Goal: Information Seeking & Learning: Learn about a topic

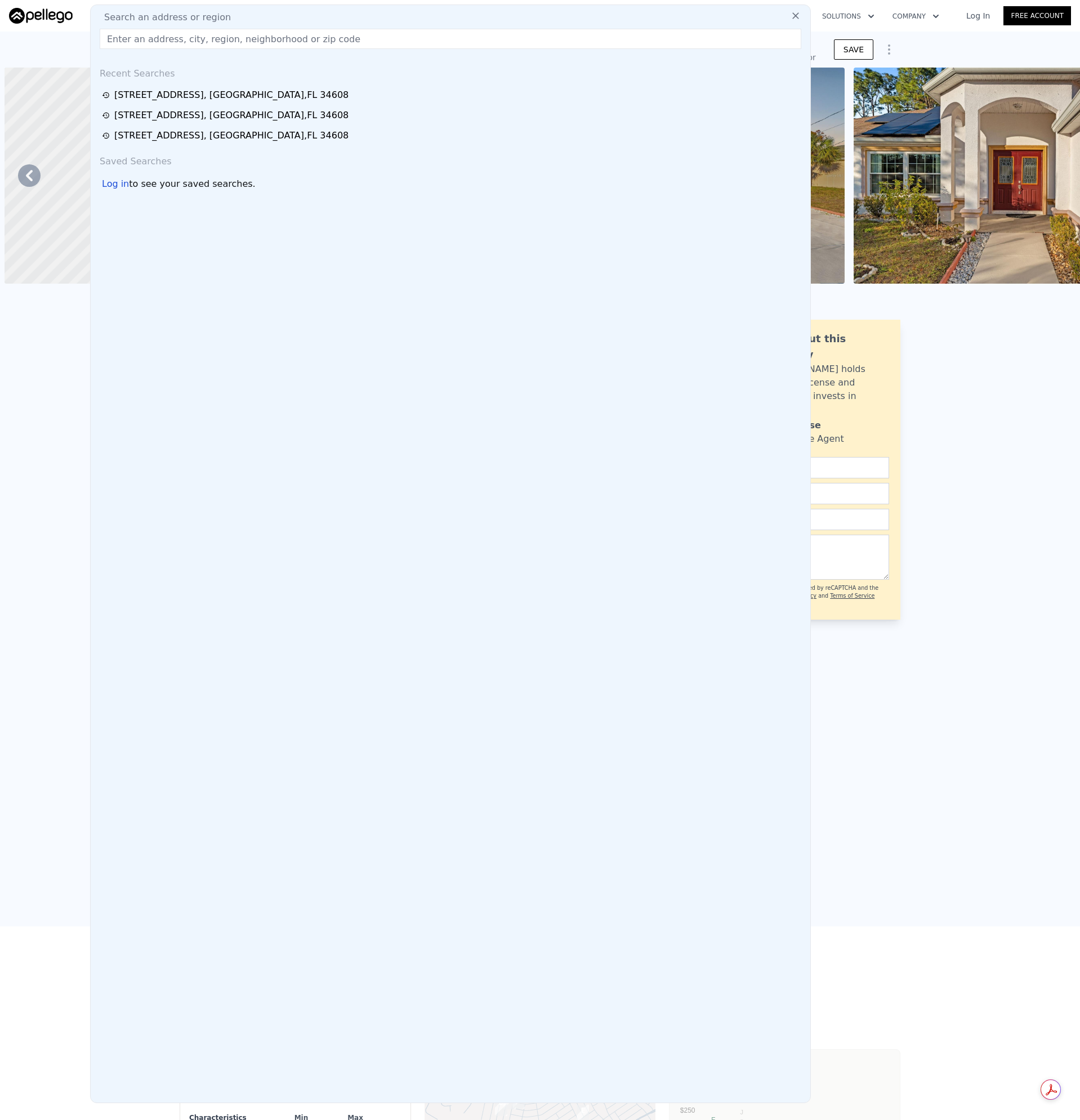
scroll to position [0, 11078]
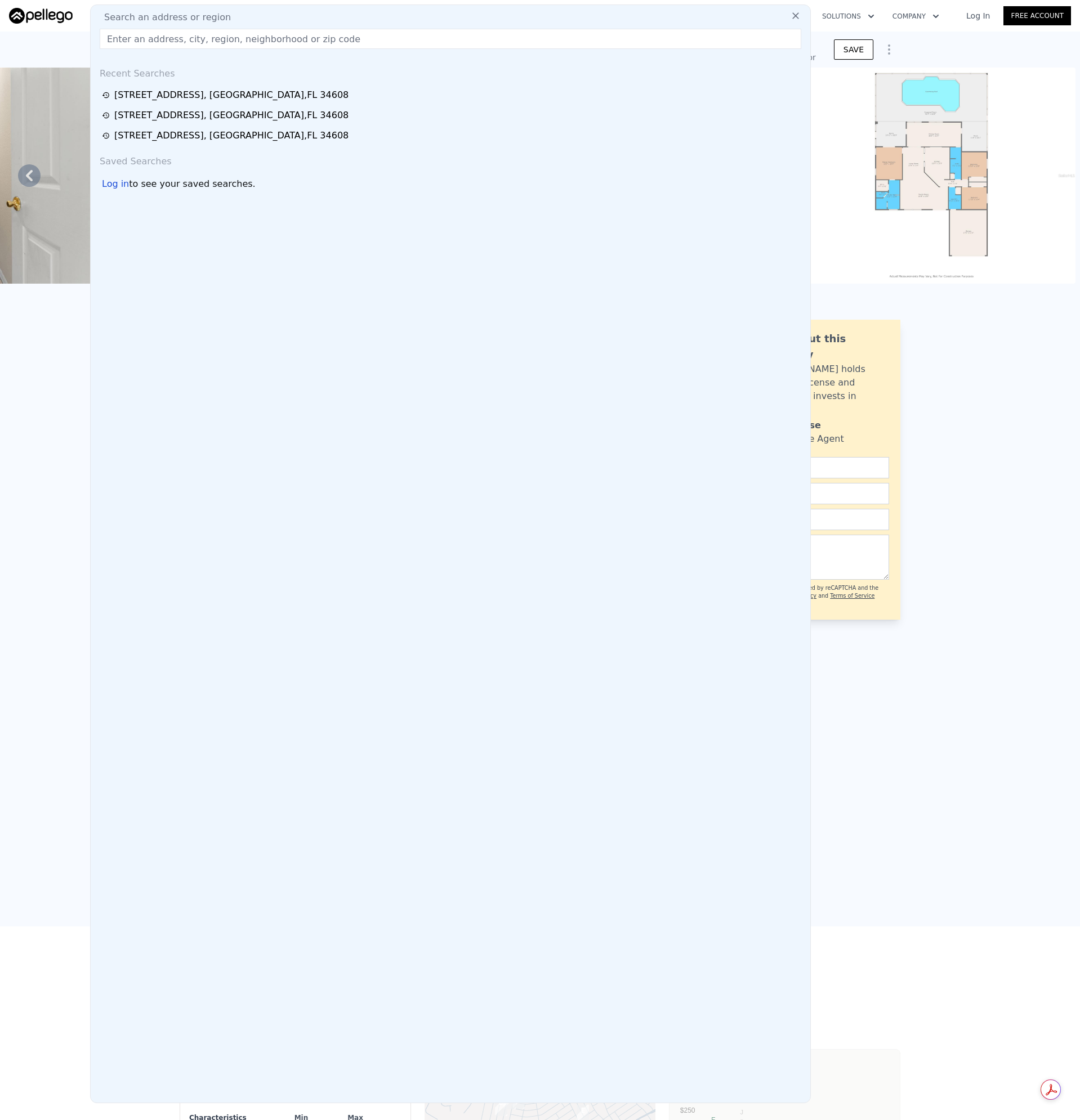
type input "[STREET_ADDRESS]"
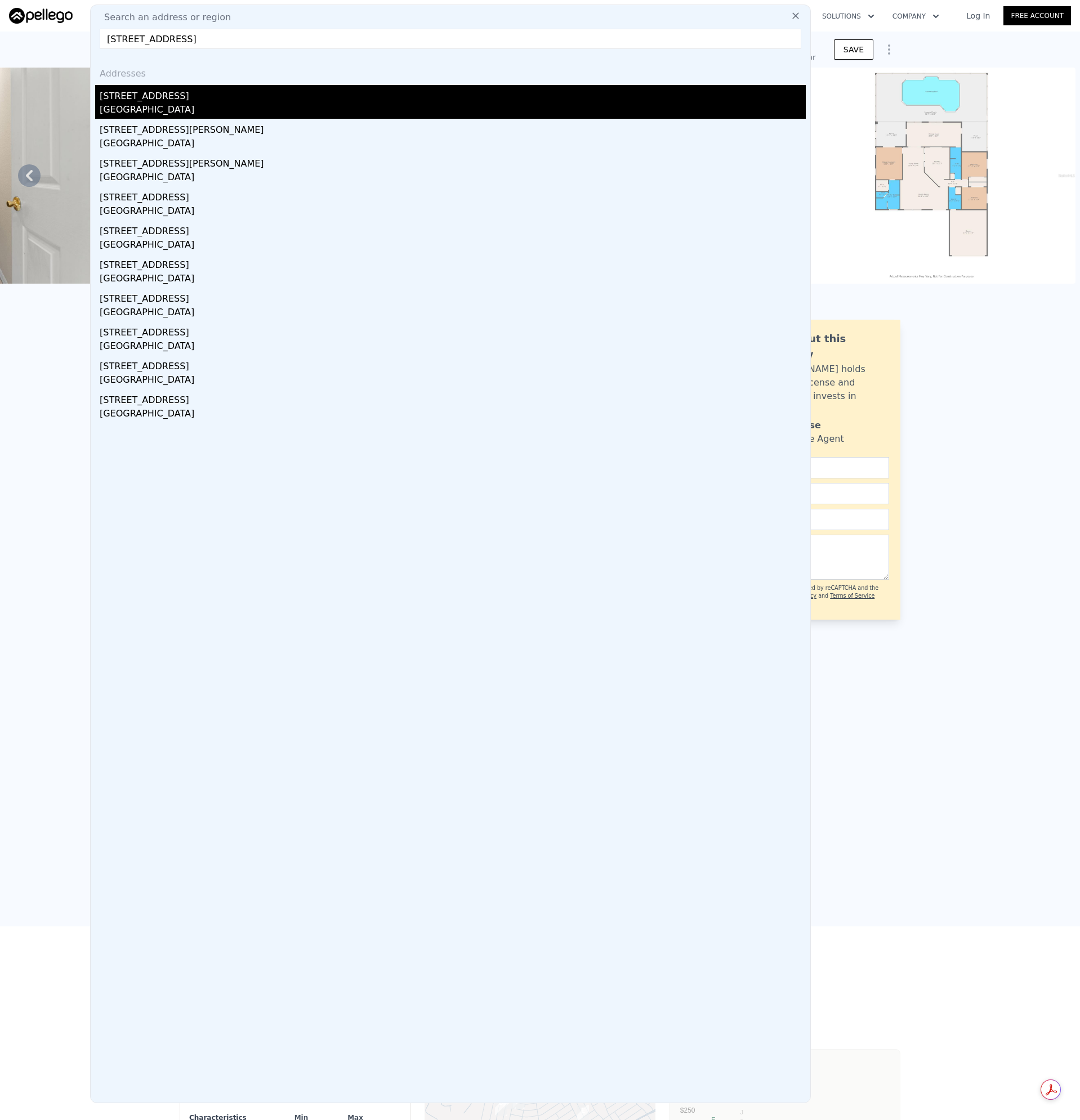
click at [130, 109] on div "[GEOGRAPHIC_DATA]" at bounding box center [452, 110] width 706 height 15
type input "4"
type input "3"
type input "1371"
type input "2316"
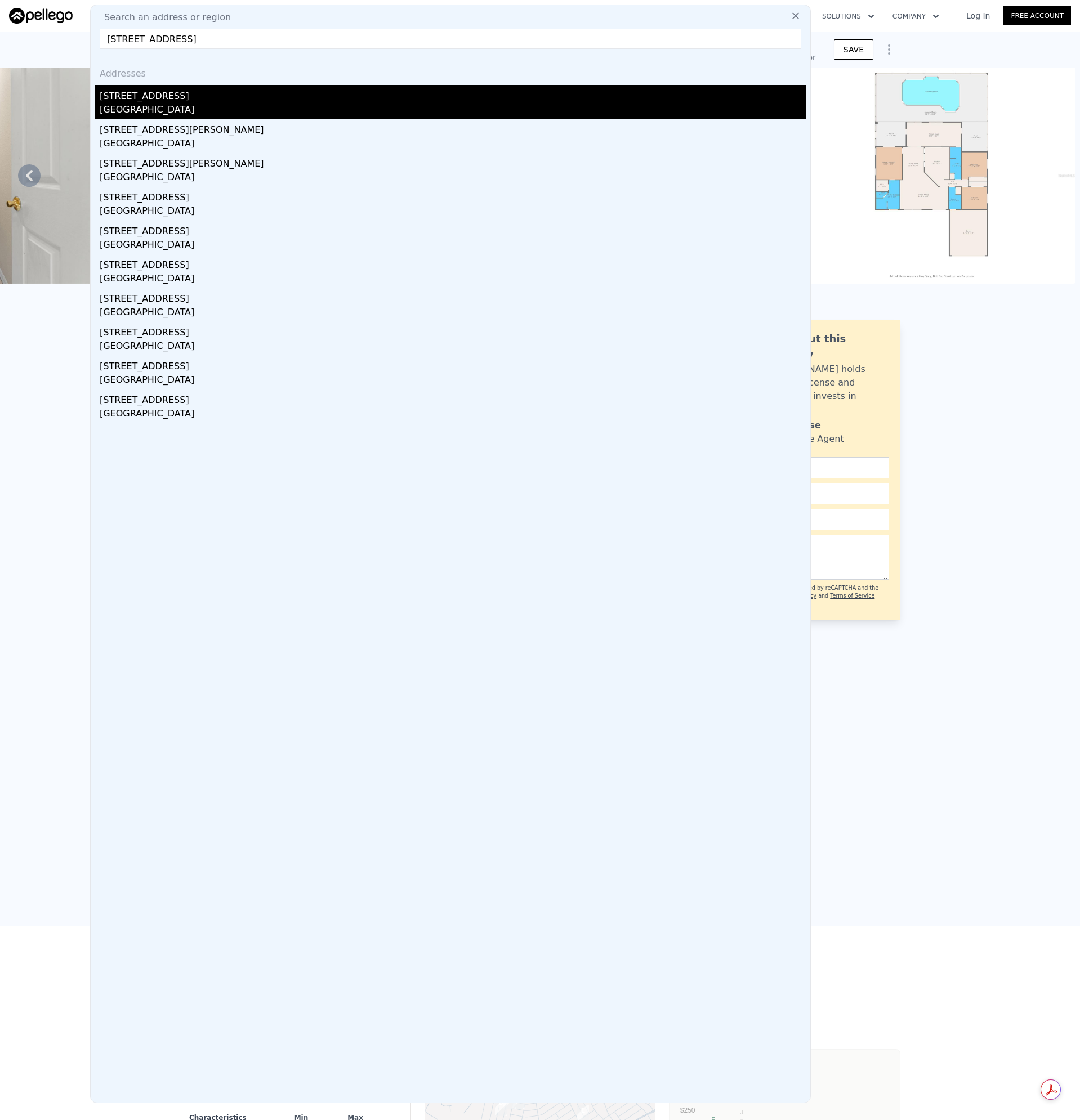
type input "13637"
checkbox input "false"
type input "$ 343,000"
type input "$ 201,935"
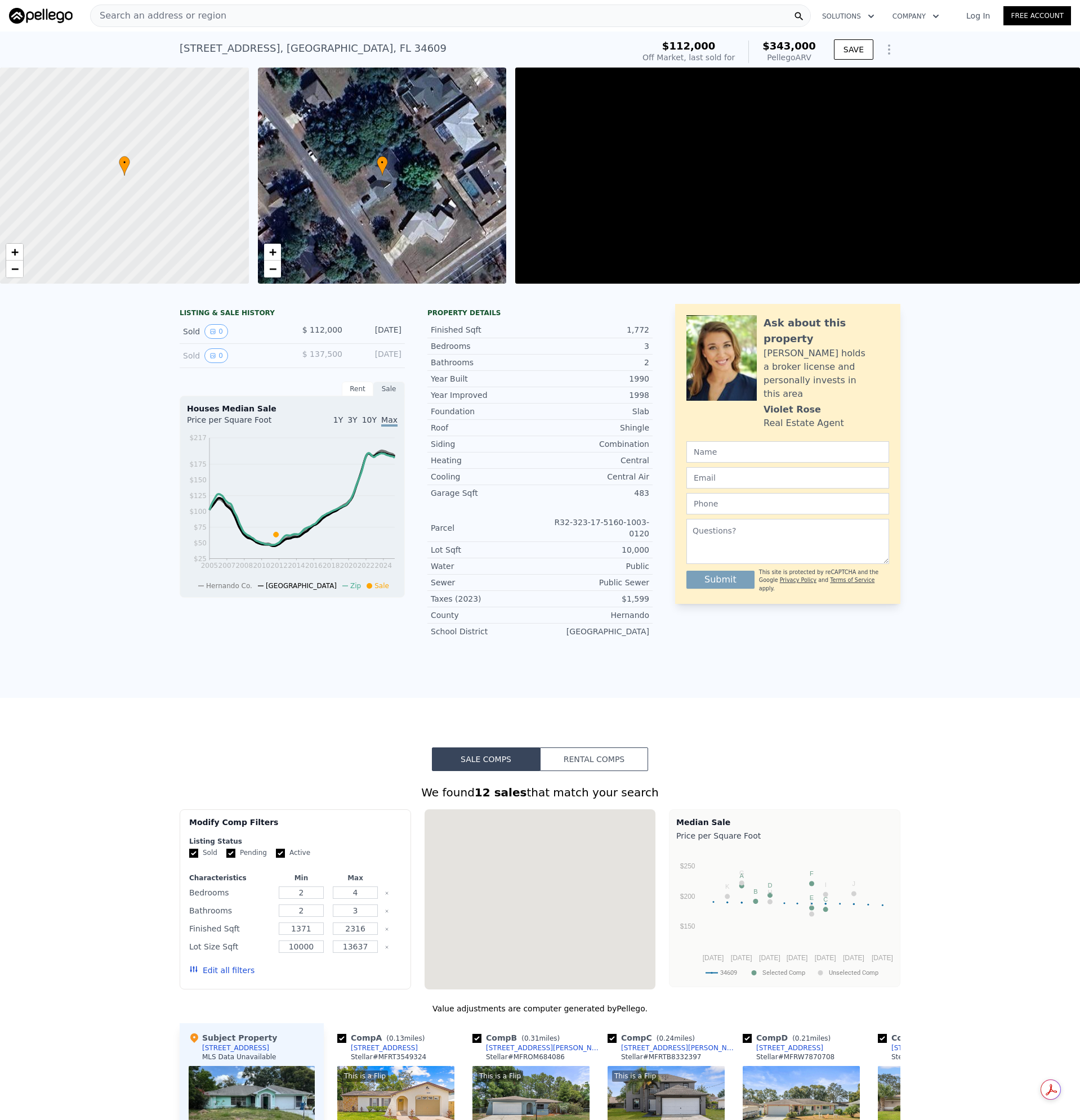
scroll to position [0, 4]
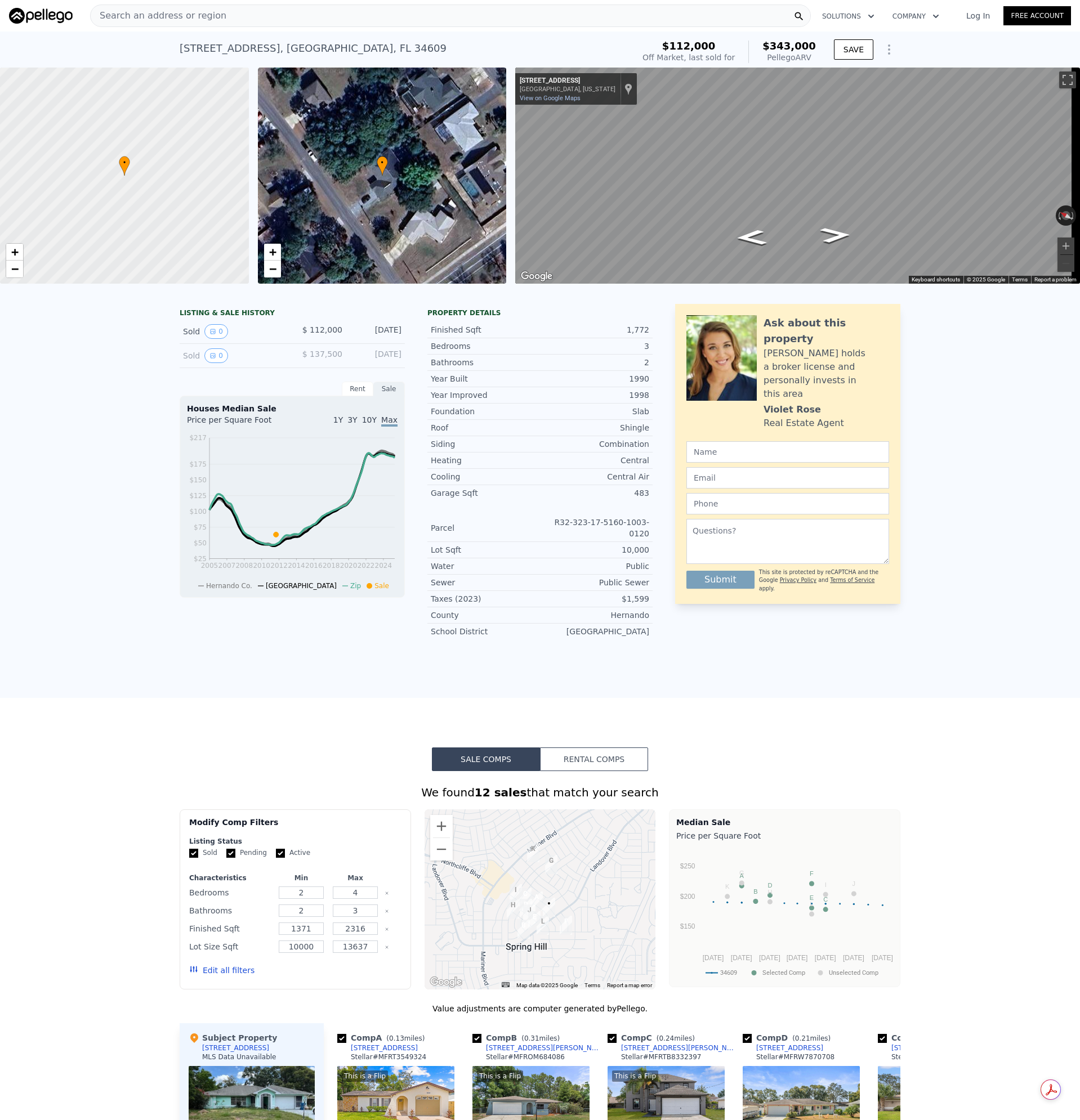
click at [185, 17] on span "Search an address or region" at bounding box center [158, 15] width 136 height 13
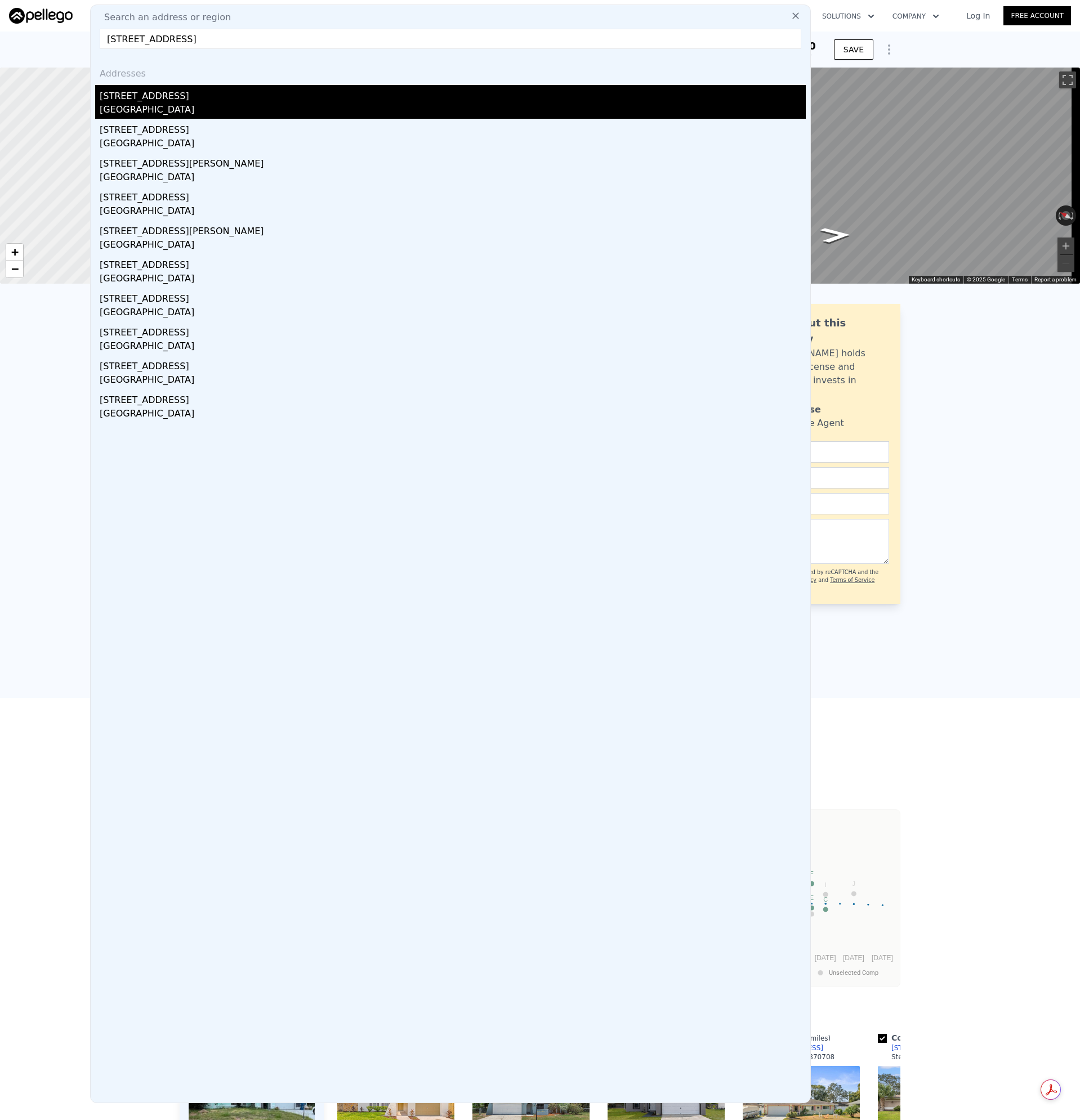
type input "[STREET_ADDRESS]"
click at [146, 105] on div "[GEOGRAPHIC_DATA]" at bounding box center [452, 110] width 706 height 15
type input "1420"
type input "$ 342,000"
type input "$ 40,124"
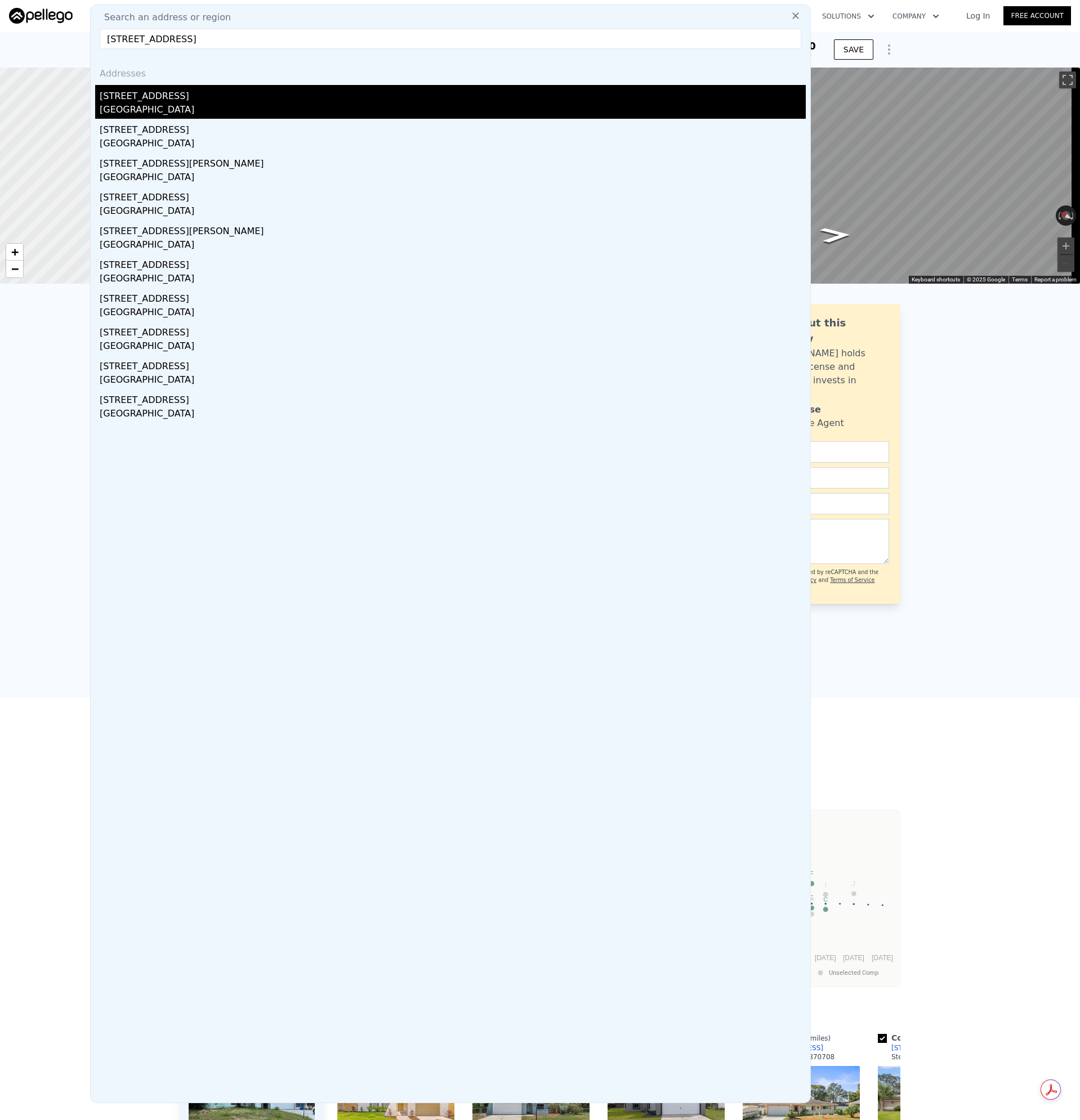
checkbox input "false"
checkbox input "true"
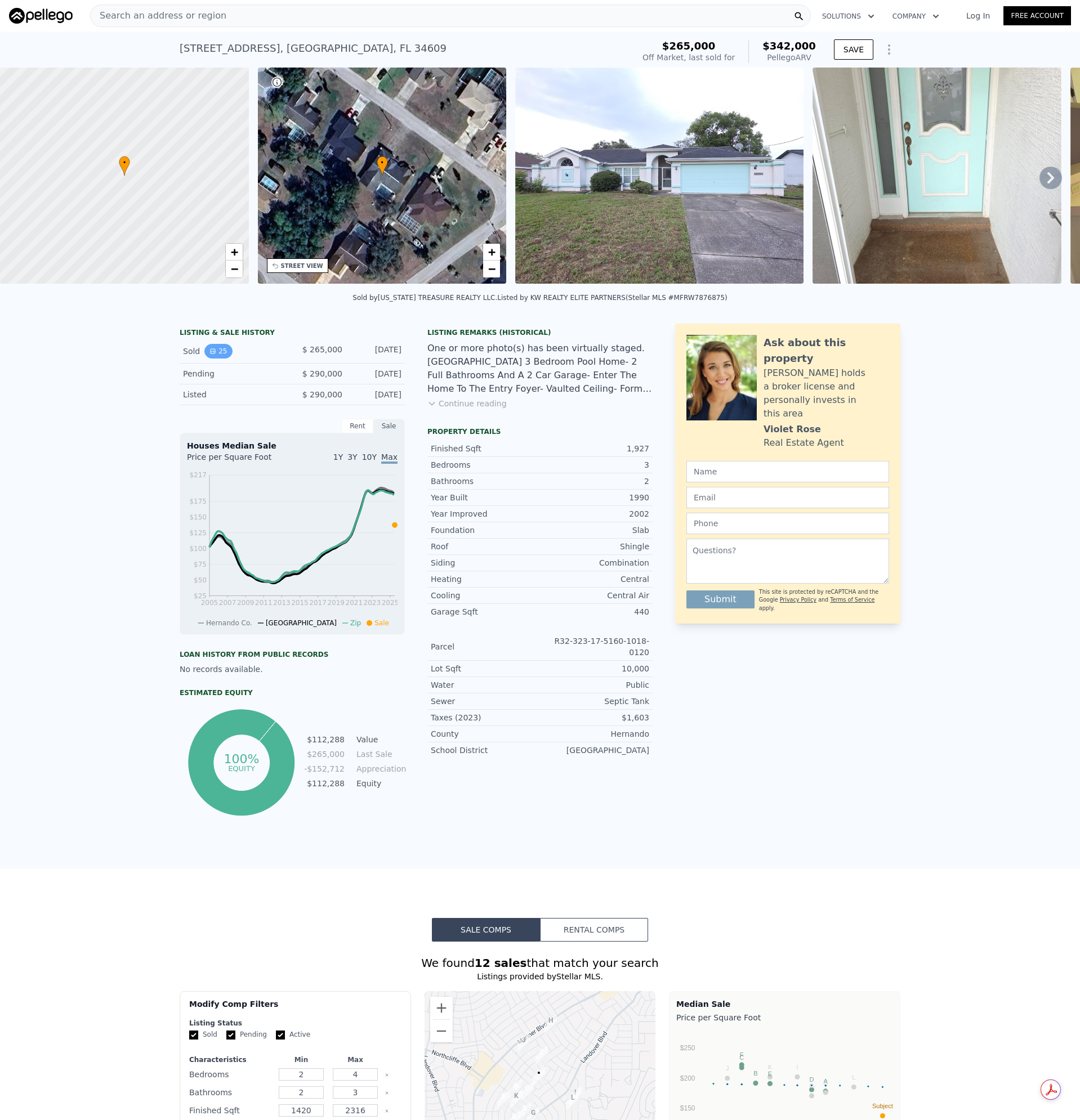
click at [220, 359] on button "25" at bounding box center [217, 351] width 27 height 15
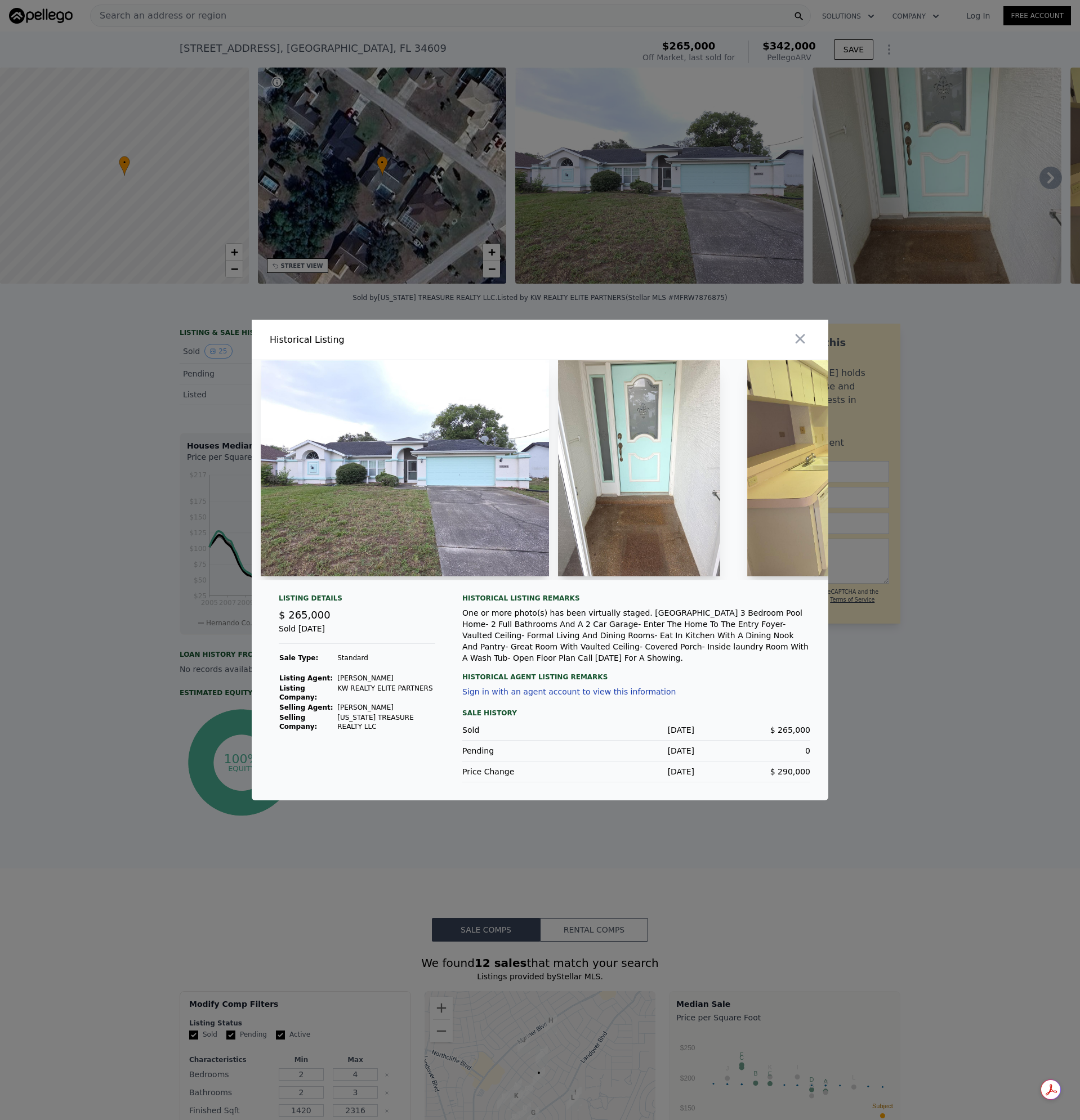
click at [372, 454] on img at bounding box center [404, 468] width 288 height 216
click at [796, 338] on icon "button" at bounding box center [799, 338] width 15 height 15
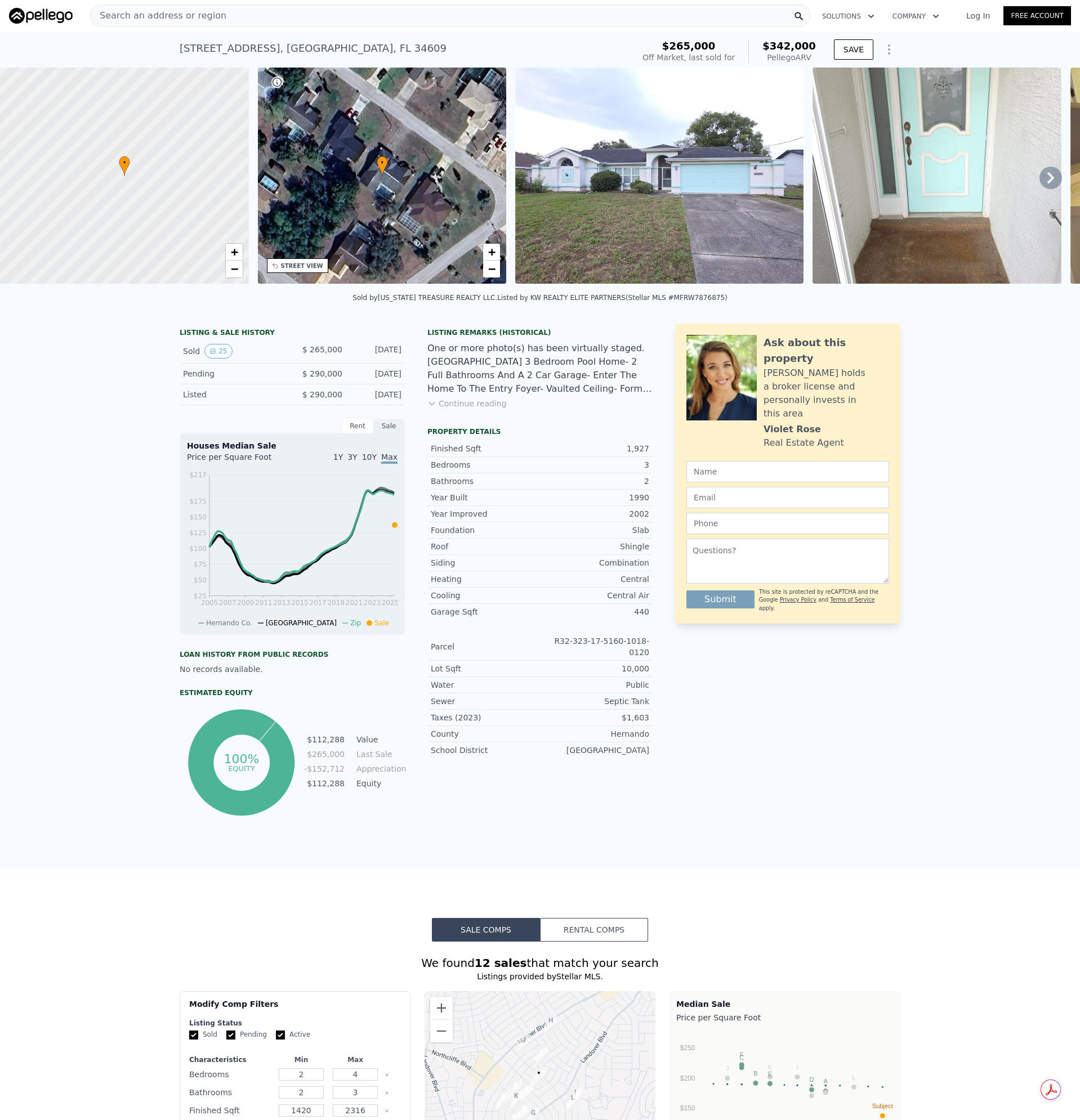
click at [647, 140] on img at bounding box center [659, 176] width 288 height 216
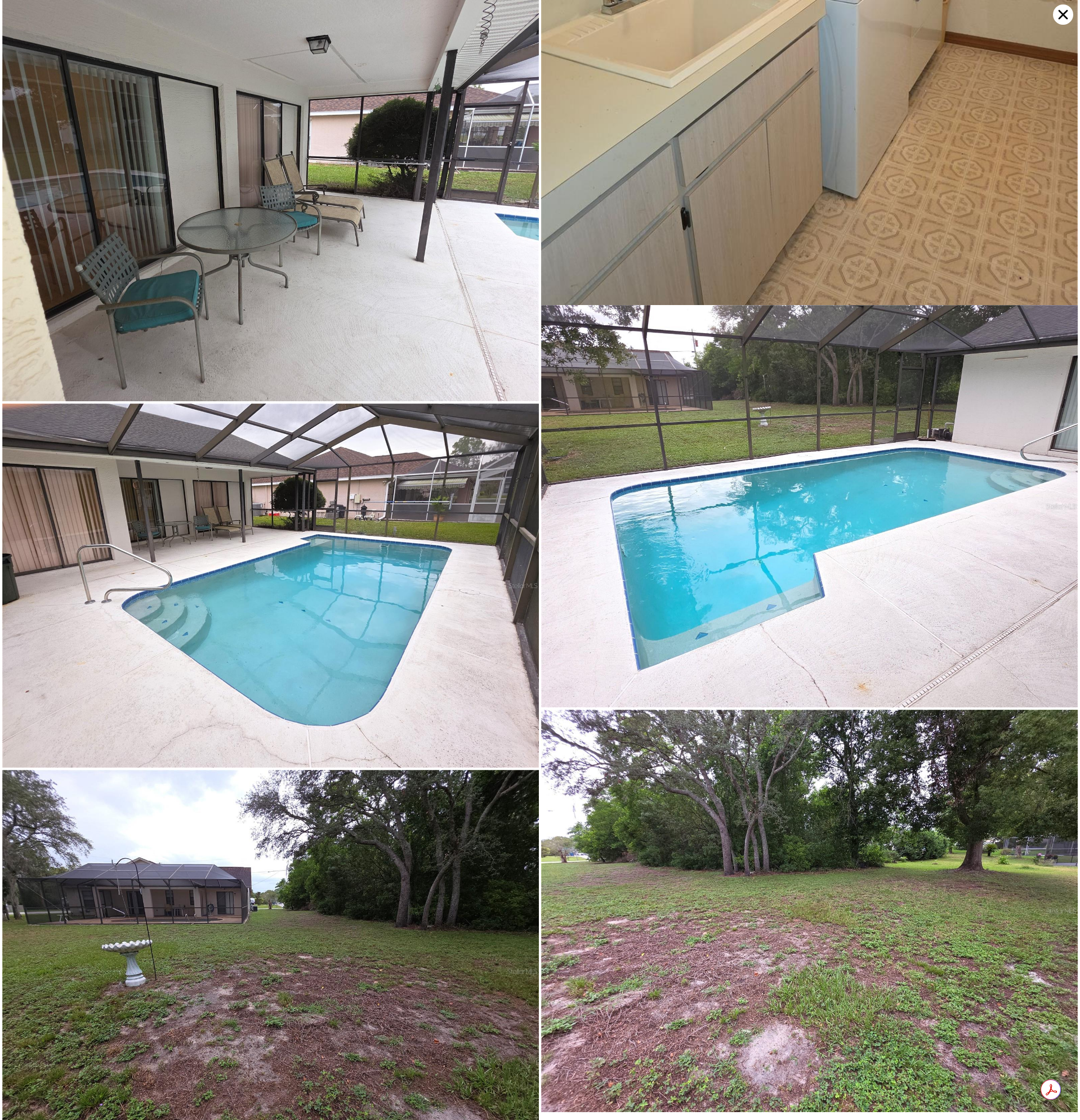
scroll to position [4269, 0]
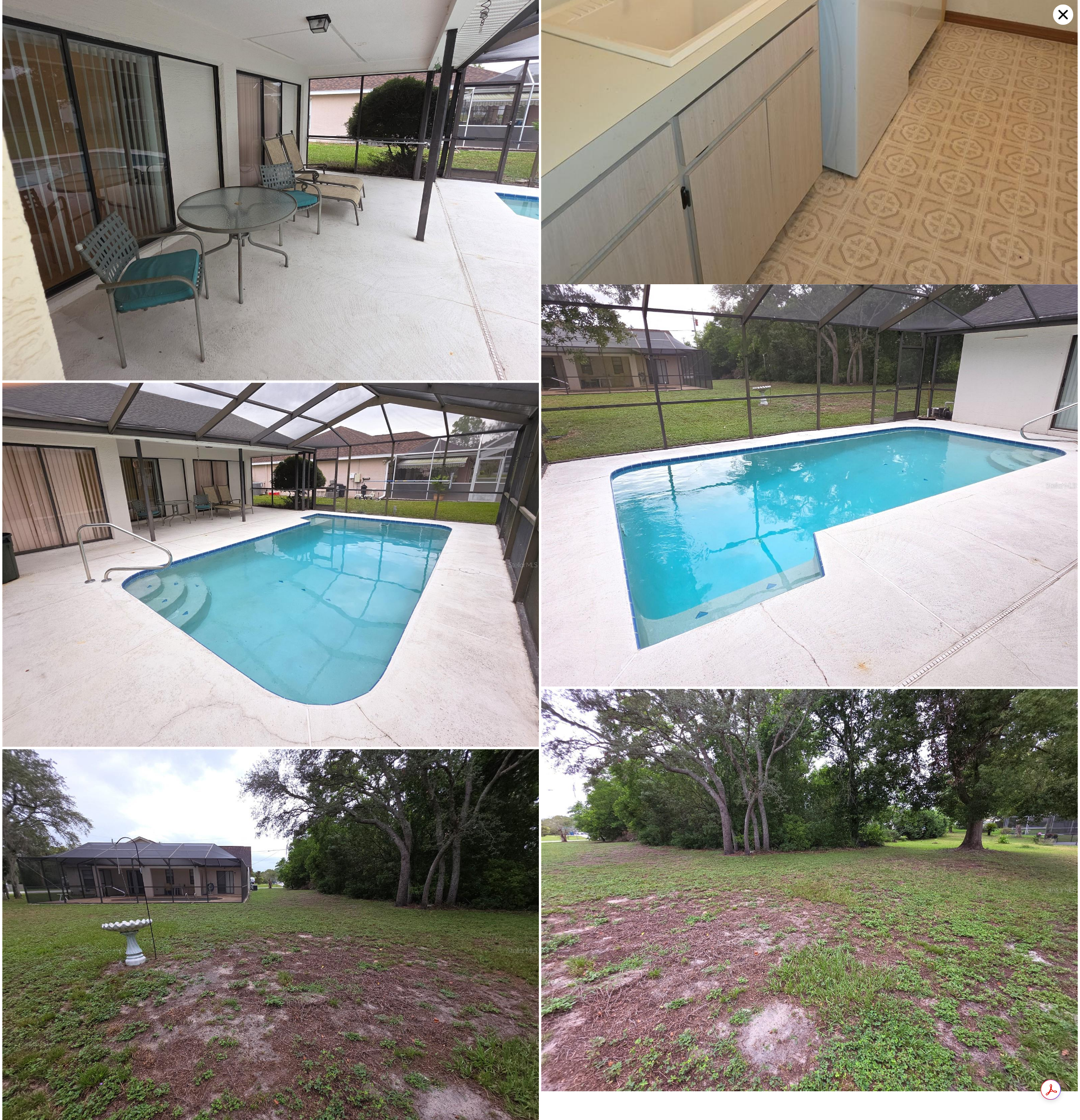
click at [1065, 8] on icon at bounding box center [1063, 15] width 21 height 21
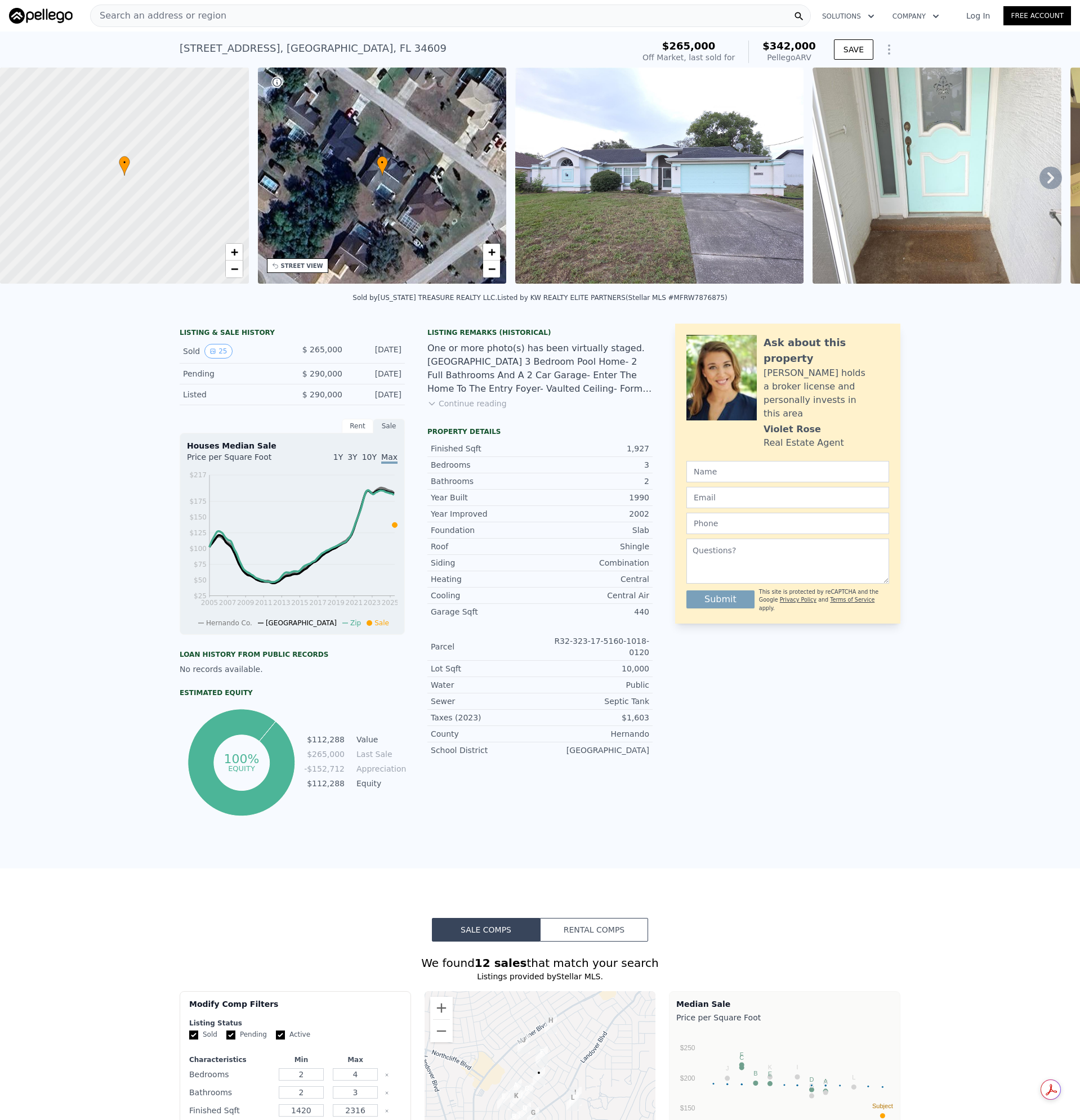
click at [222, 15] on div "Search an address or region" at bounding box center [450, 15] width 720 height 23
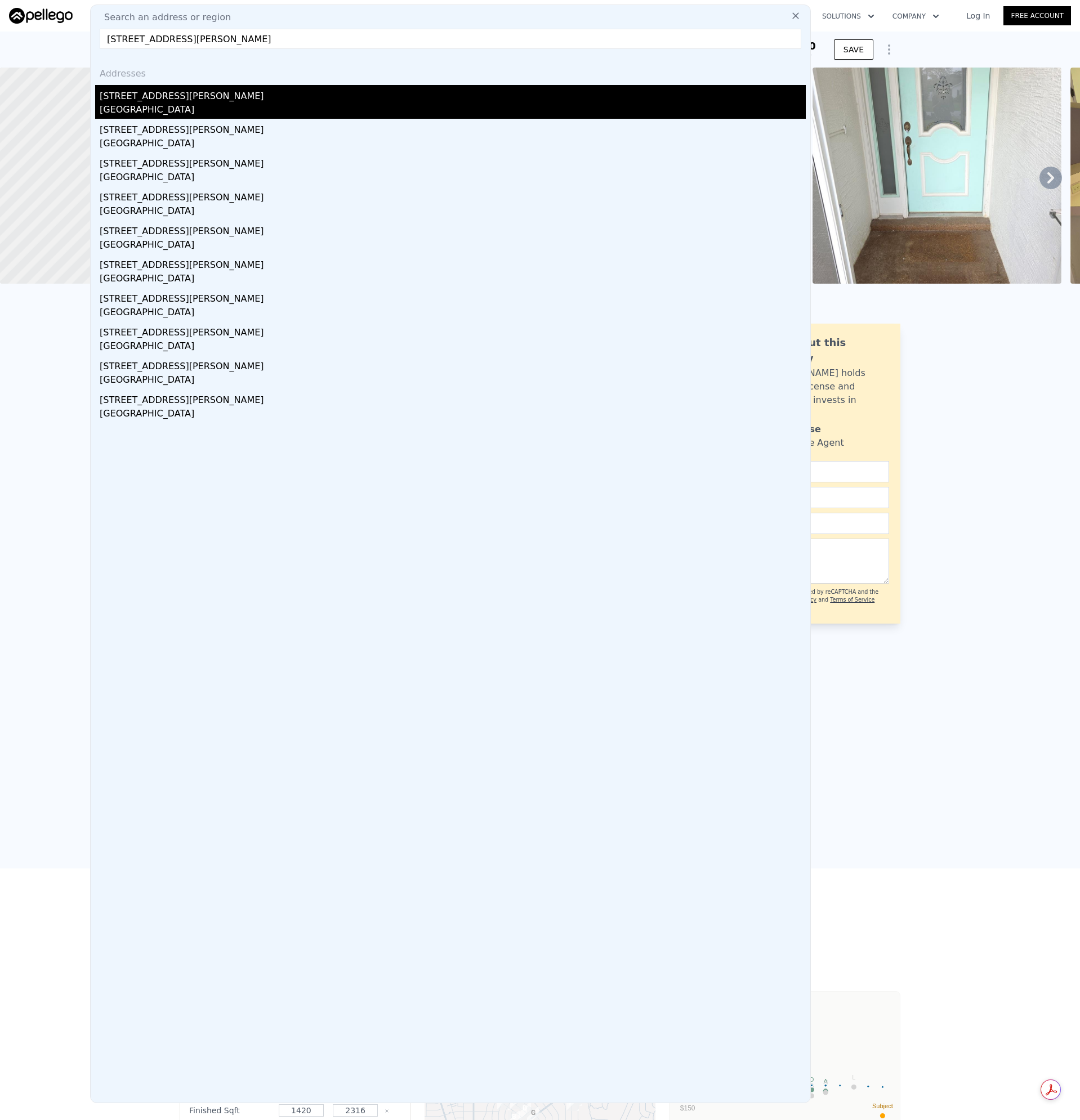
type input "[STREET_ADDRESS][PERSON_NAME]"
click at [148, 112] on div "[GEOGRAPHIC_DATA]" at bounding box center [452, 110] width 706 height 15
type input "3"
type input "1454"
type input "13446"
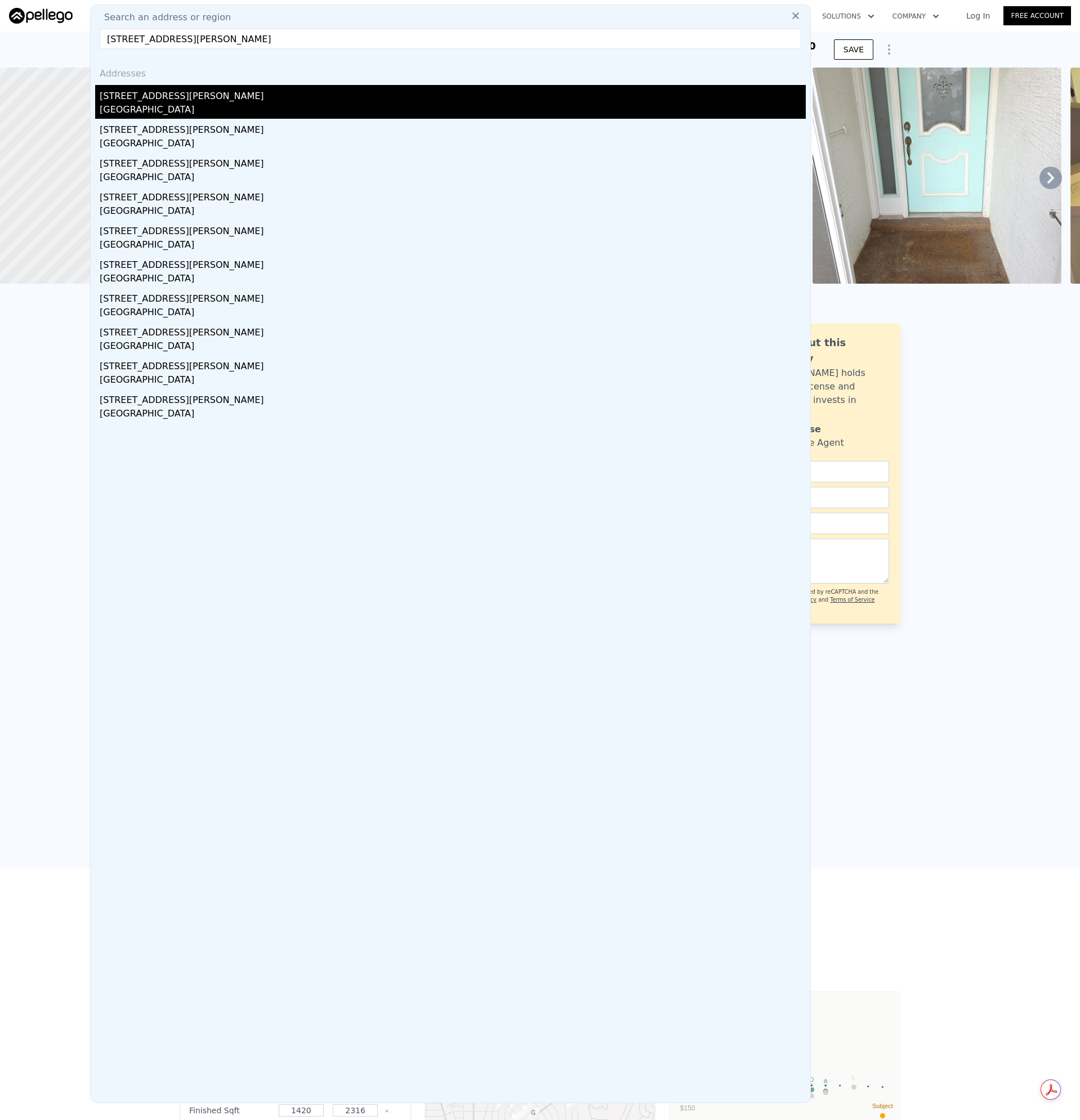
type input "$ 381,000"
type input "$ 29,198"
checkbox input "false"
checkbox input "true"
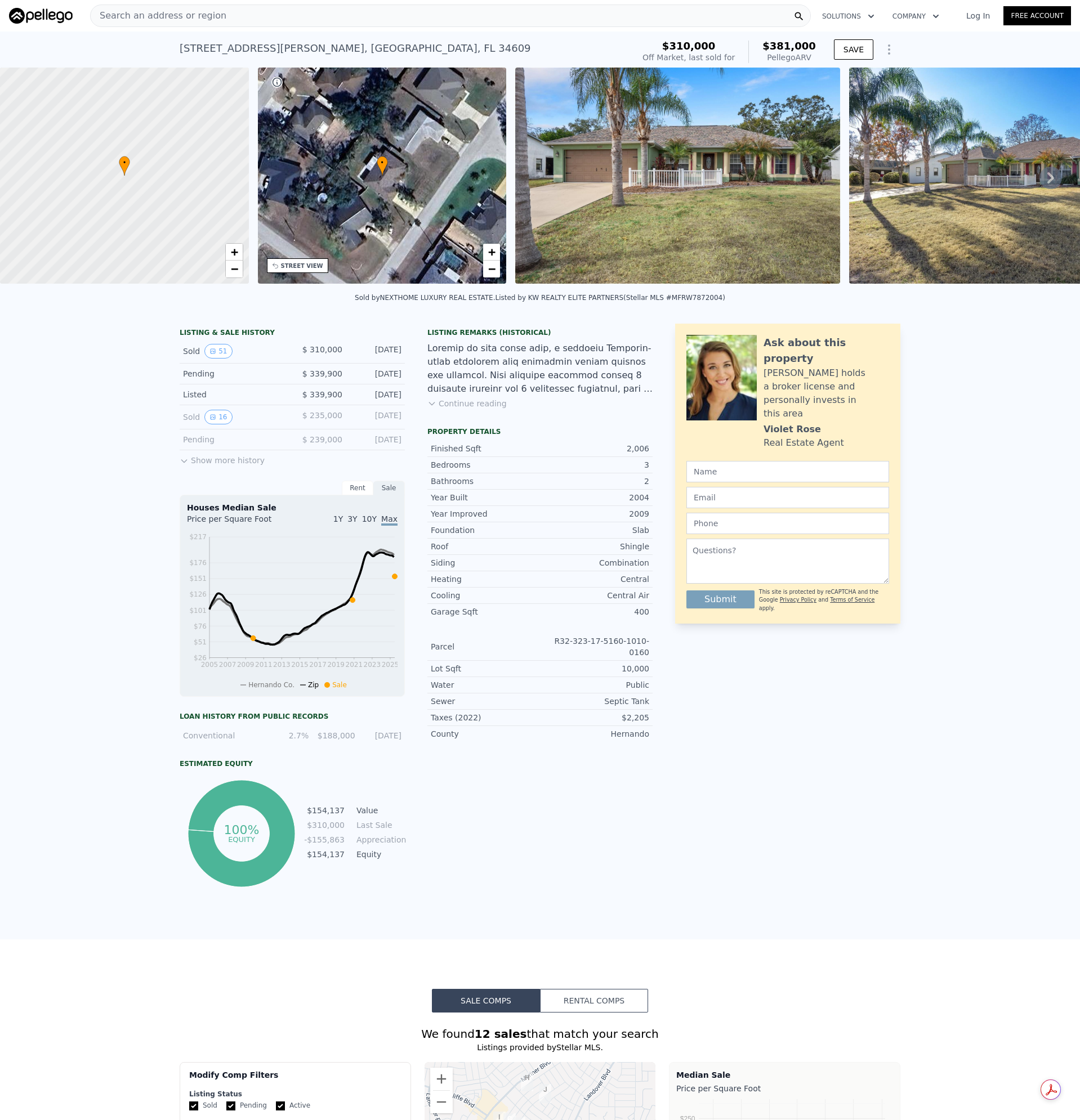
click at [765, 153] on img at bounding box center [677, 176] width 324 height 216
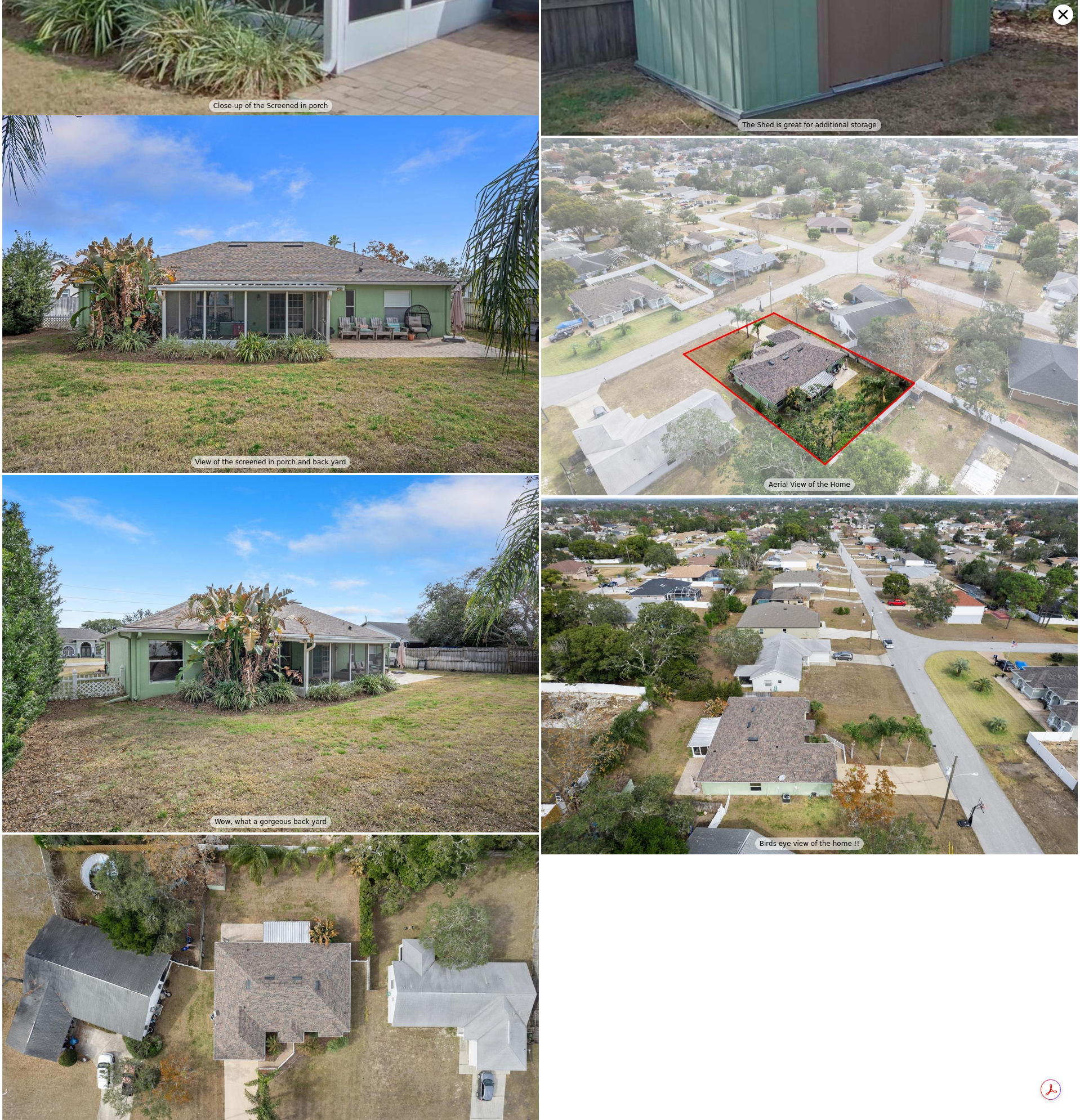
scroll to position [8191, 0]
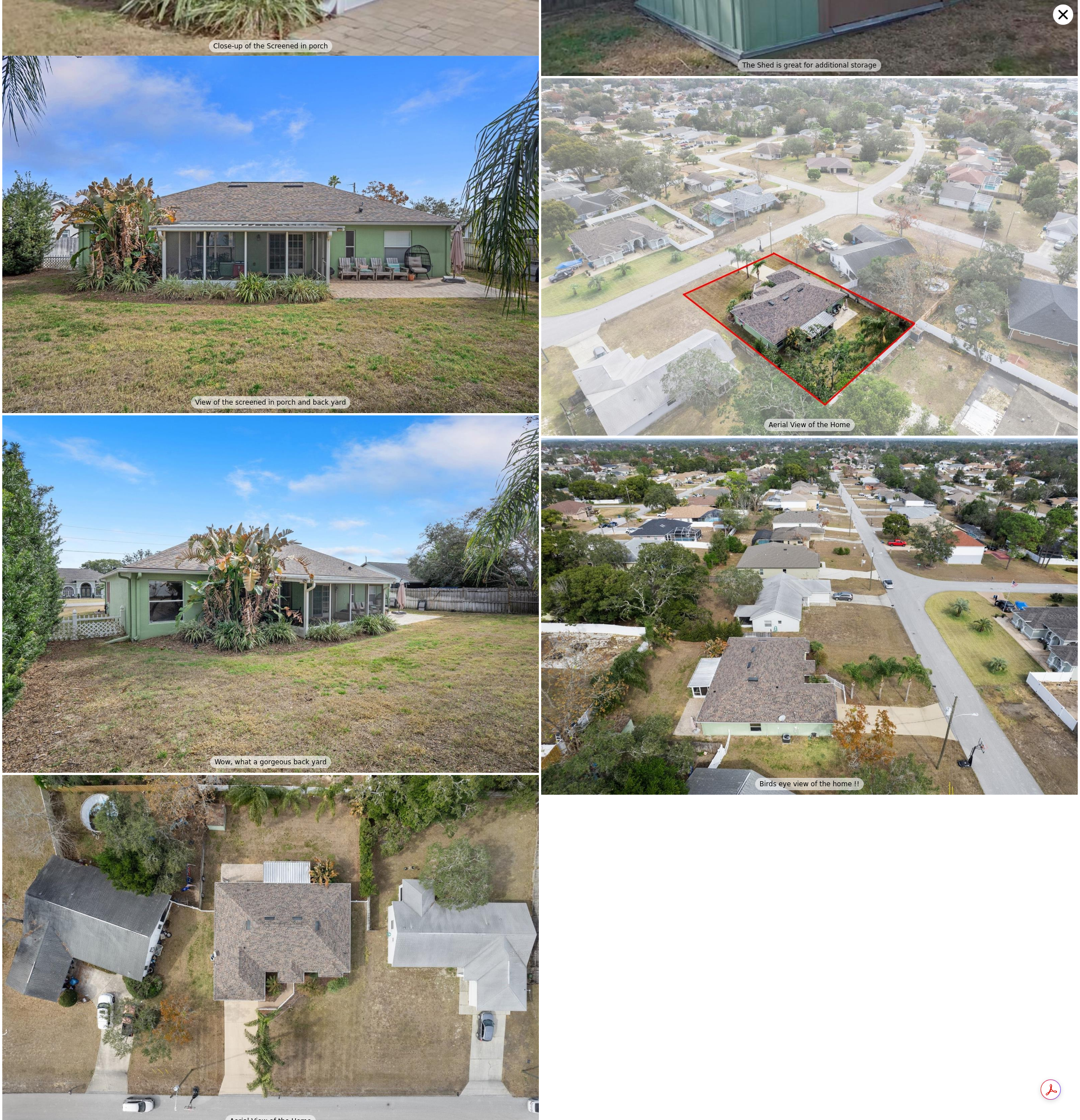
click at [1059, 11] on icon at bounding box center [1063, 15] width 10 height 10
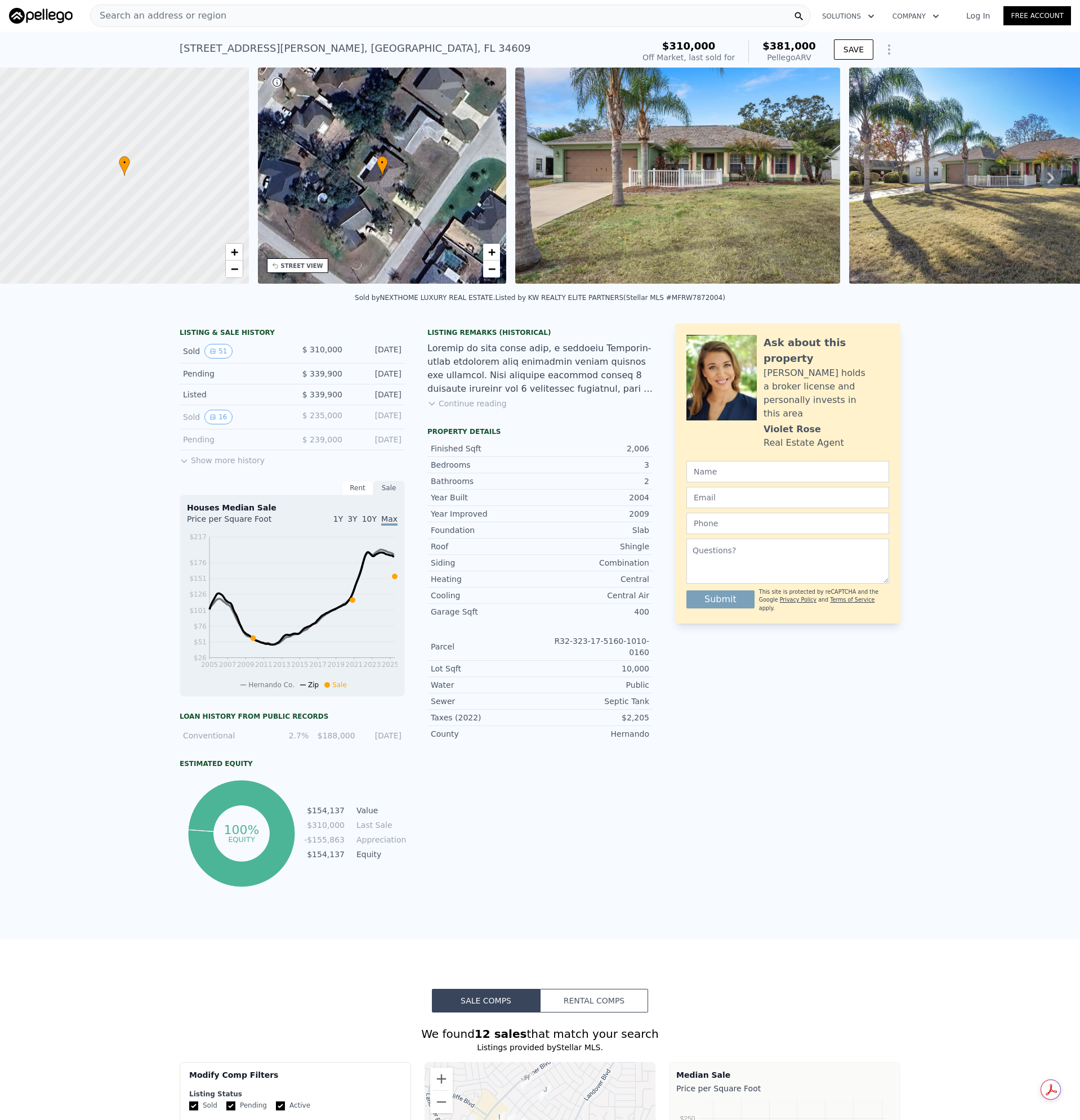
click at [232, 15] on div "Search an address or region" at bounding box center [450, 15] width 720 height 23
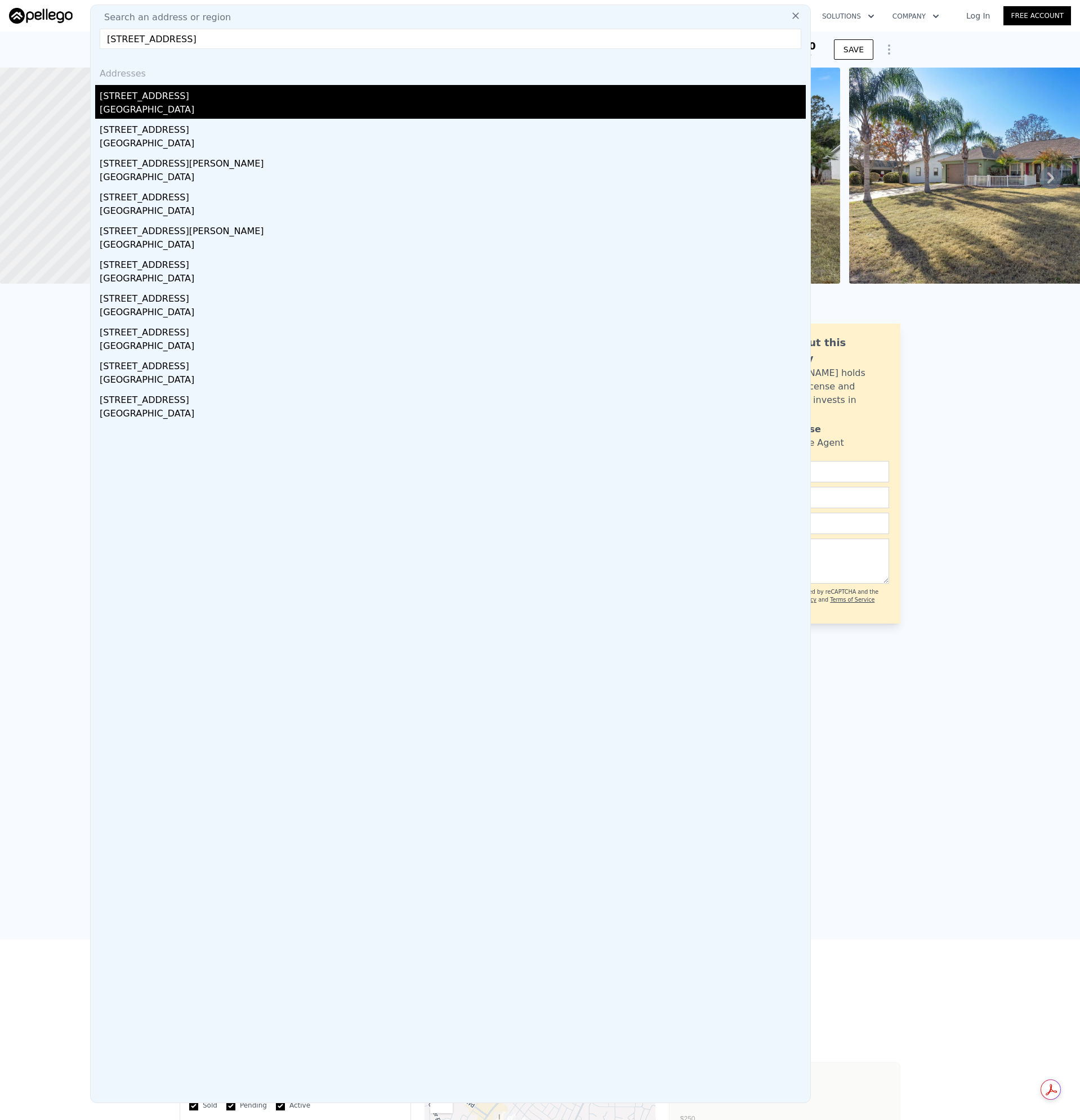
type input "[STREET_ADDRESS]"
click at [150, 104] on div "[GEOGRAPHIC_DATA]" at bounding box center [452, 110] width 706 height 15
type input "2"
type input "1420"
type input "13637"
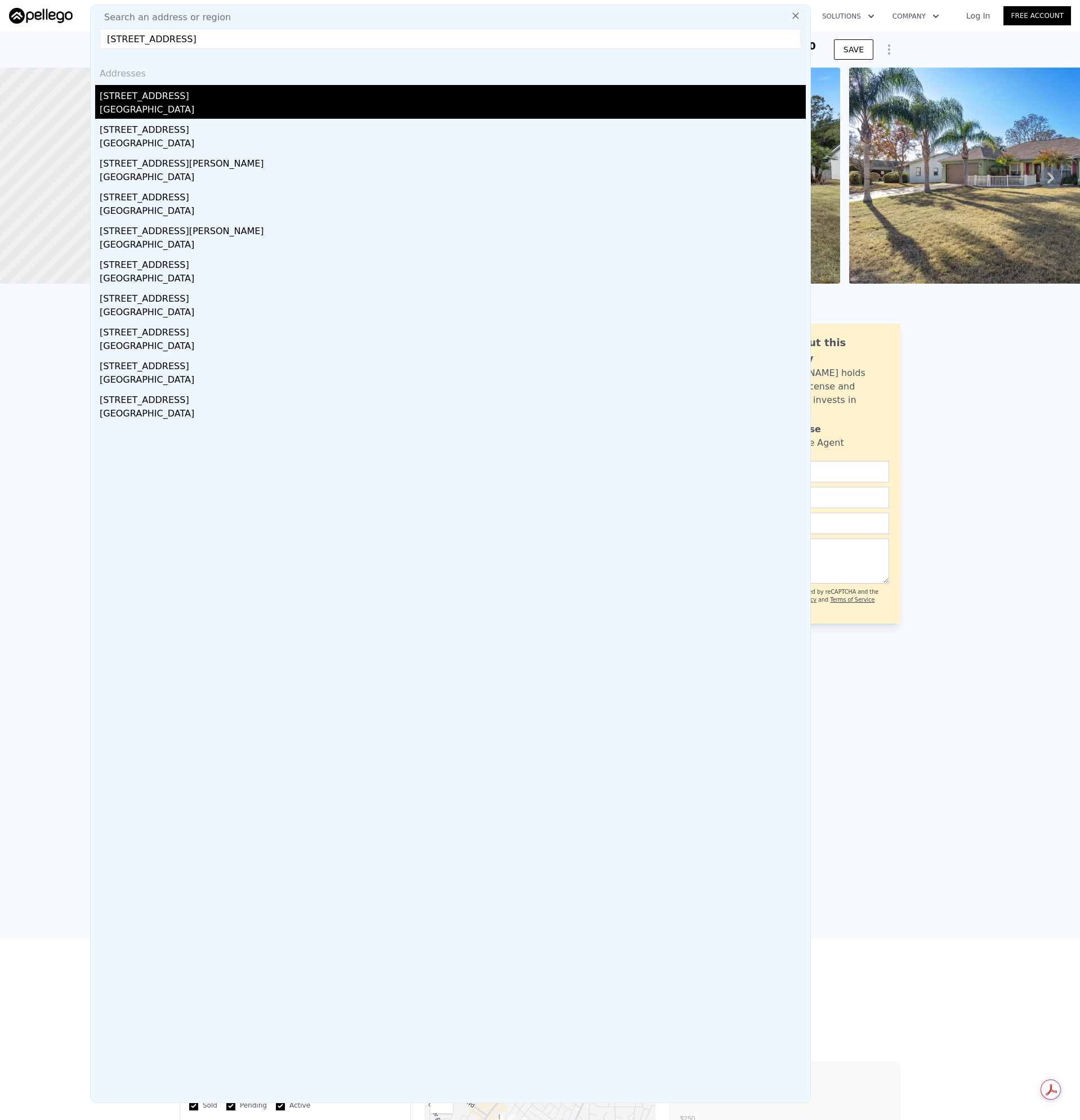
type input "$ 342,000"
type input "$ 40,124"
checkbox input "false"
checkbox input "true"
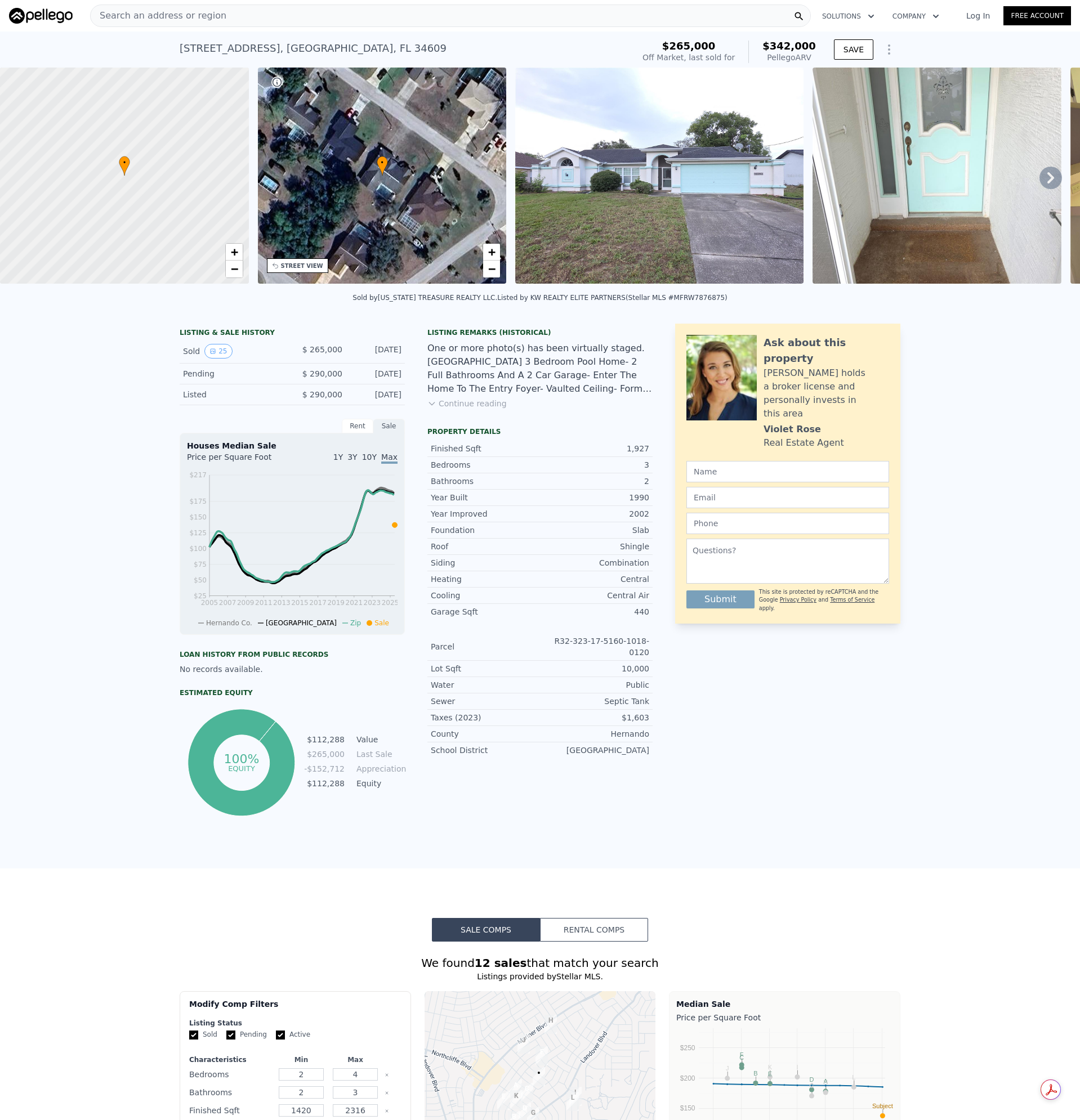
click at [704, 155] on img at bounding box center [659, 176] width 288 height 216
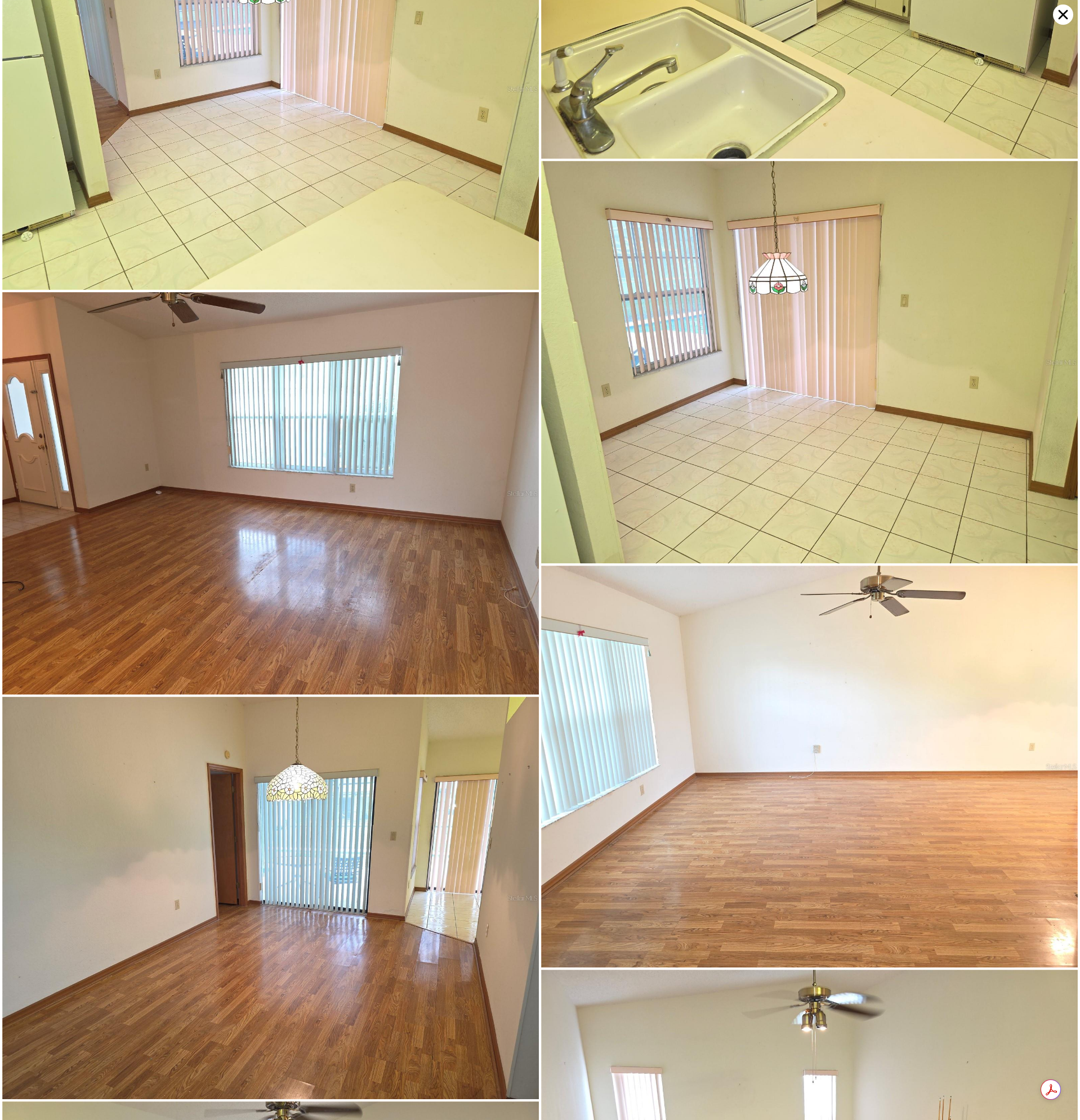
scroll to position [1079, 0]
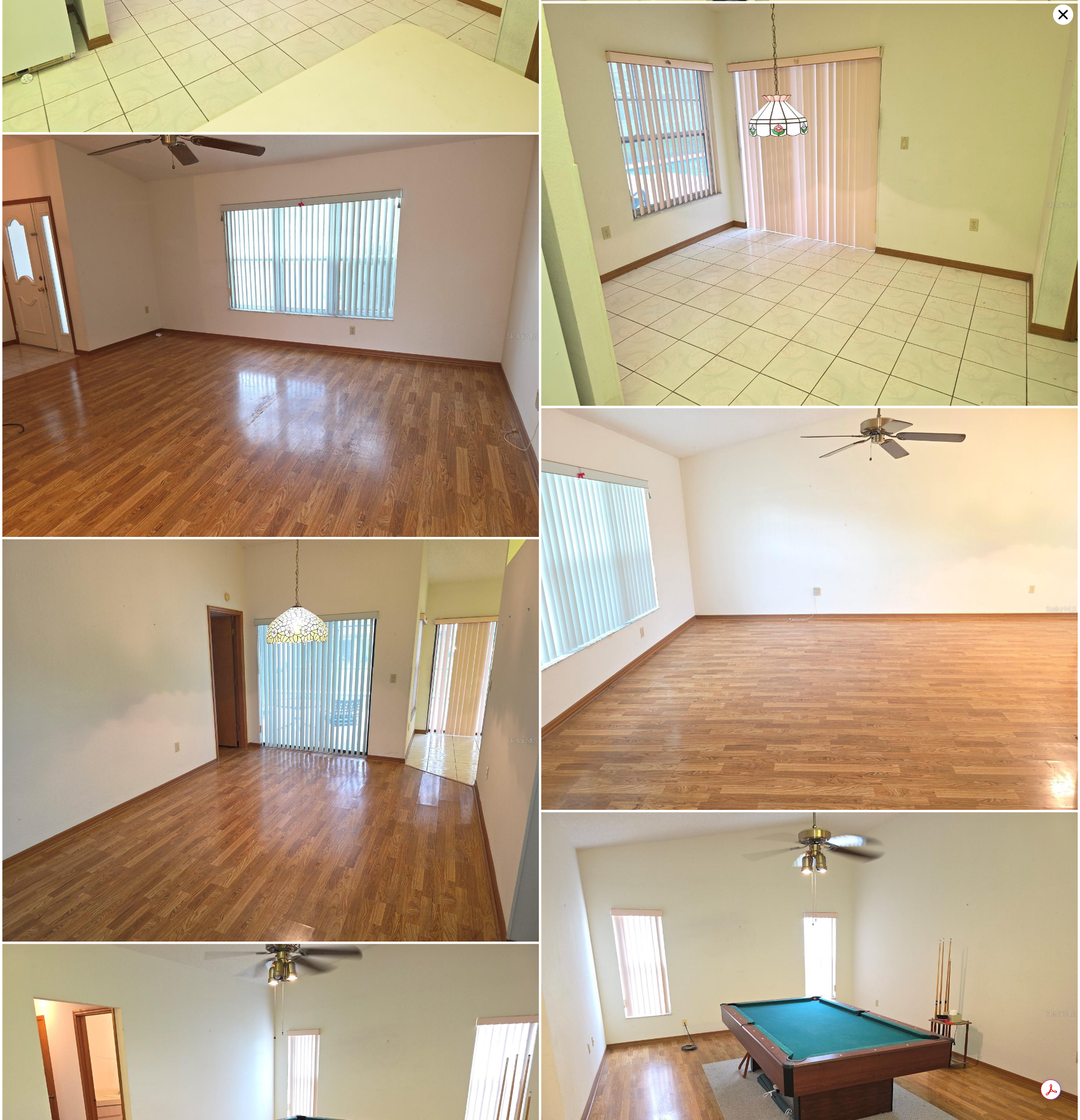
click at [1059, 9] on icon at bounding box center [1063, 15] width 21 height 21
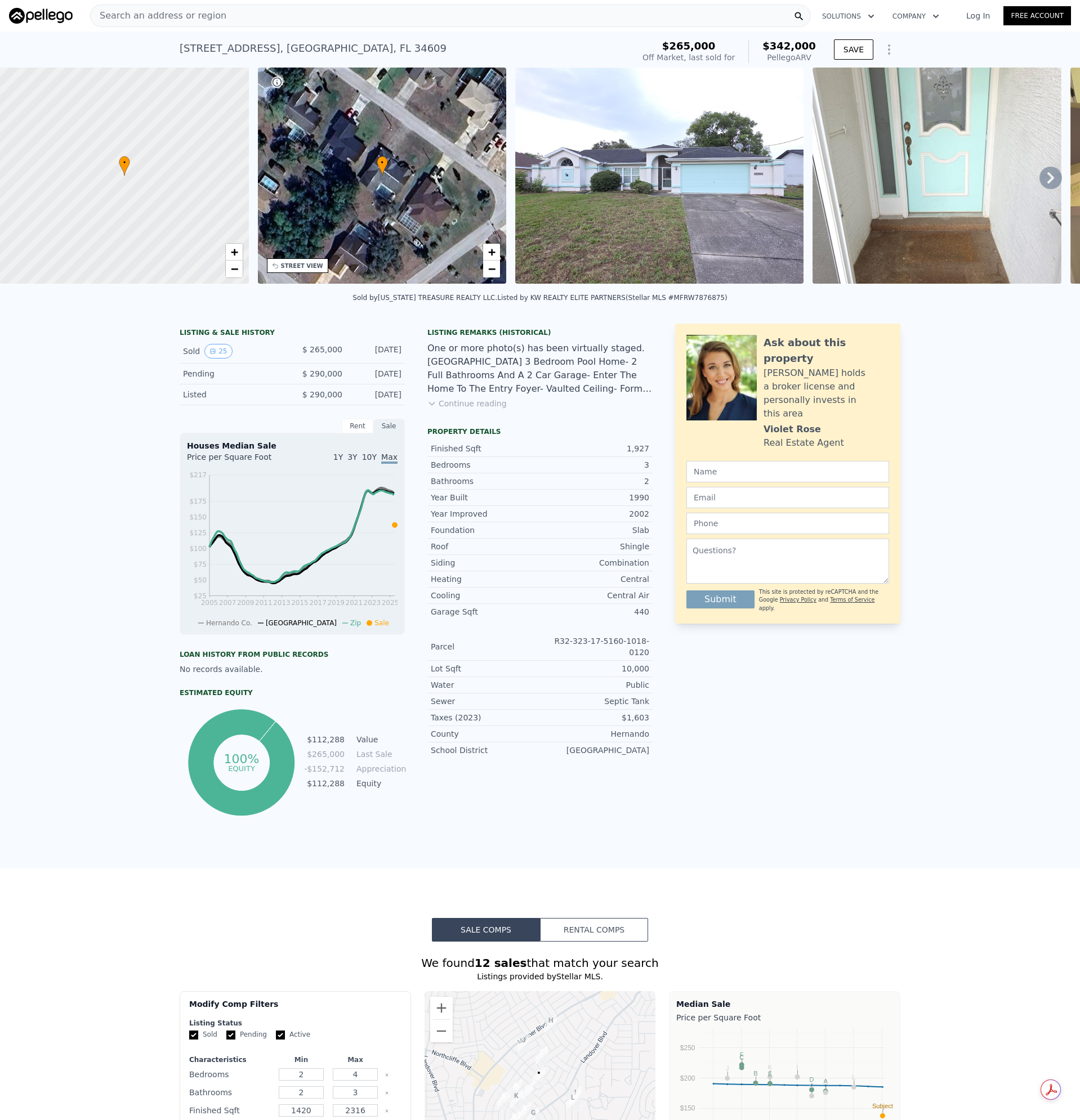
click at [178, 21] on span "Search an address or region" at bounding box center [158, 15] width 136 height 13
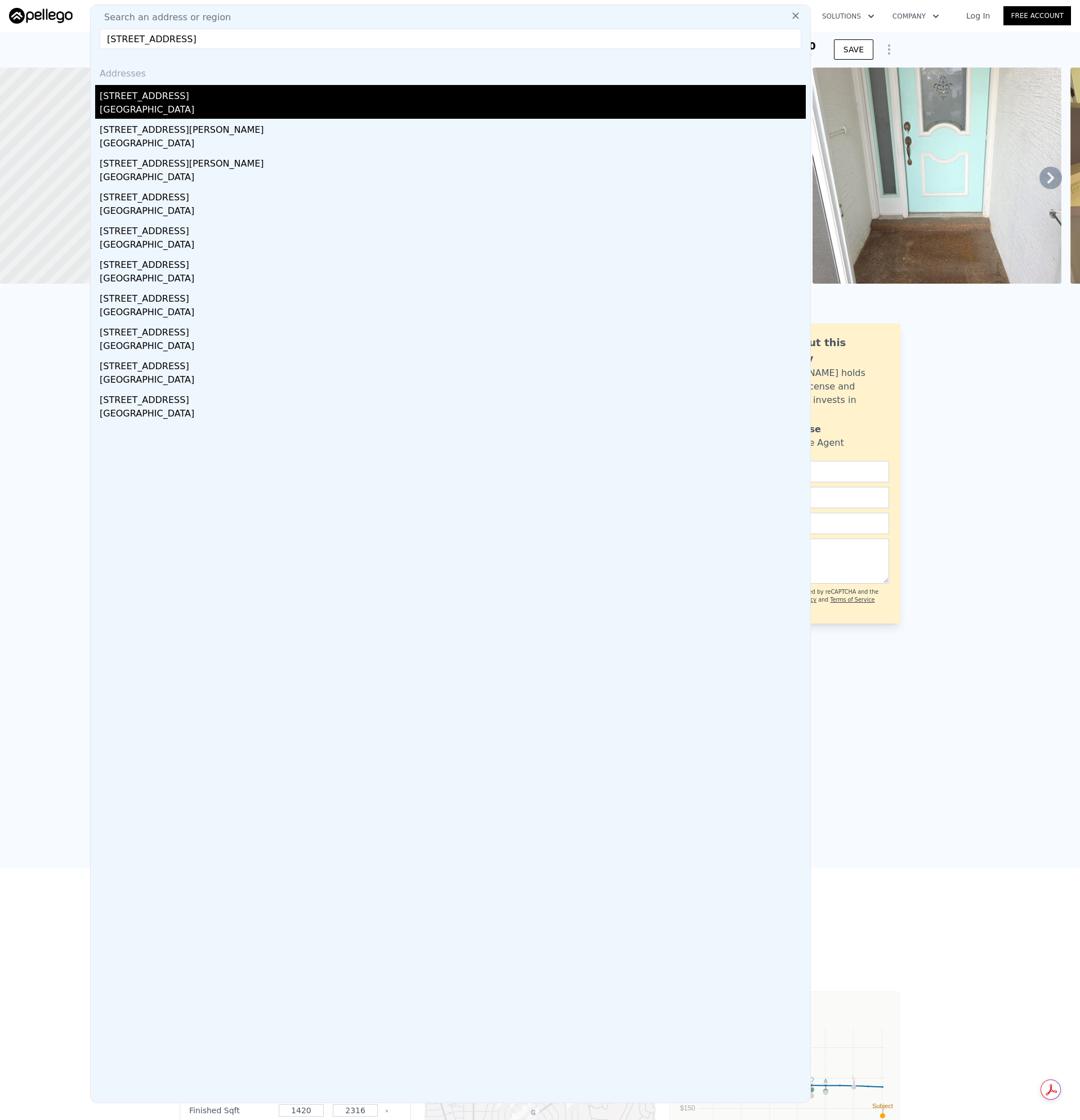
type input "[STREET_ADDRESS]"
click at [147, 94] on div "[STREET_ADDRESS]" at bounding box center [452, 94] width 706 height 18
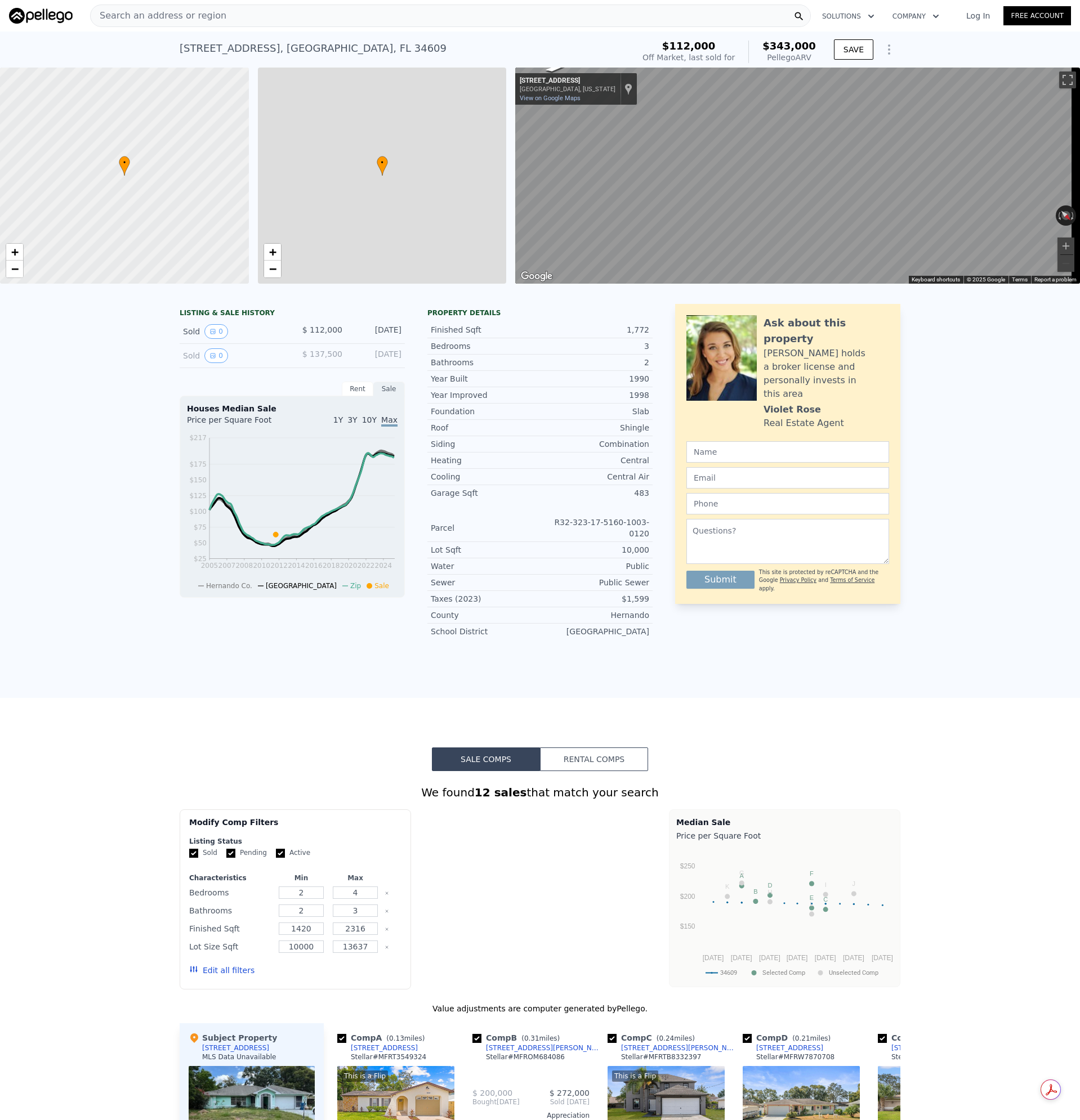
type input "1371"
type input "$ 343,000"
type input "$ 201,935"
checkbox input "true"
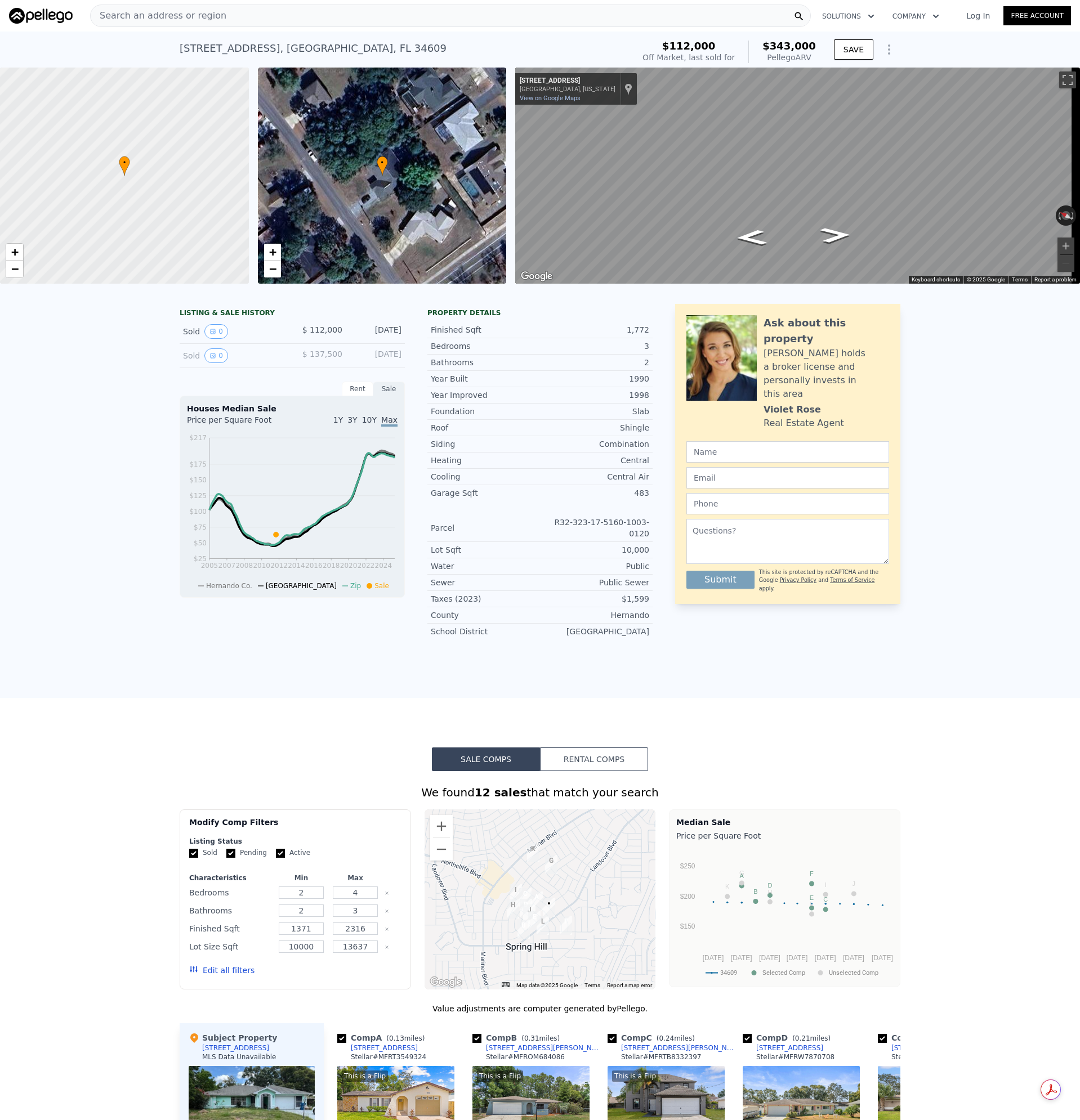
click at [207, 24] on div "Search an address or region" at bounding box center [158, 15] width 136 height 21
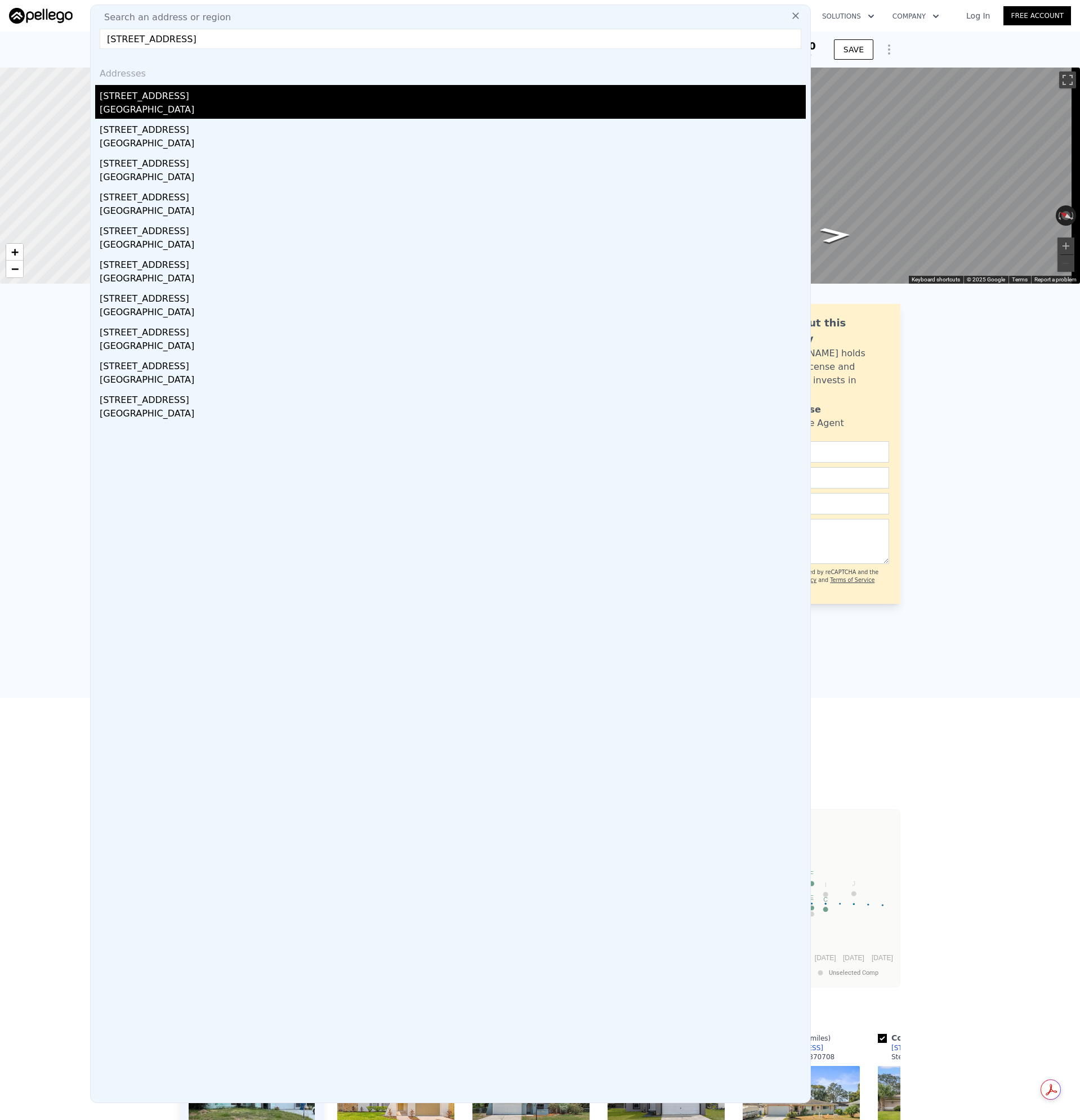
type input "[STREET_ADDRESS]"
click at [133, 99] on div "[STREET_ADDRESS]" at bounding box center [452, 94] width 706 height 18
type input "3"
type input "2"
type input "1452"
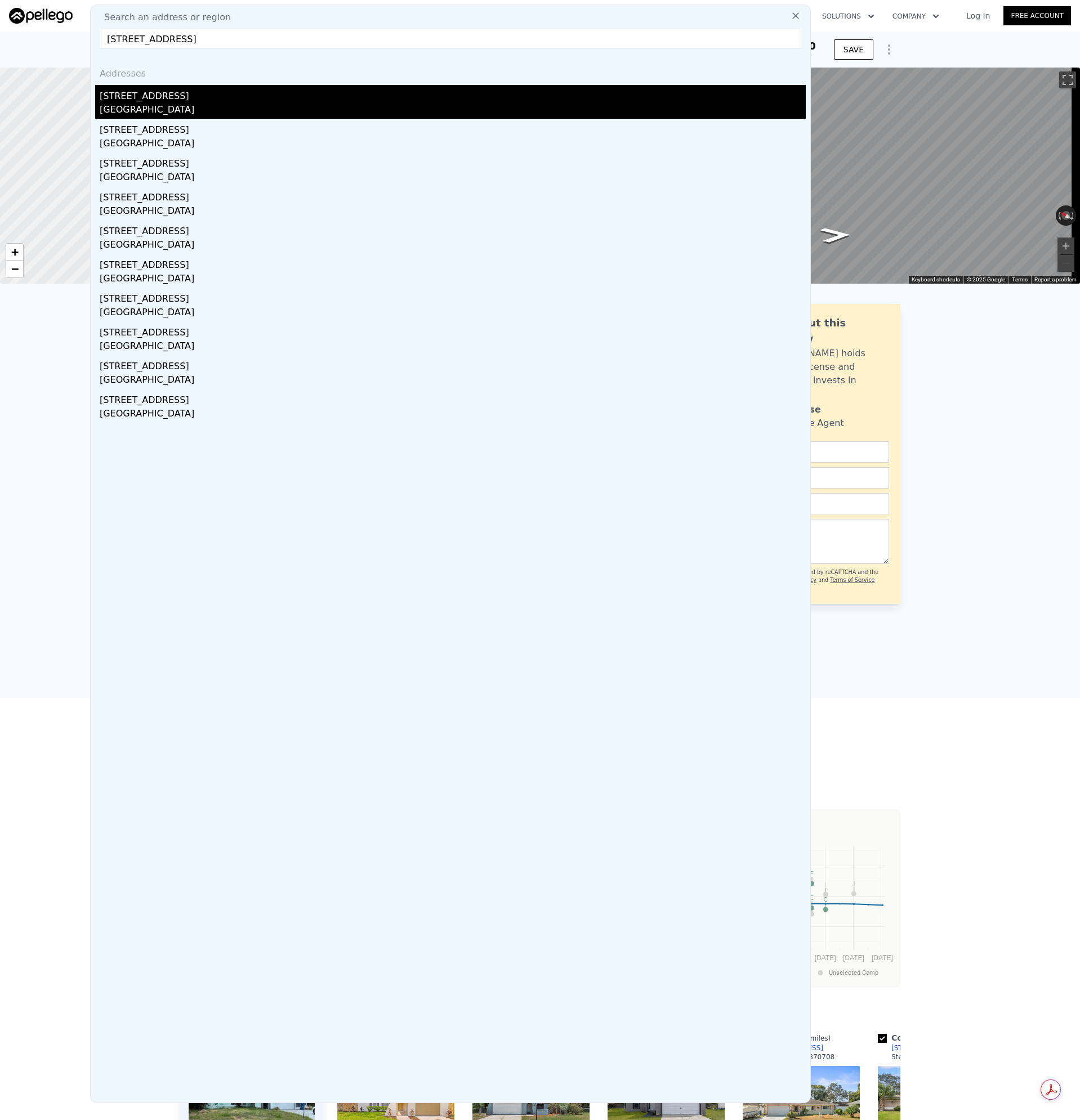
type input "1902"
type input "15996"
type input "$ 335,000"
type input "-$ 3,065"
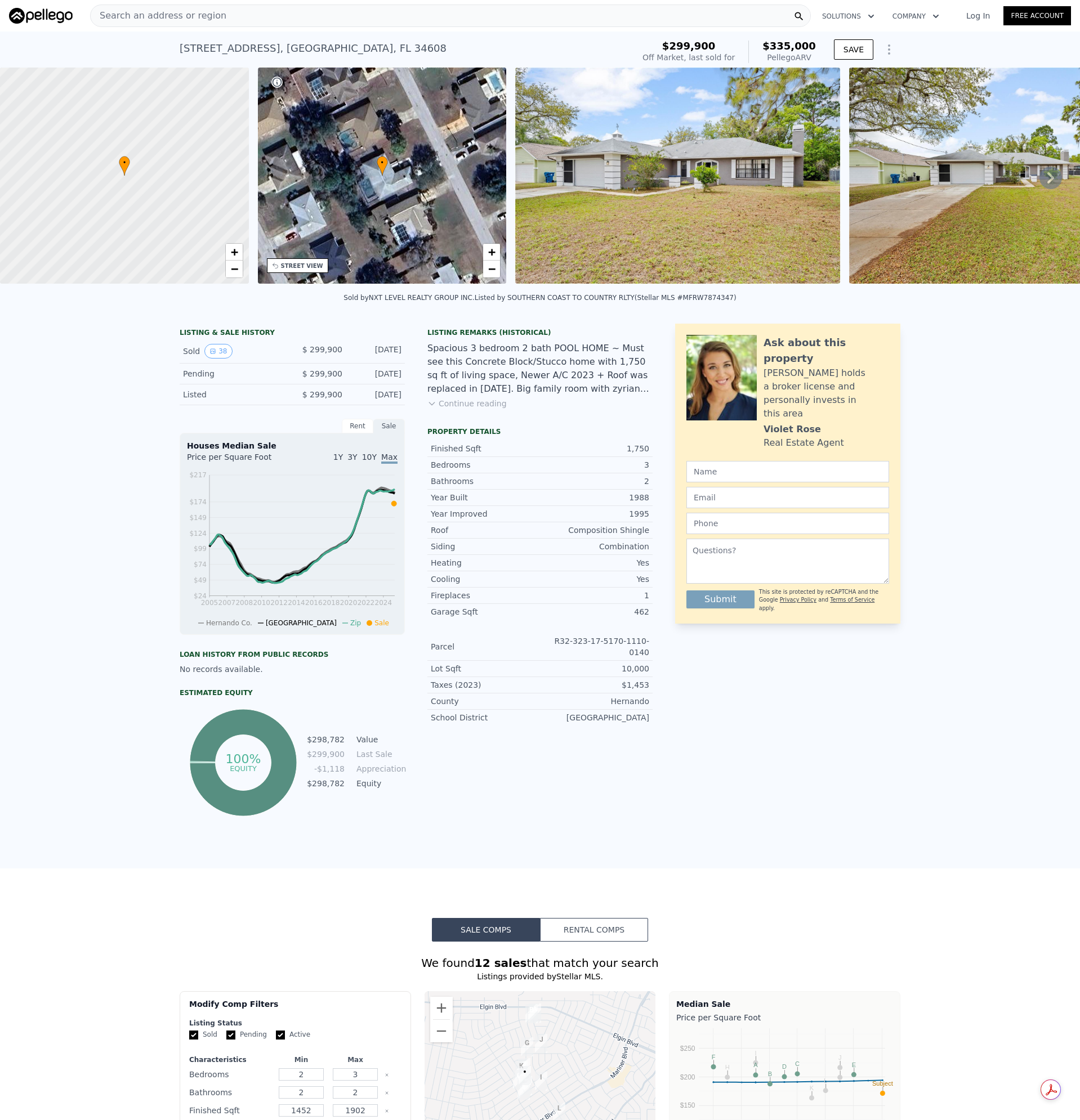
click at [625, 158] on img at bounding box center [677, 176] width 324 height 216
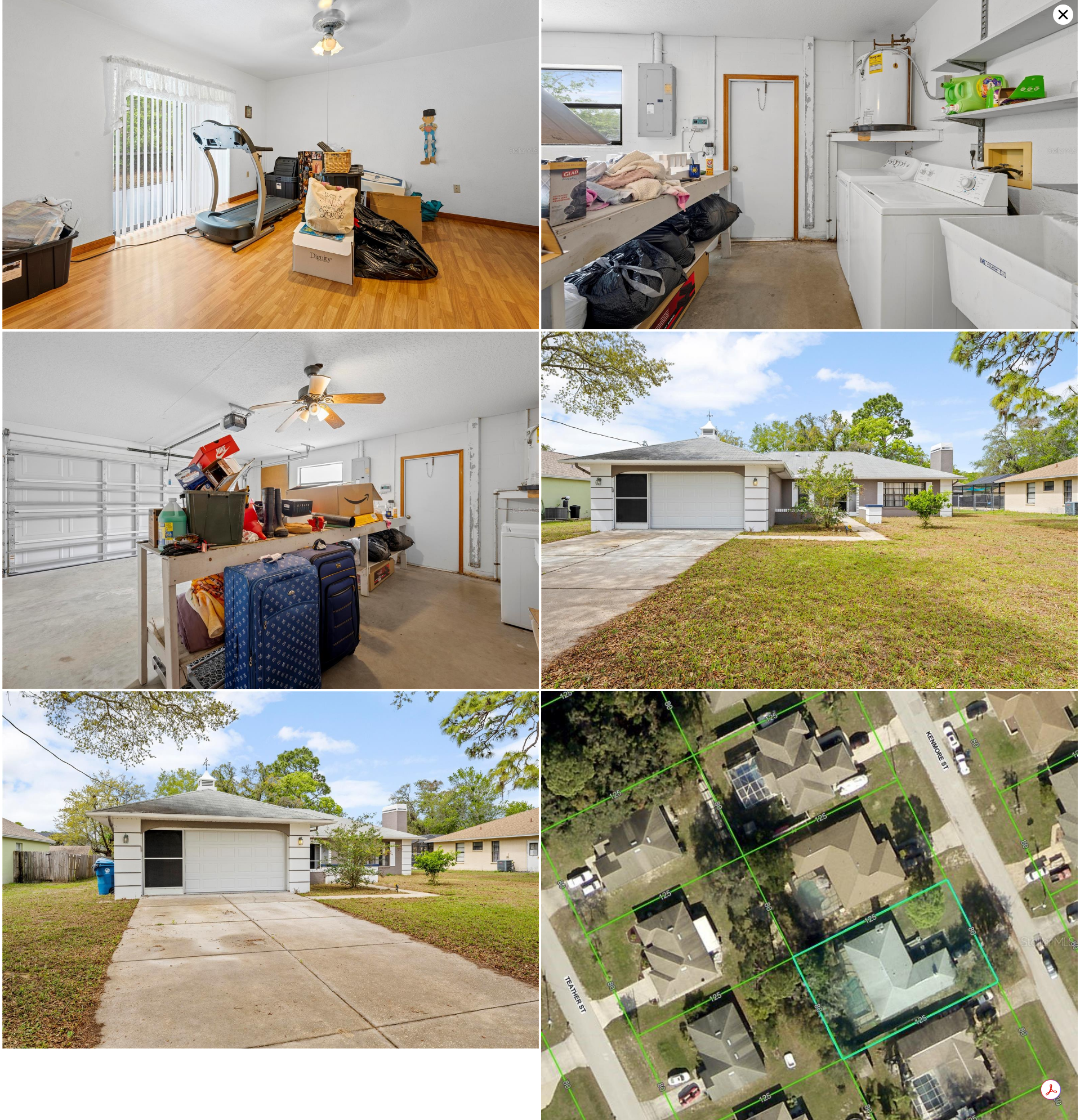
scroll to position [5800, 0]
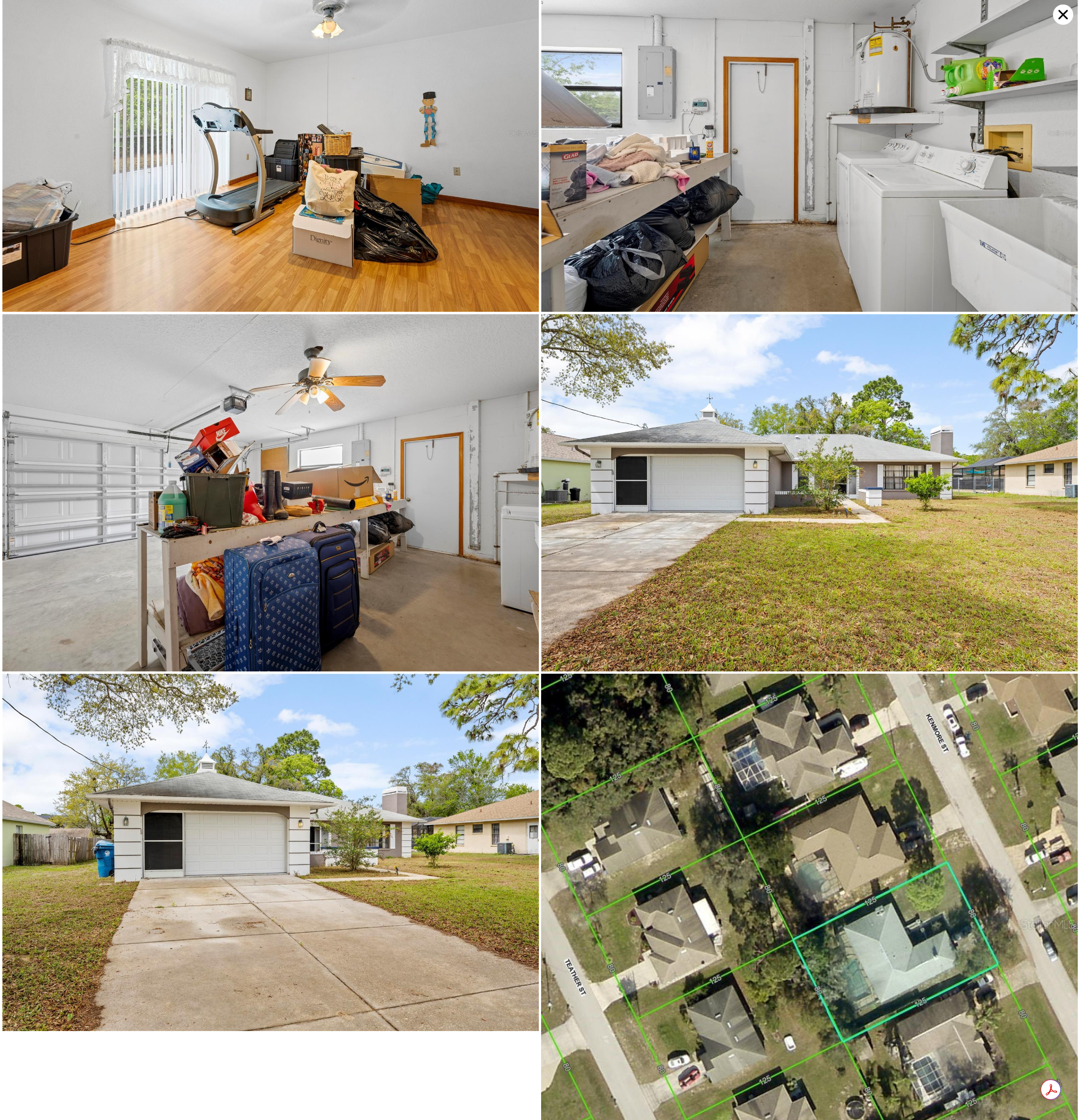
click at [1062, 15] on icon at bounding box center [1063, 15] width 21 height 21
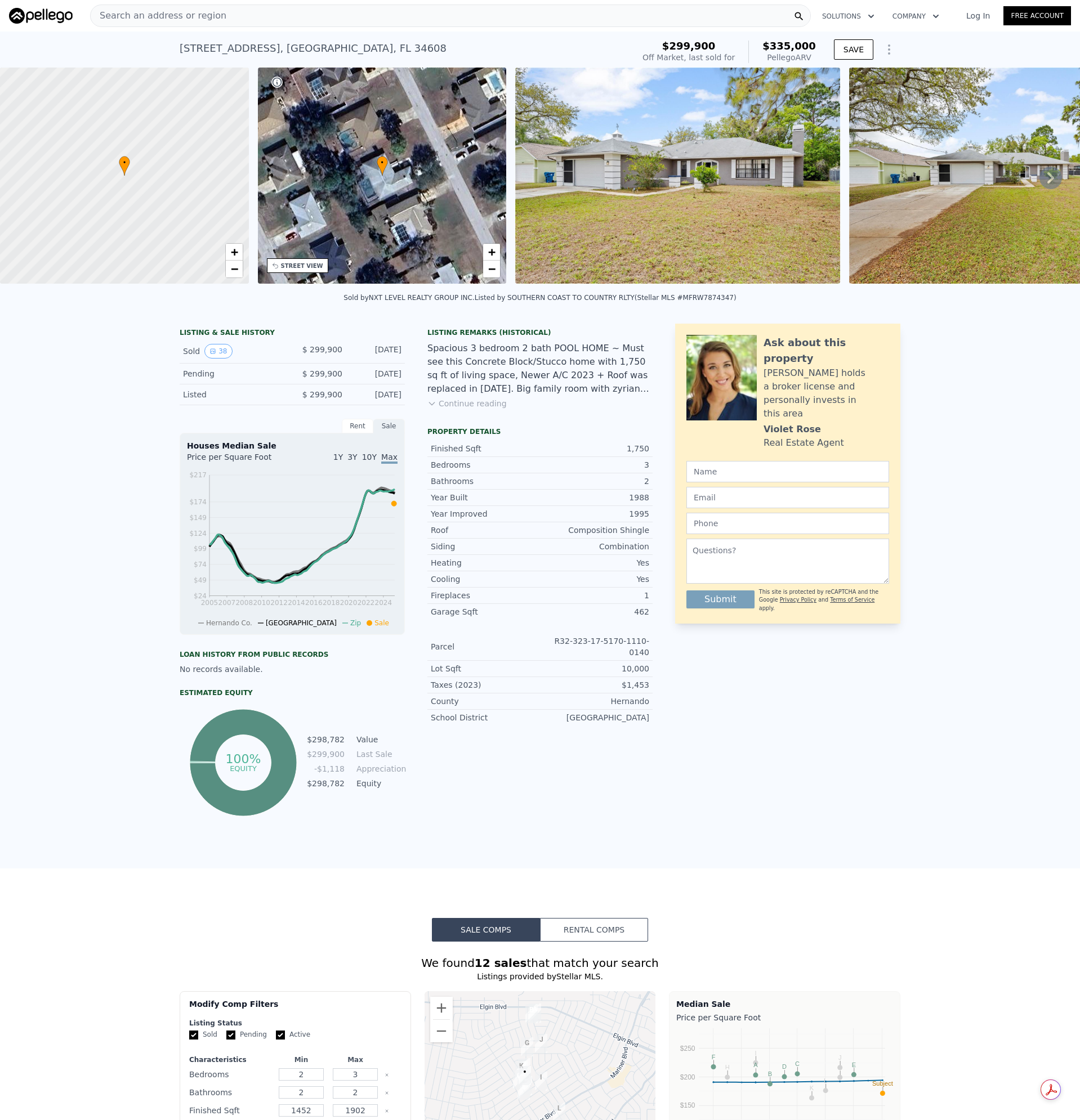
click at [223, 16] on div "Search an address or region" at bounding box center [450, 15] width 720 height 23
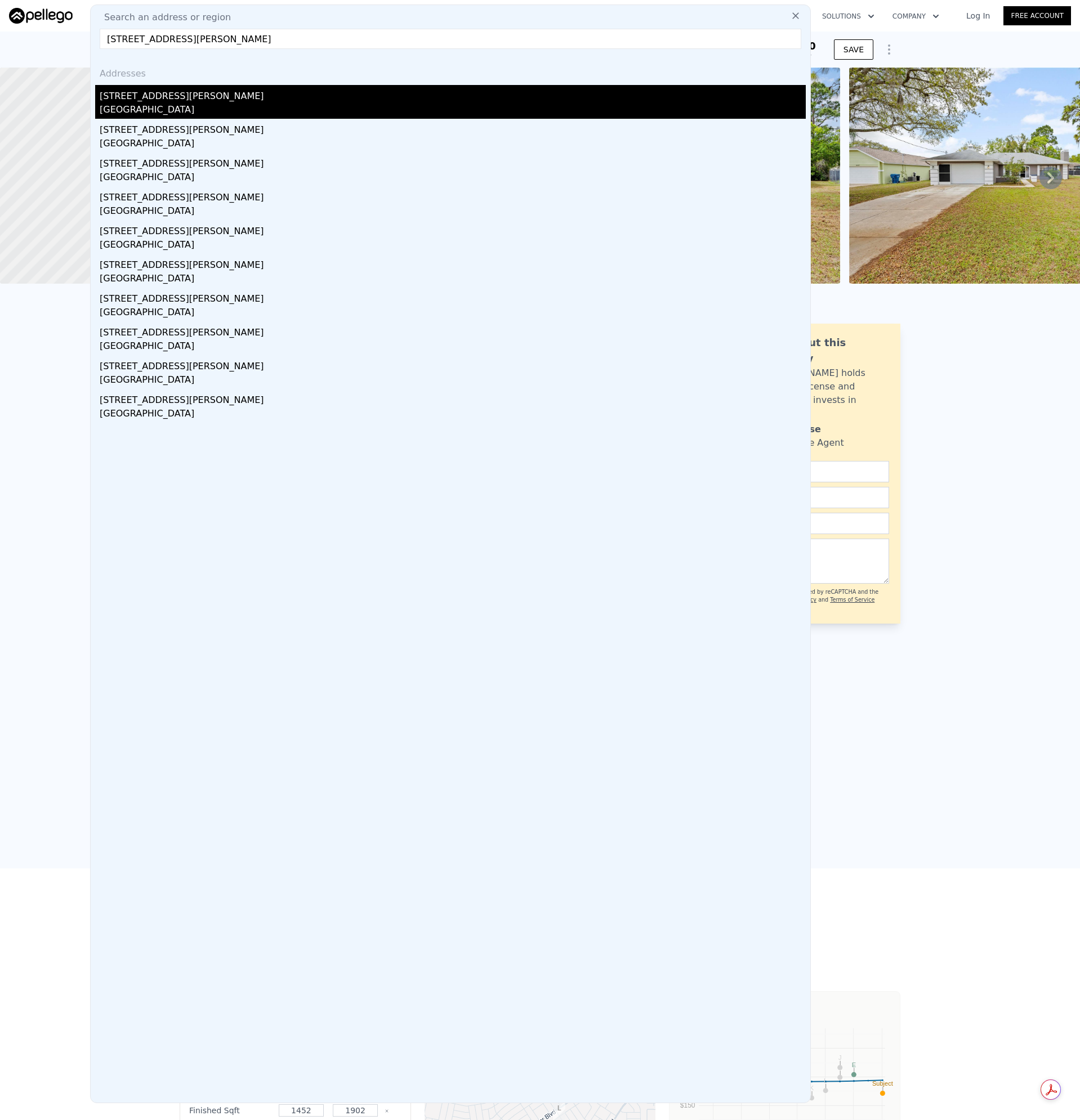
type input "[STREET_ADDRESS][PERSON_NAME]"
click at [146, 104] on div "[GEOGRAPHIC_DATA]" at bounding box center [452, 110] width 706 height 15
type input "3"
type input "4"
type input "3"
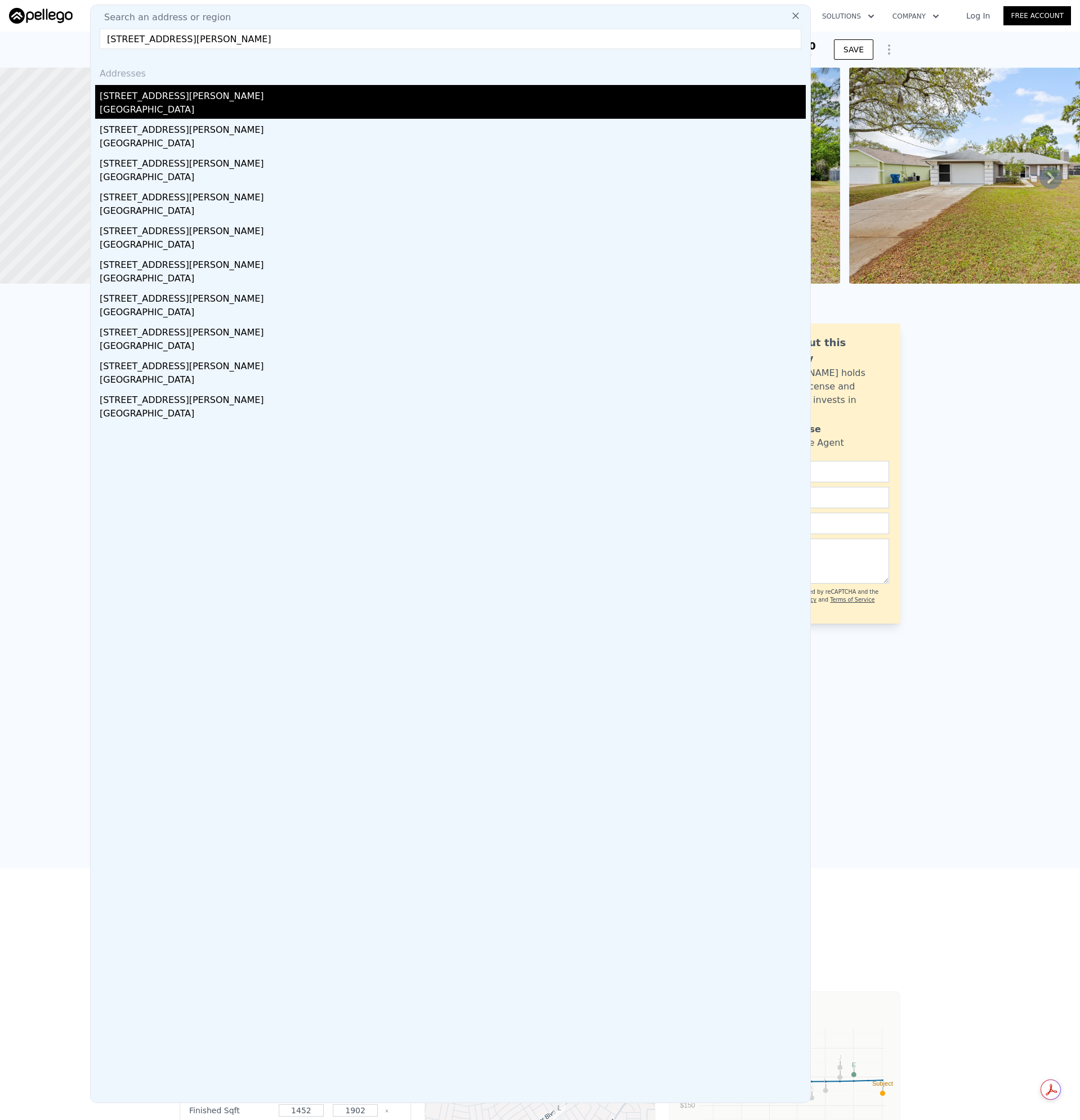
type input "1454"
type input "2316"
type input "13446"
type input "$ 381,000"
type input "$ 29,198"
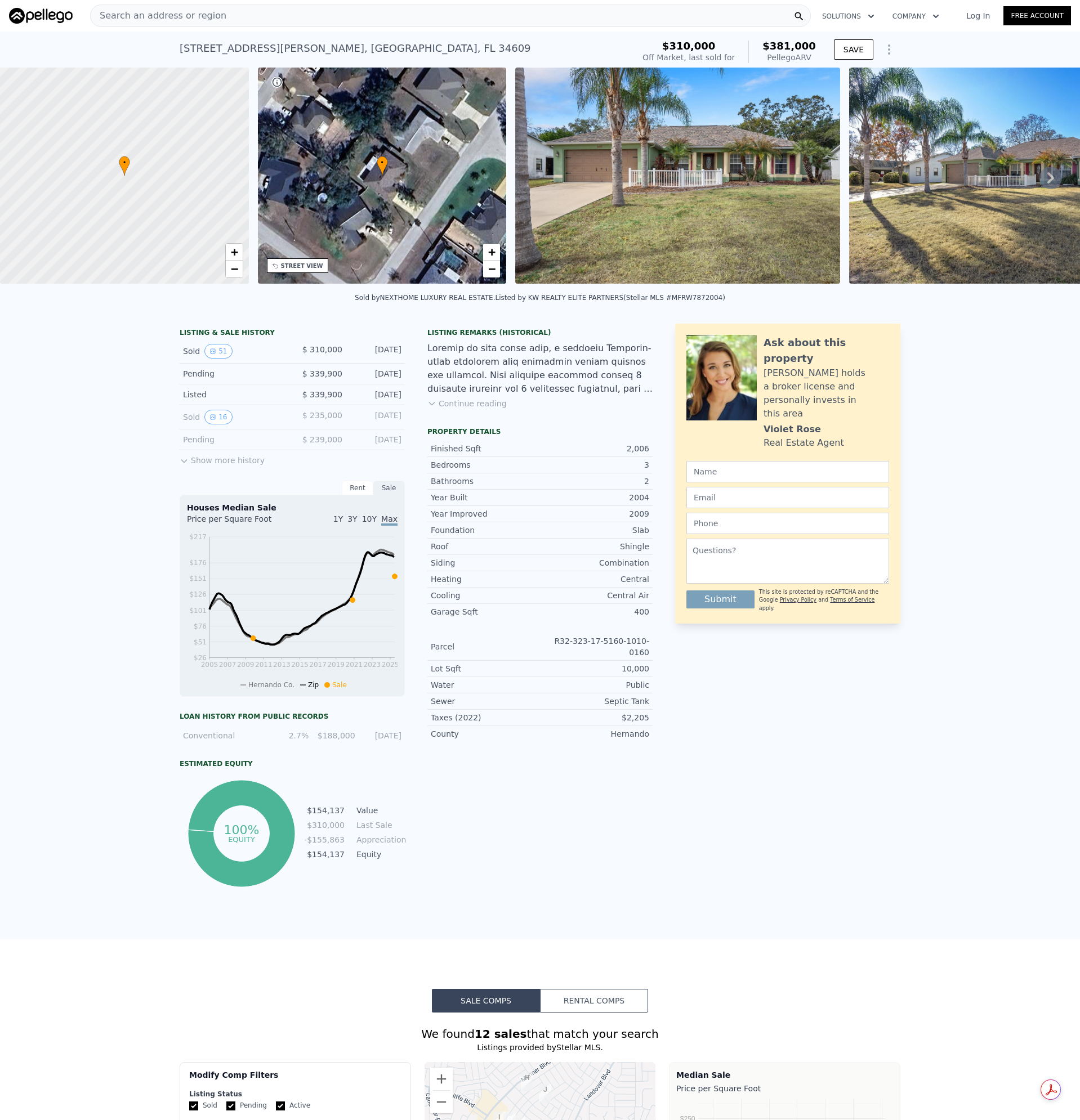
click at [613, 163] on img at bounding box center [677, 176] width 324 height 216
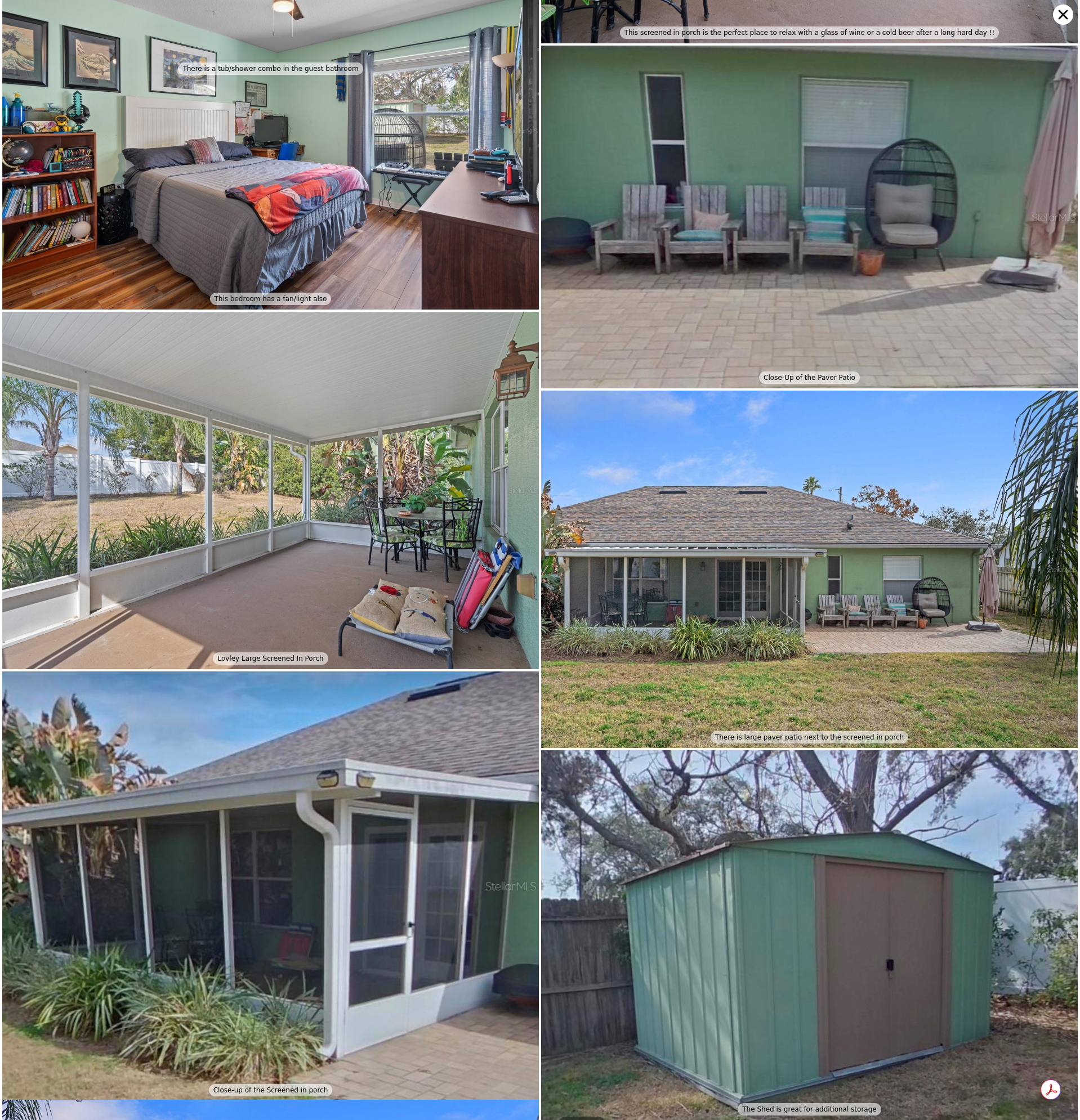
scroll to position [7136, 0]
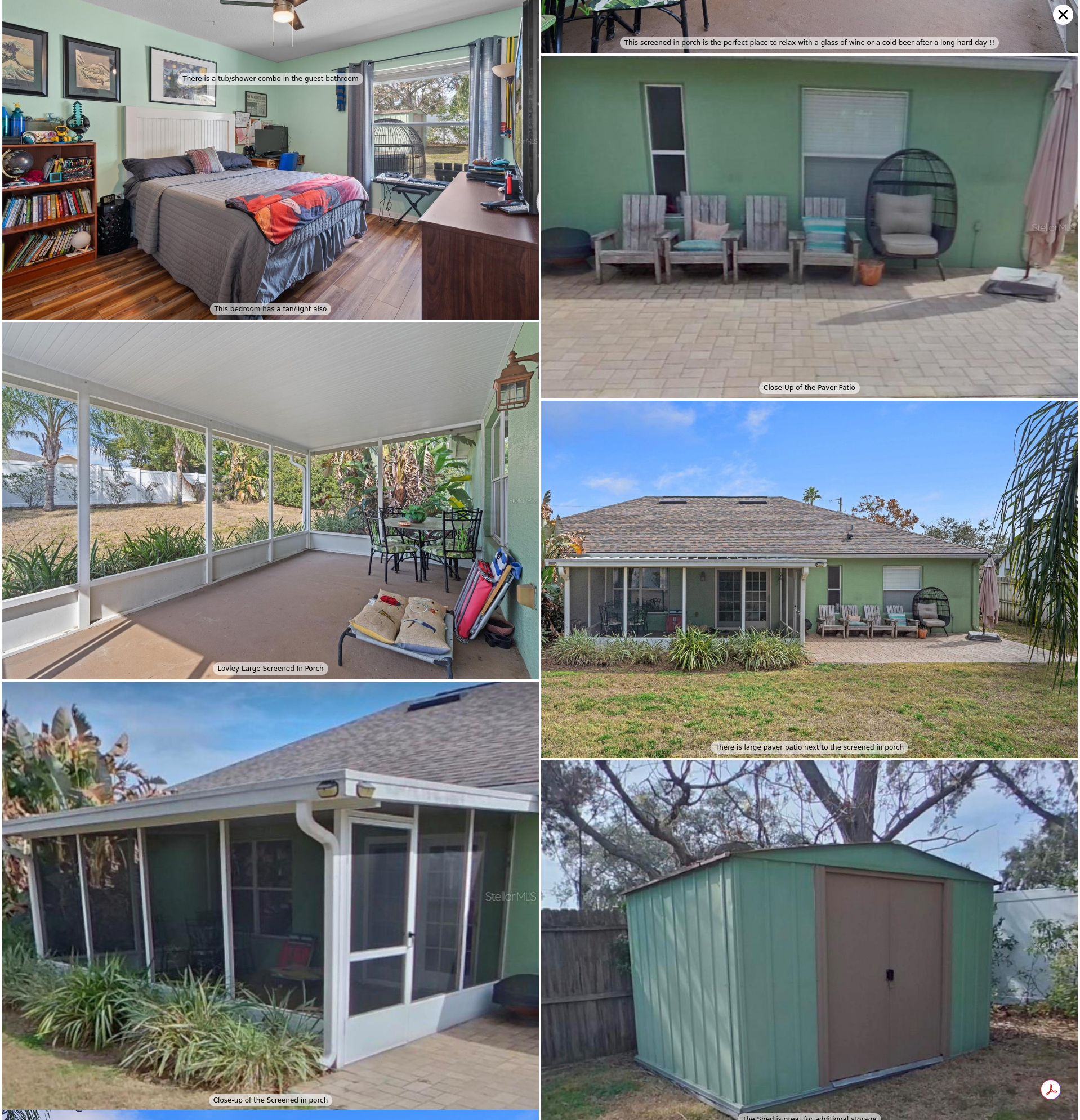
click at [1068, 15] on icon at bounding box center [1063, 15] width 21 height 21
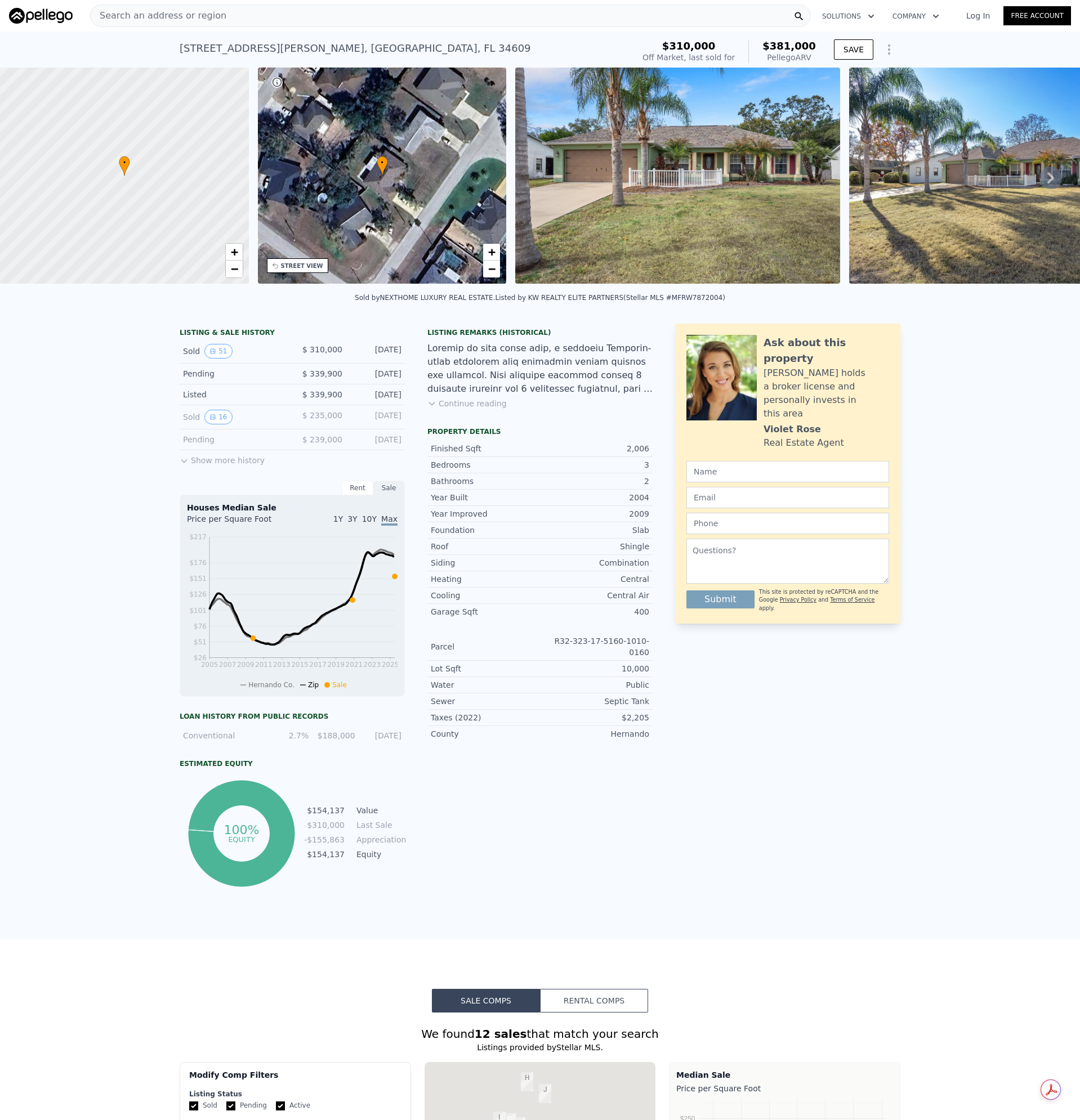
click at [211, 18] on div "Search an address or region" at bounding box center [450, 15] width 720 height 23
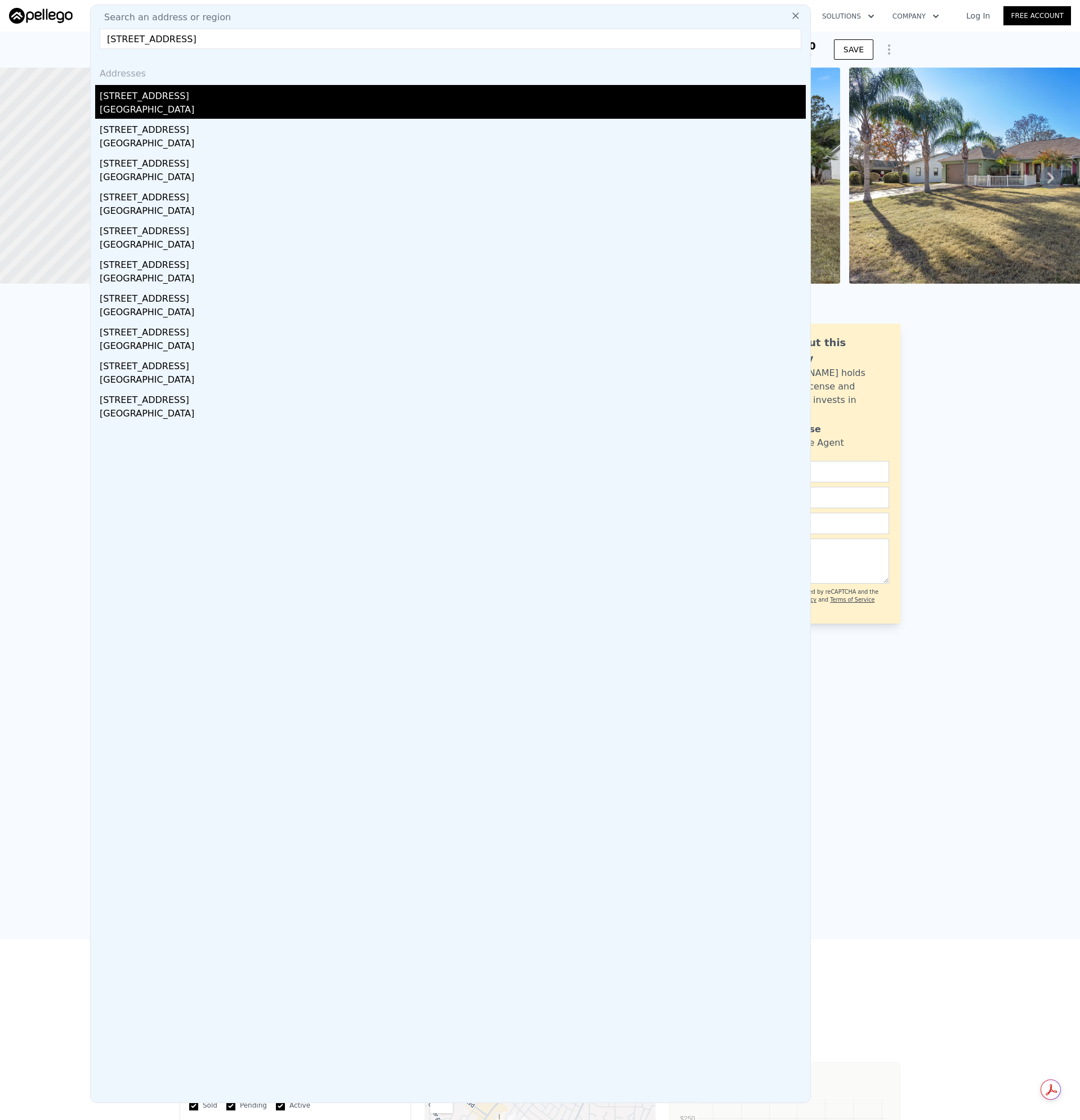
type input "[STREET_ADDRESS]"
click at [128, 92] on div "[STREET_ADDRESS]" at bounding box center [452, 94] width 706 height 18
type input "2"
type input "3"
type input "2"
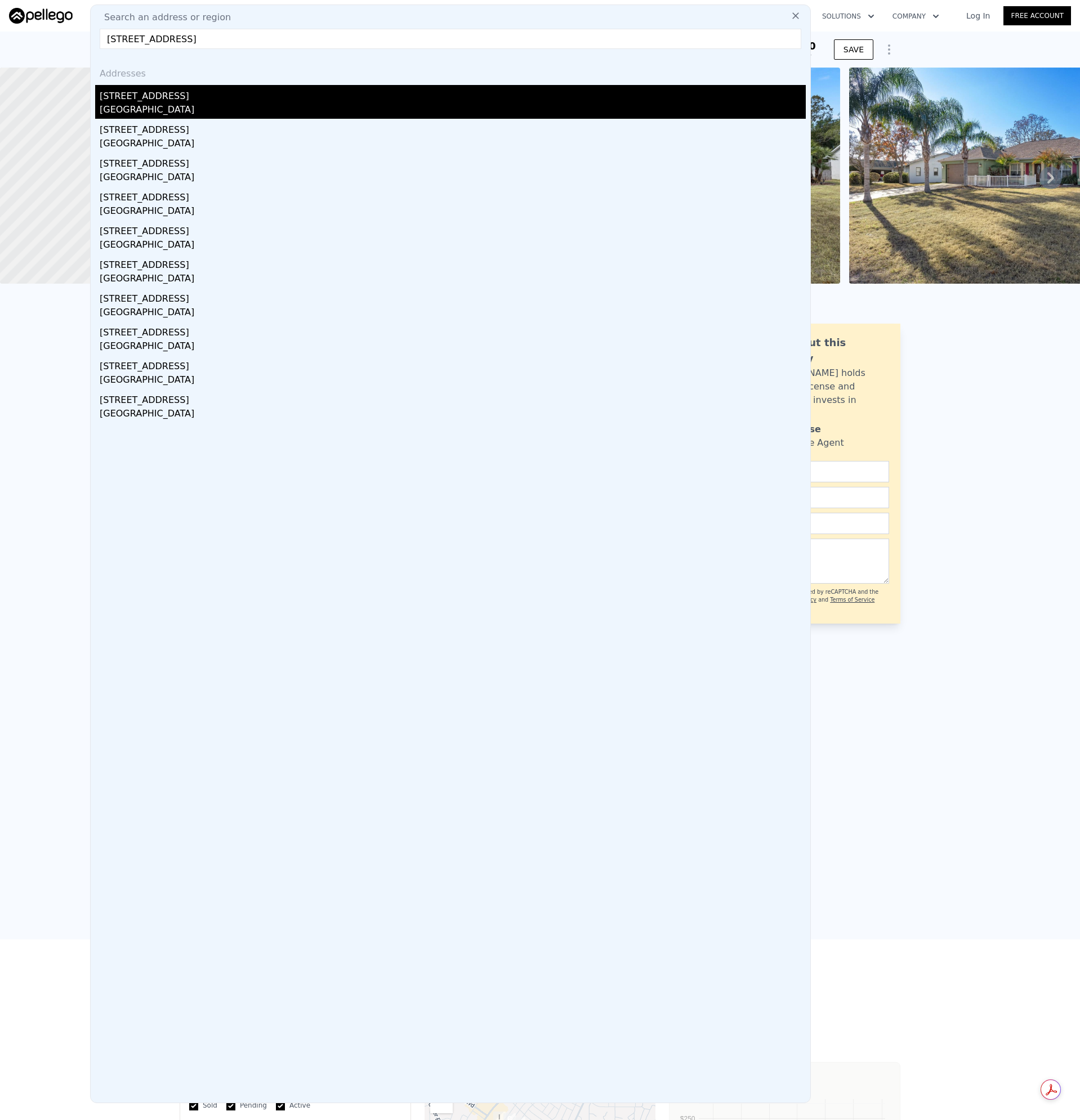
type input "1452"
type input "1902"
type input "15996"
type input "$ 335,000"
type input "-$ 3,065"
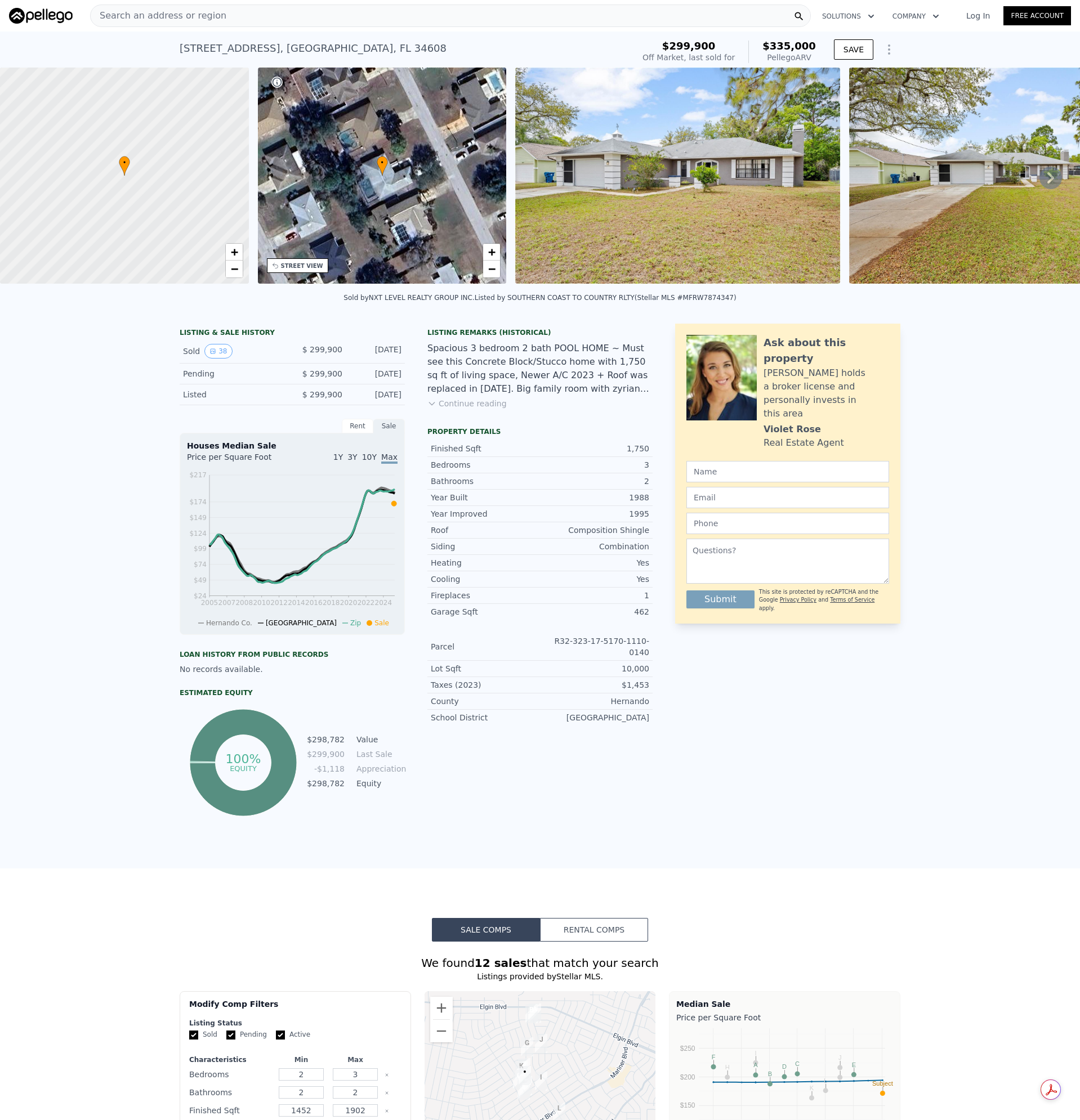
click at [656, 231] on img at bounding box center [677, 176] width 324 height 216
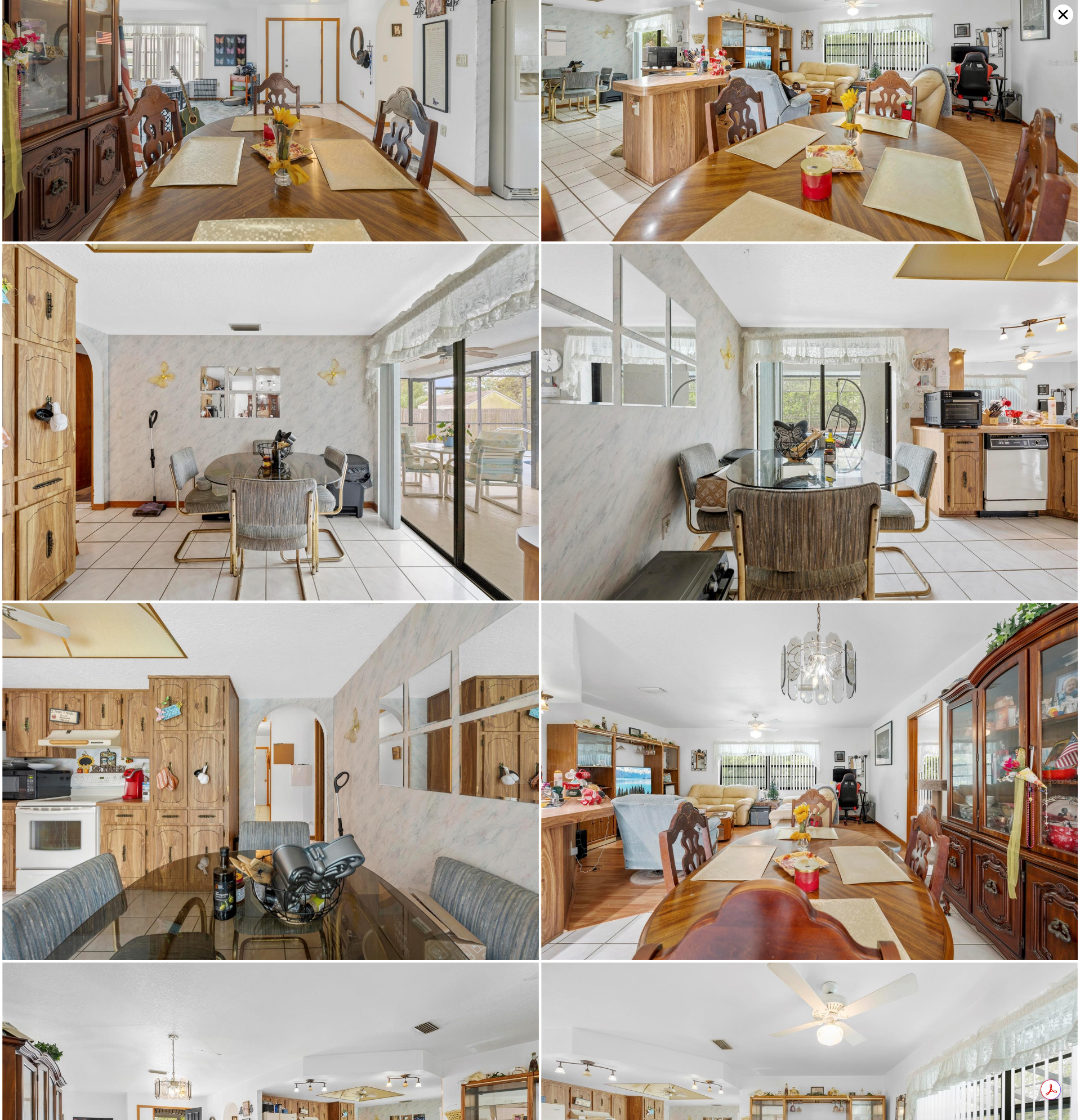
scroll to position [1784, 0]
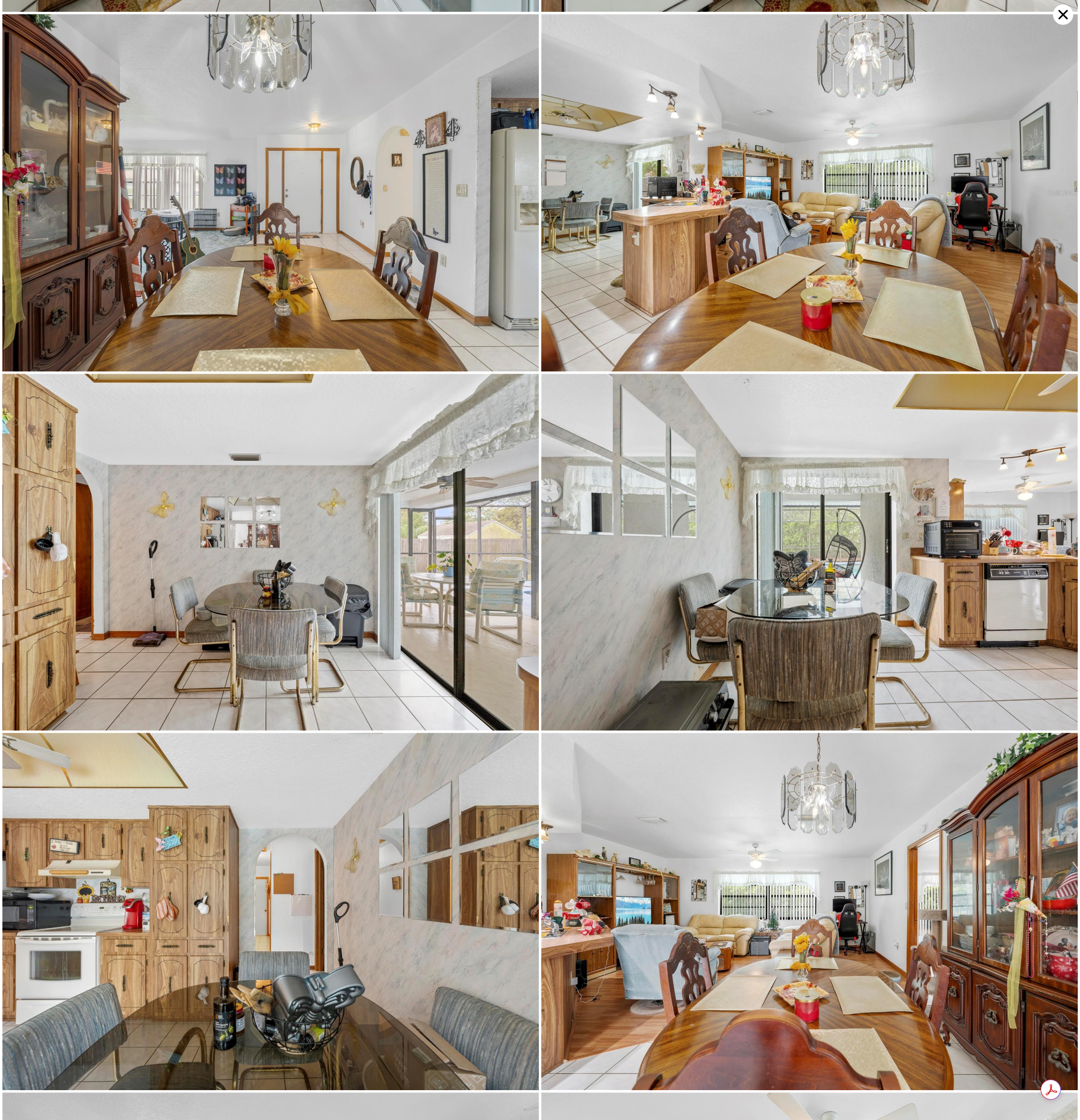
click at [1062, 18] on icon at bounding box center [1063, 15] width 21 height 21
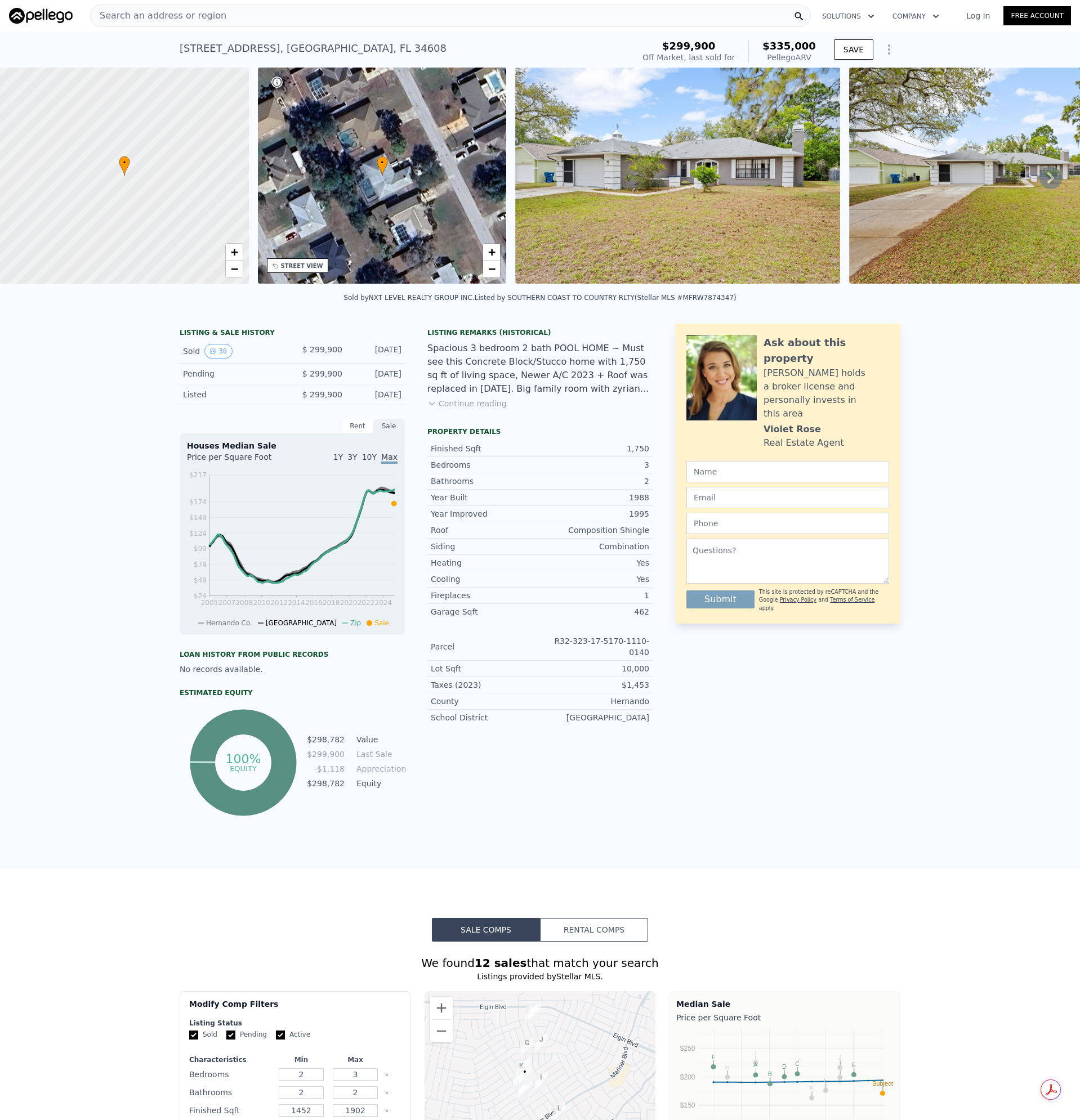
click at [472, 409] on button "Continue reading" at bounding box center [467, 403] width 80 height 11
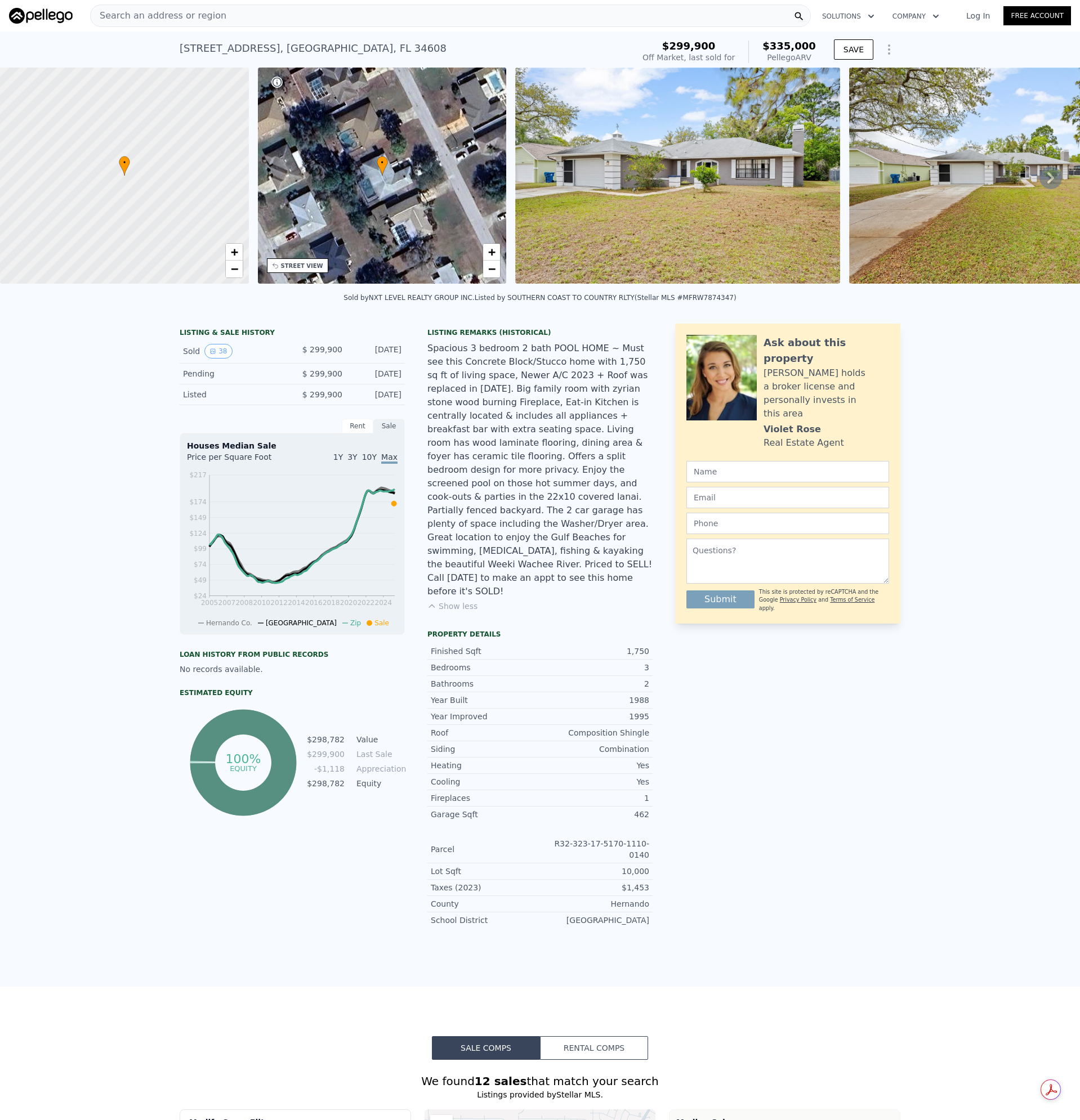
click at [207, 16] on span "Search an address or region" at bounding box center [158, 15] width 136 height 13
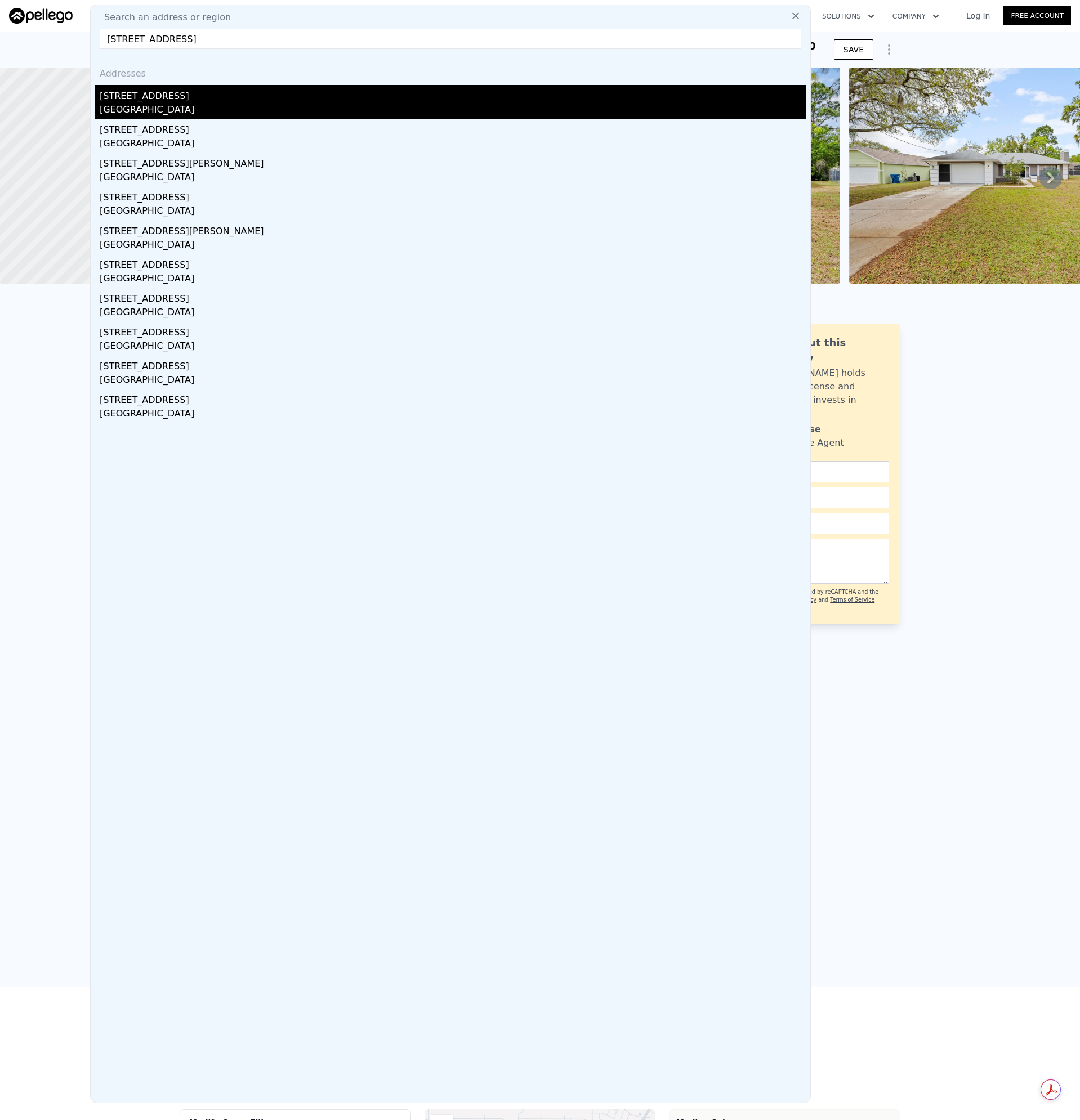
type input "[STREET_ADDRESS]"
click at [140, 102] on div "[STREET_ADDRESS]" at bounding box center [452, 94] width 706 height 18
type input "4"
type input "3"
type input "1420"
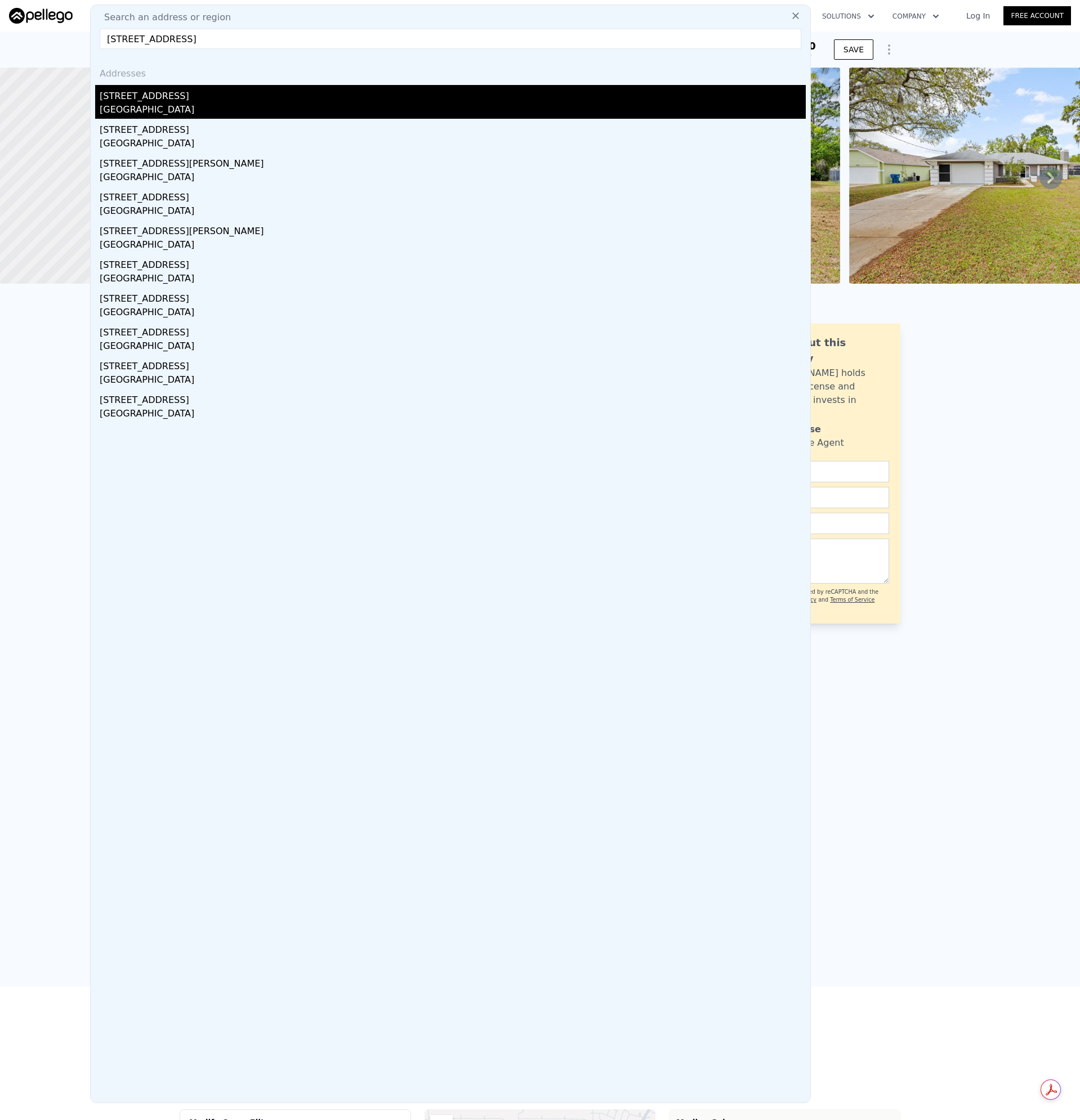
type input "2316"
type input "13637"
type input "$ 342,000"
type input "$ 40,124"
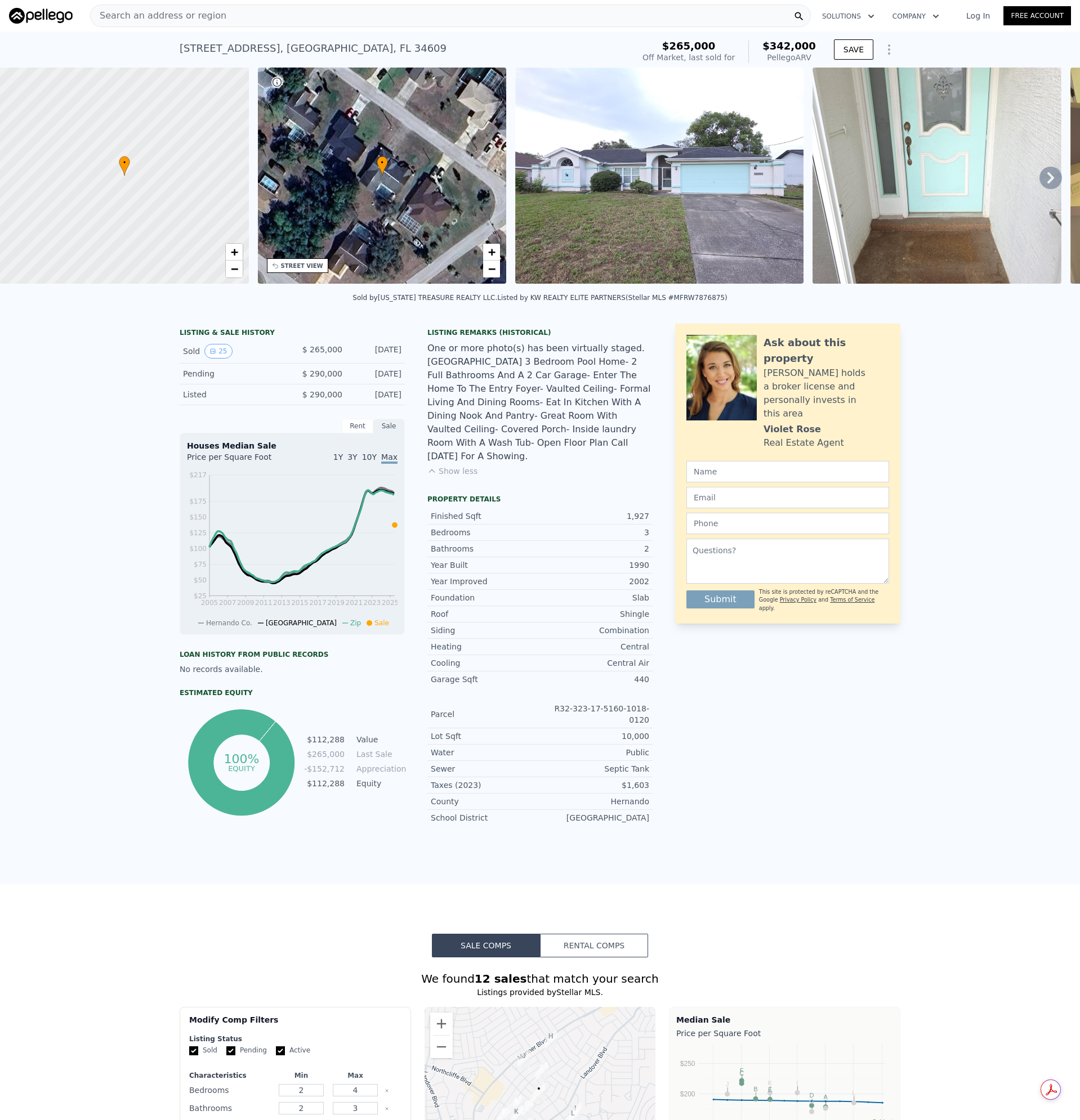
click at [730, 204] on img at bounding box center [659, 176] width 288 height 216
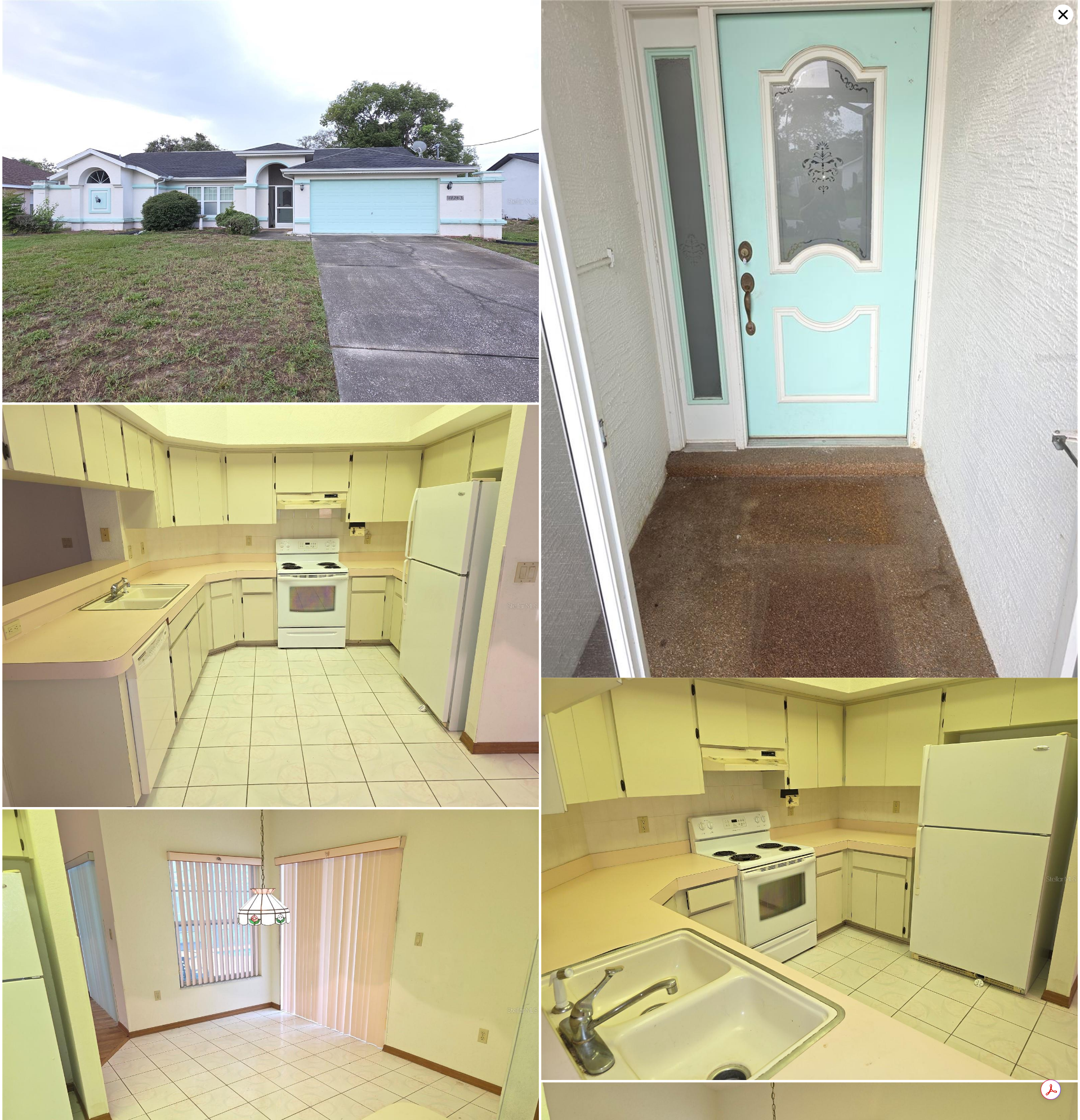
click at [1062, 18] on icon at bounding box center [1063, 15] width 21 height 21
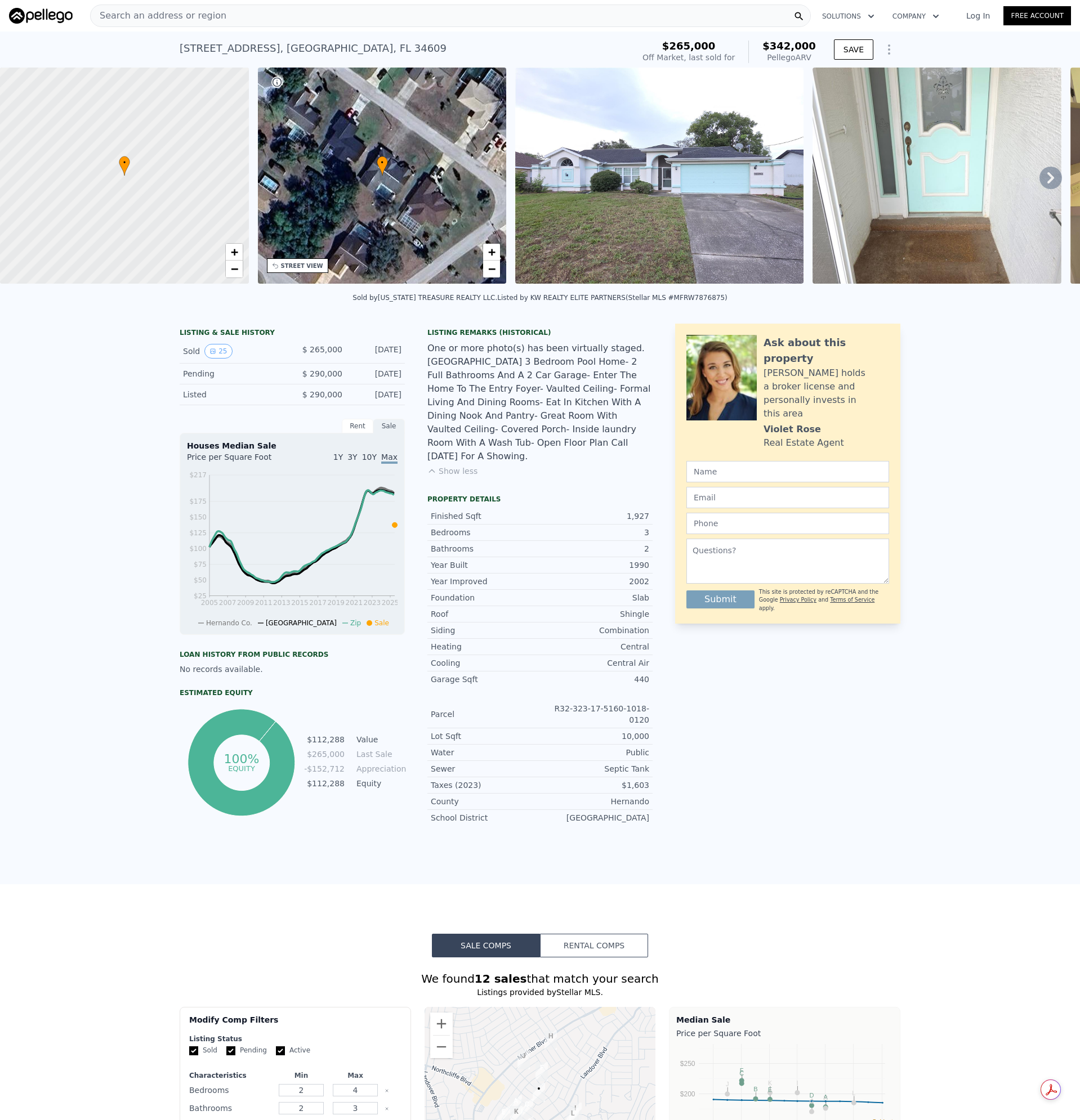
click at [183, 22] on span "Search an address or region" at bounding box center [158, 15] width 136 height 13
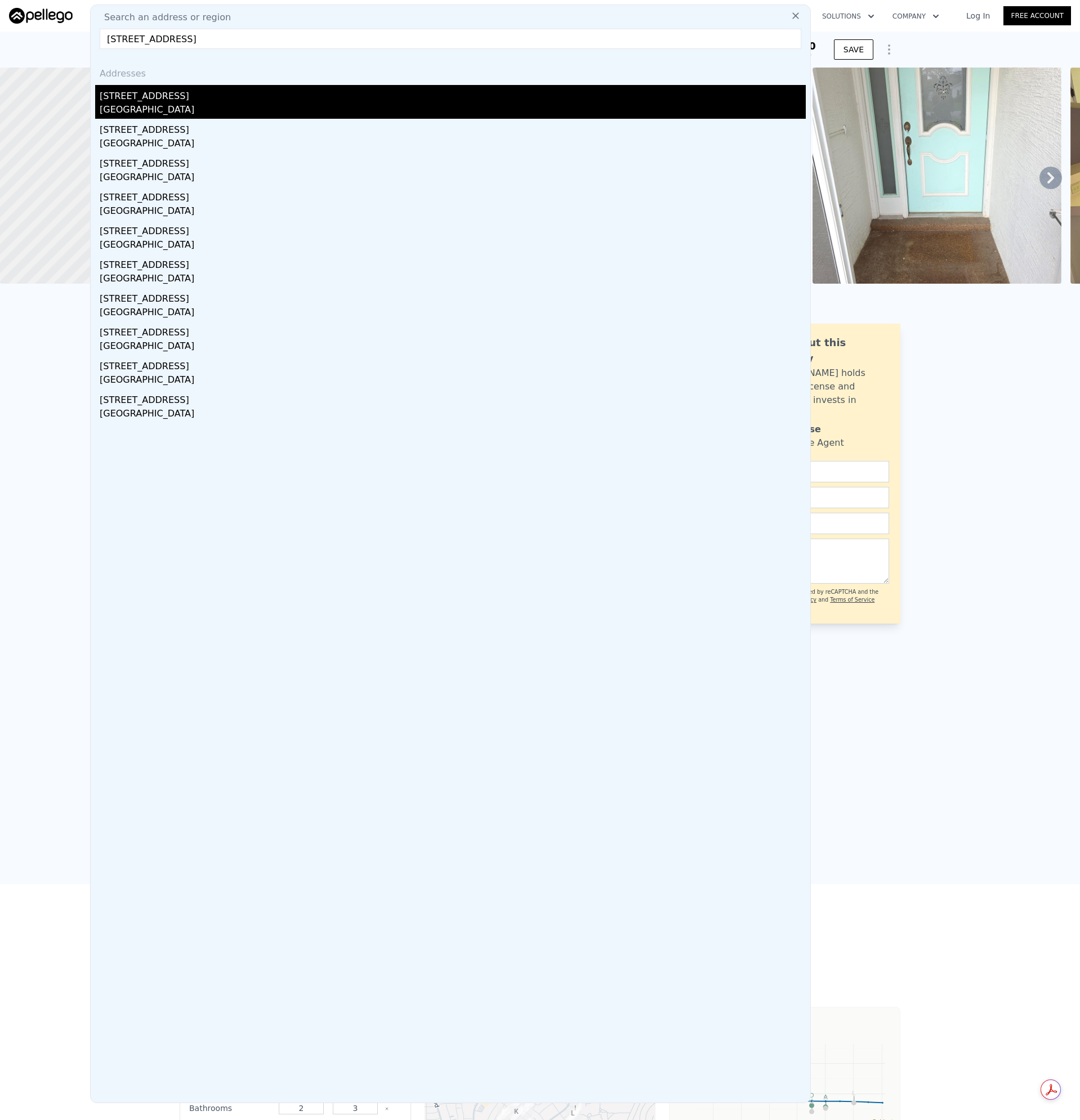
type input "[STREET_ADDRESS]"
click at [141, 97] on div "[STREET_ADDRESS]" at bounding box center [452, 94] width 706 height 18
type input "2"
type input "1345"
type input "1902"
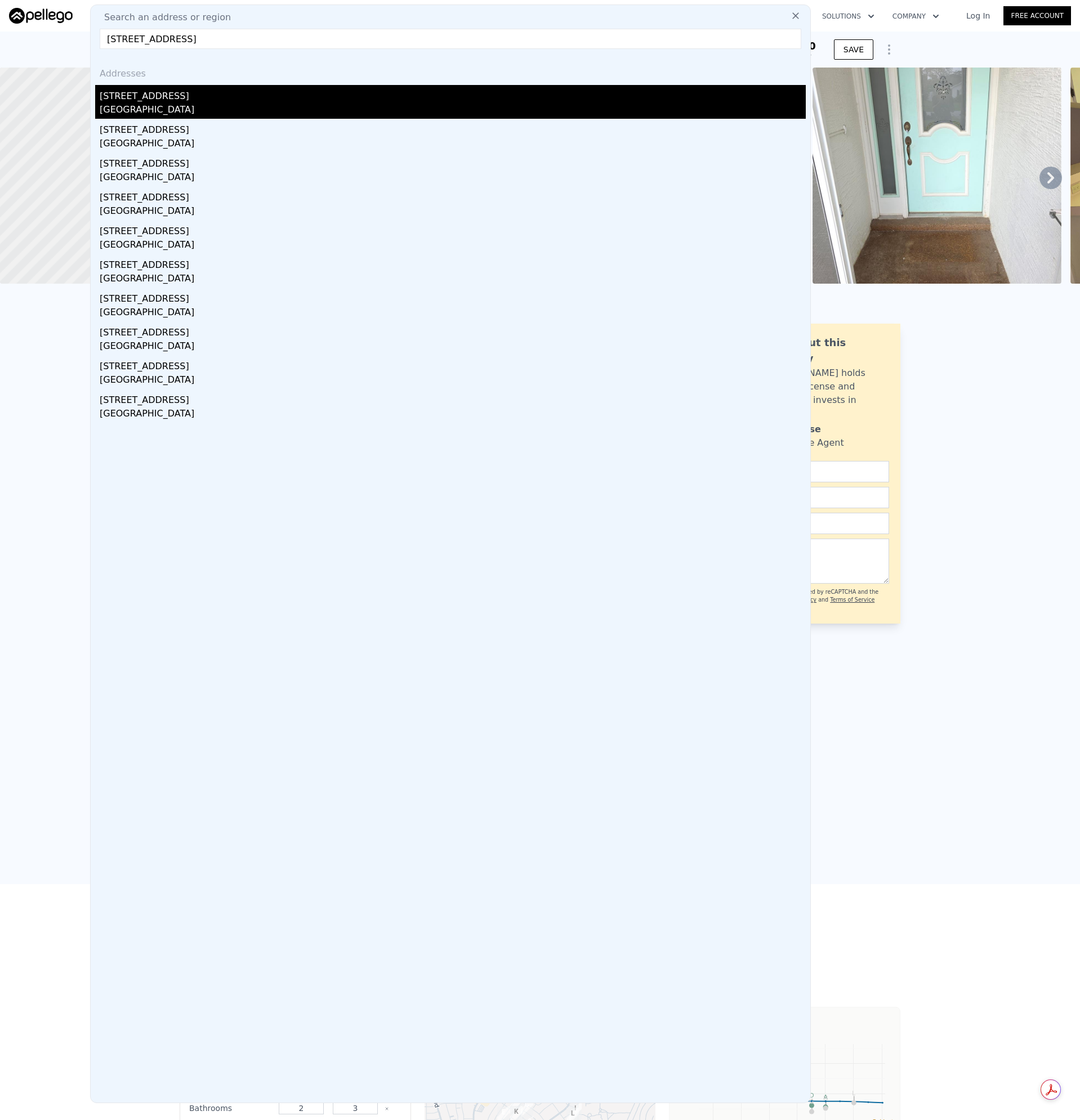
type input "14548"
type input "$ 340,000"
type input "$ 16,233"
checkbox input "true"
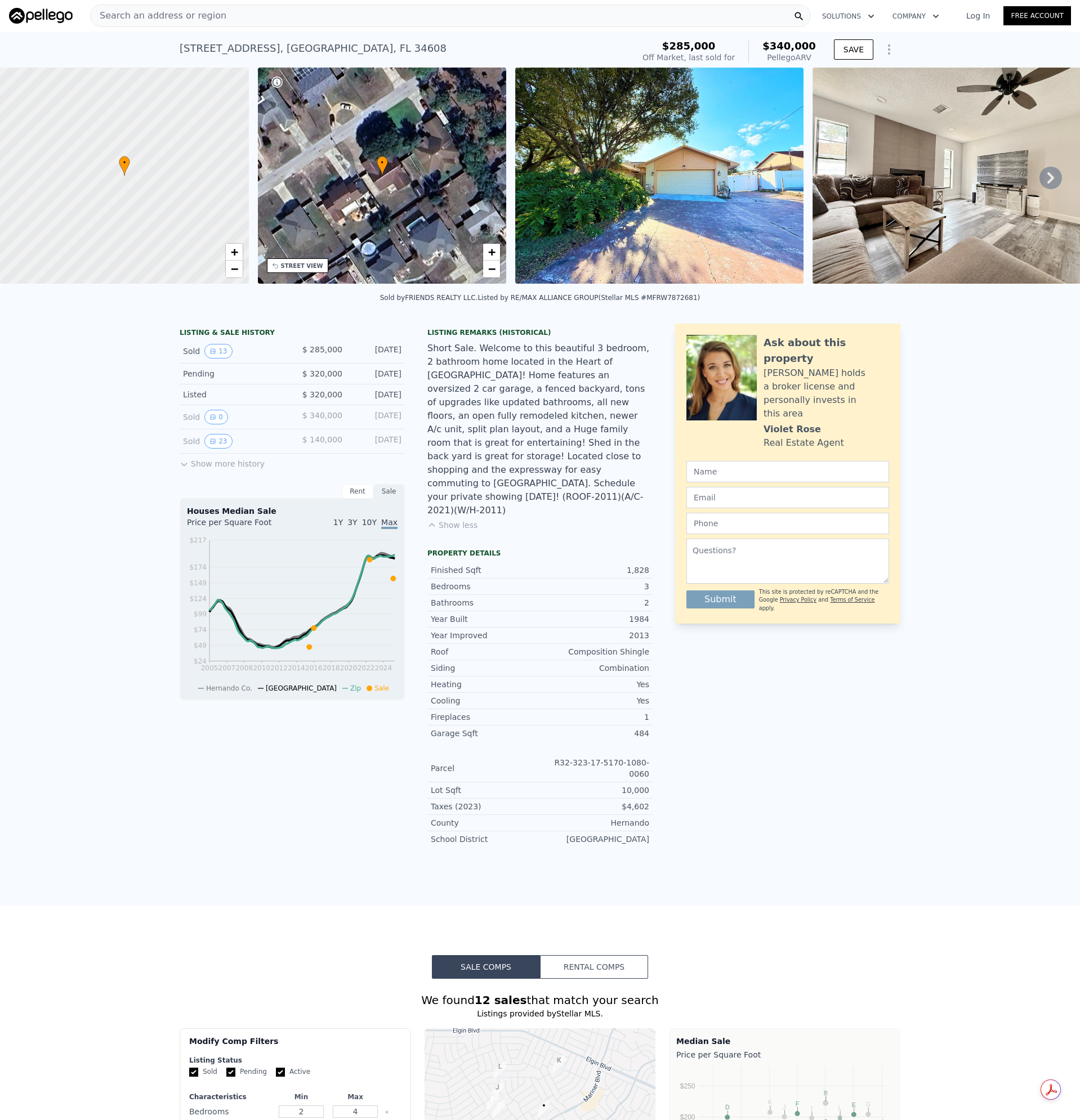
click at [684, 225] on img at bounding box center [659, 176] width 288 height 216
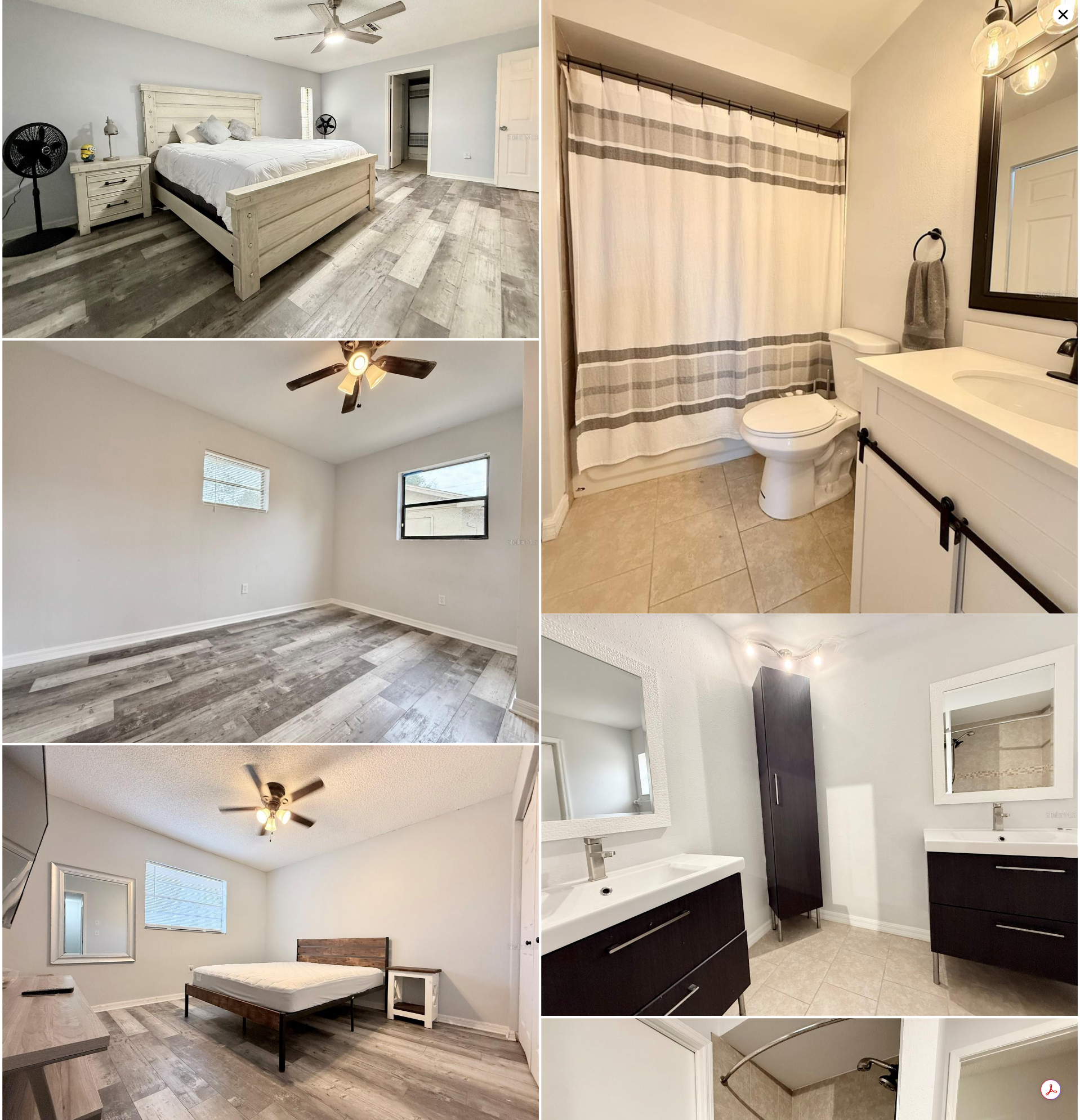
scroll to position [1204, 0]
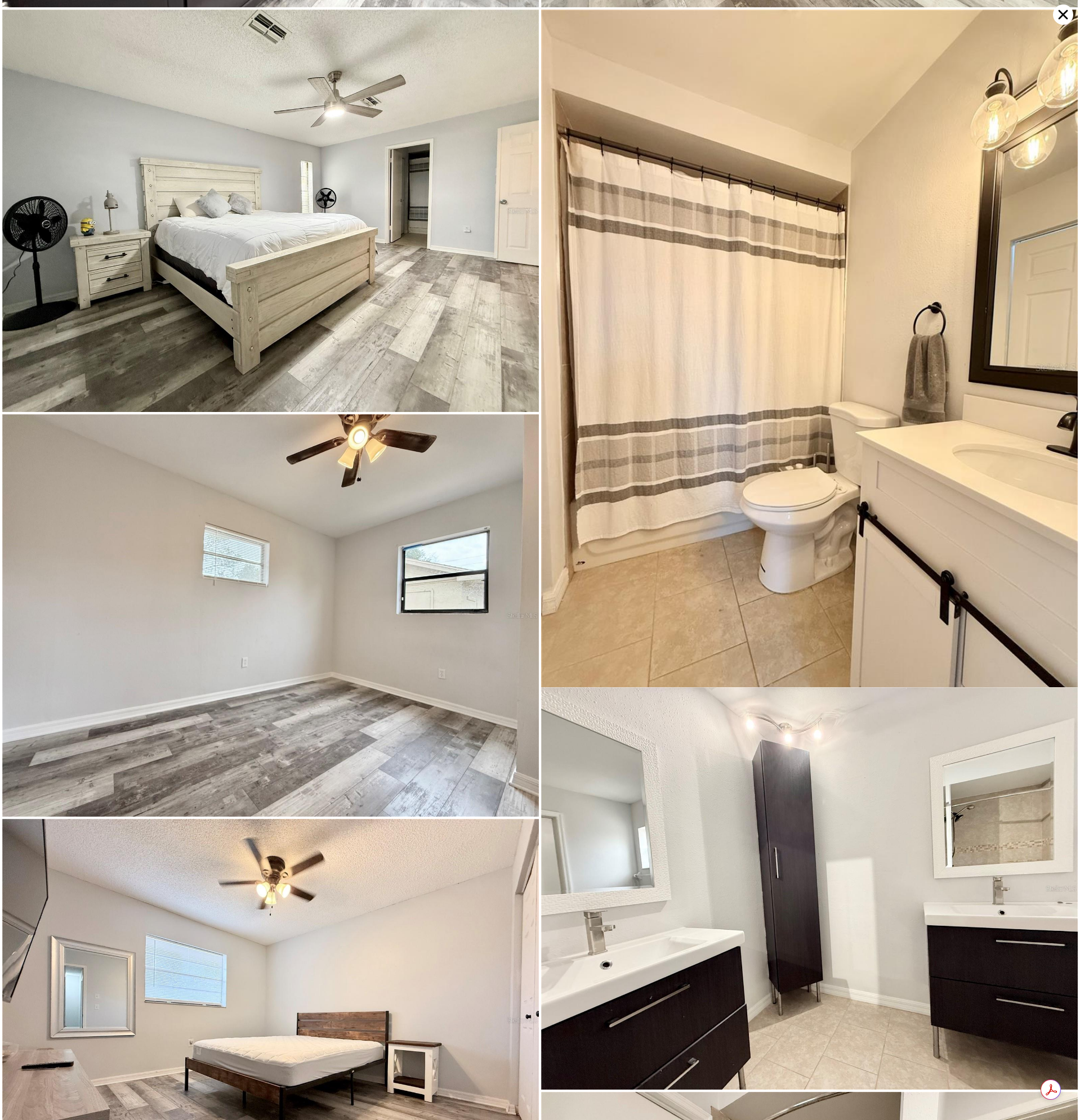
click at [1066, 16] on icon at bounding box center [1063, 15] width 21 height 21
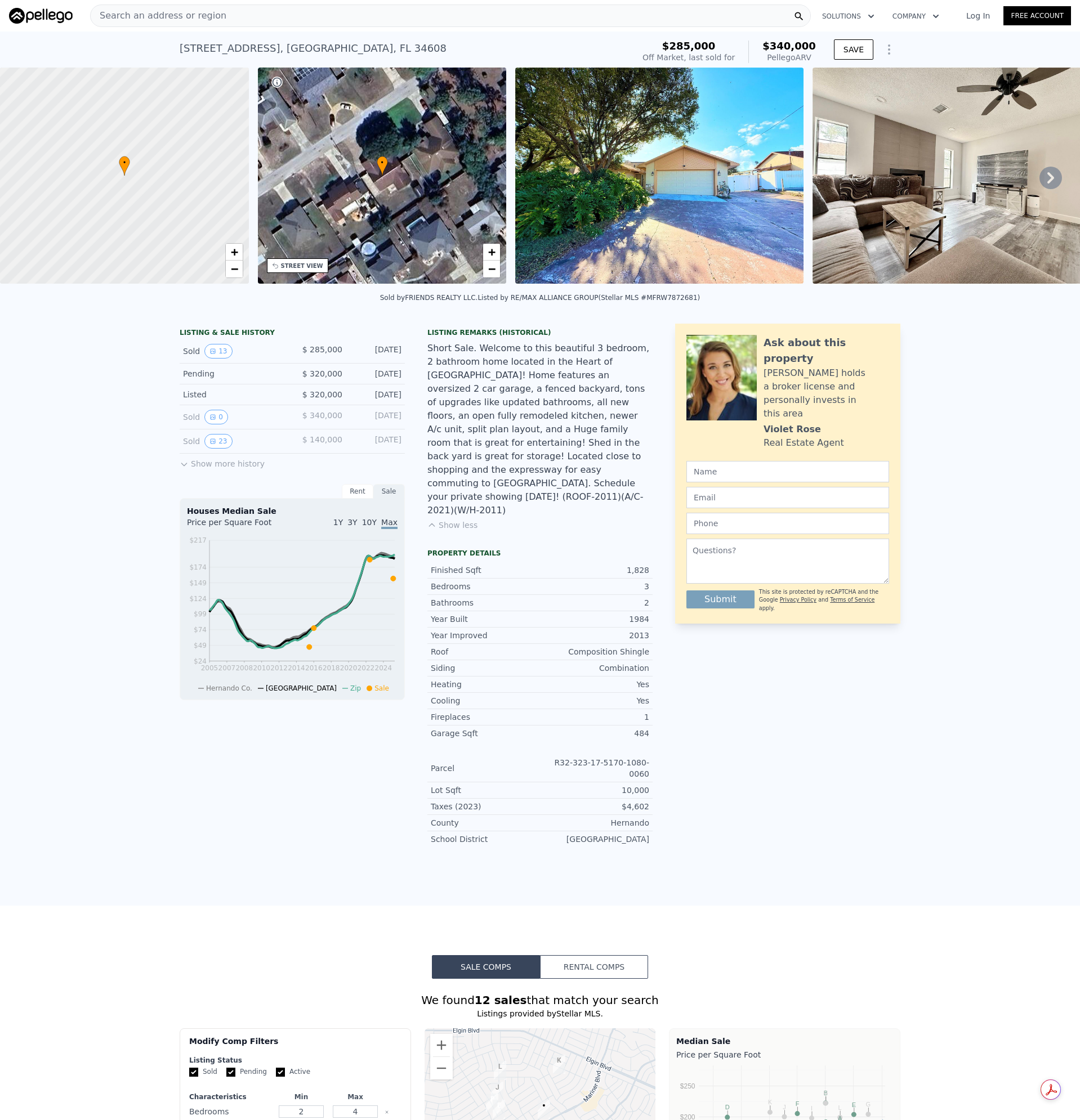
click at [164, 17] on span "Search an address or region" at bounding box center [158, 15] width 136 height 13
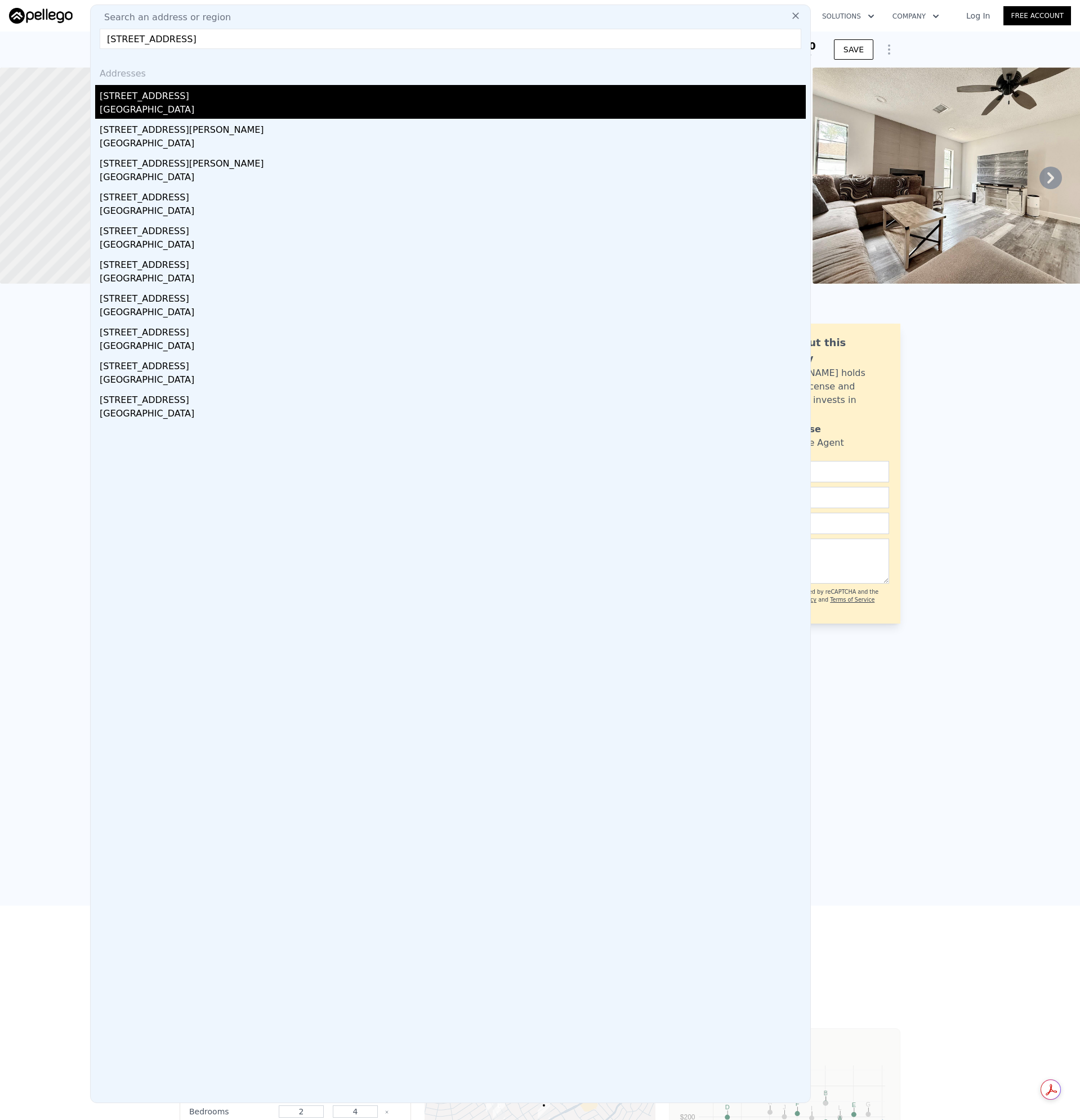
type input "[STREET_ADDRESS]"
click at [141, 111] on div "[GEOGRAPHIC_DATA]" at bounding box center [452, 110] width 706 height 15
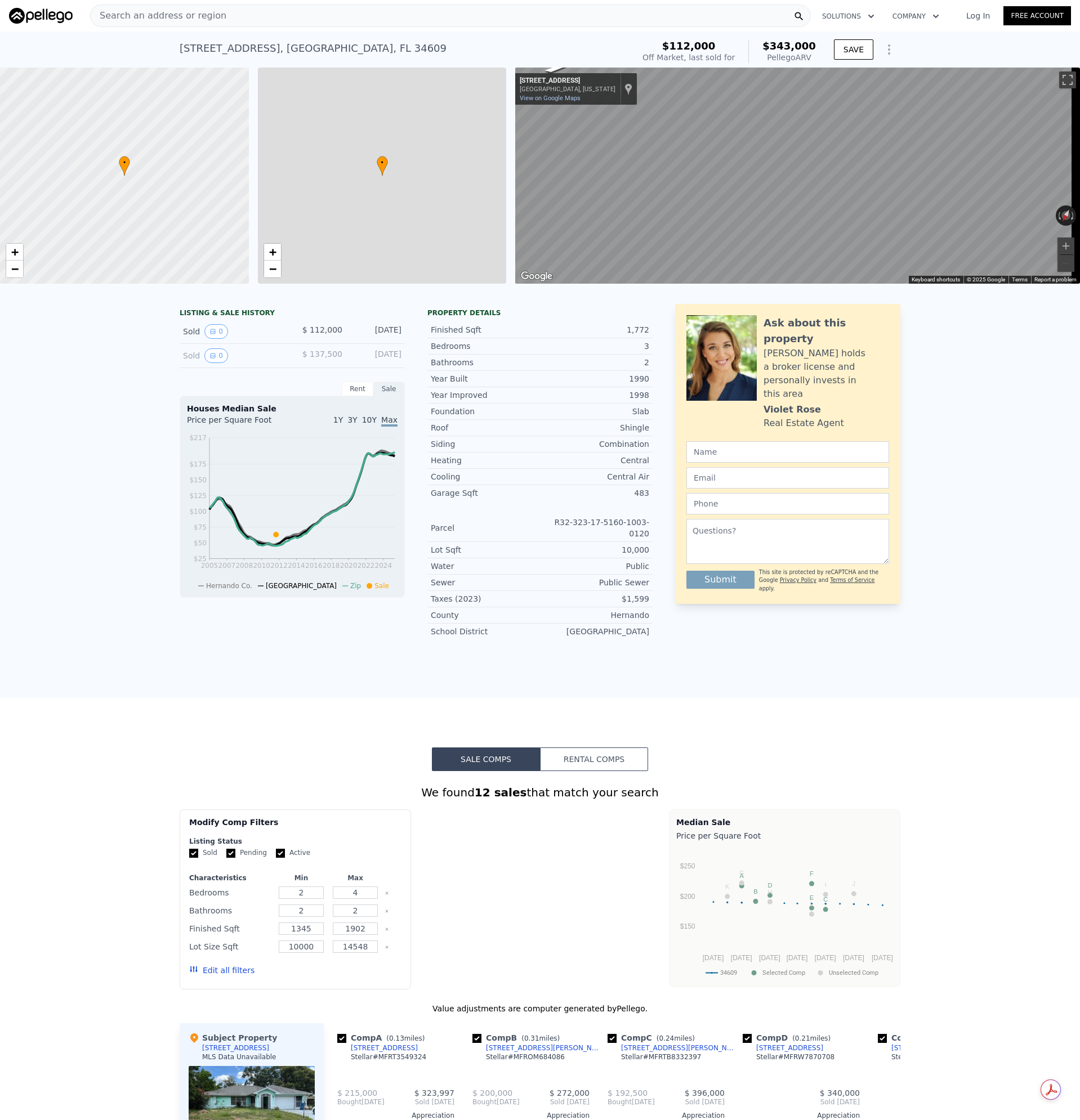
type input "3"
type input "1371"
type input "2316"
type input "13637"
type input "$ 343,000"
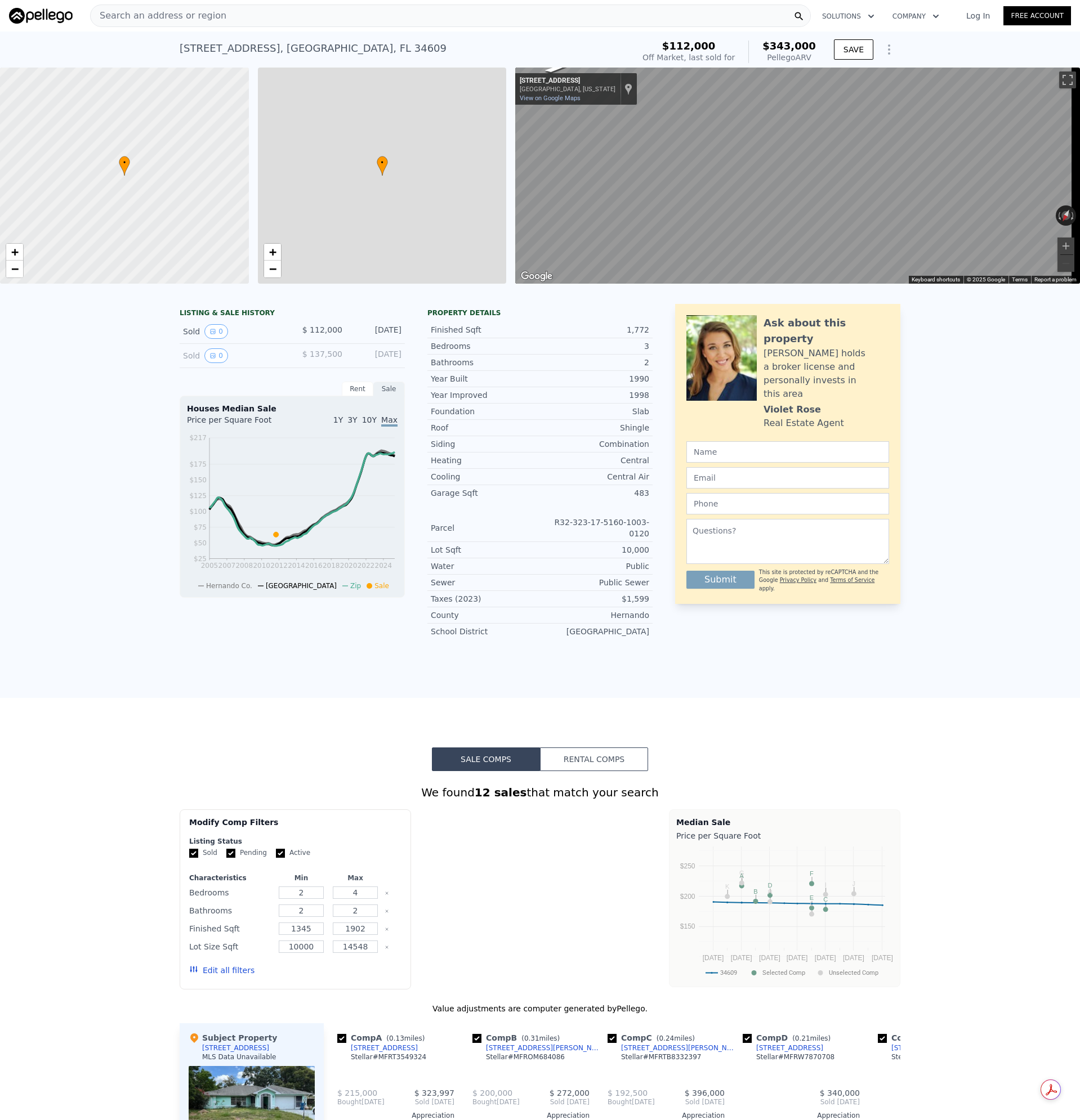
type input "$ 201,935"
checkbox input "false"
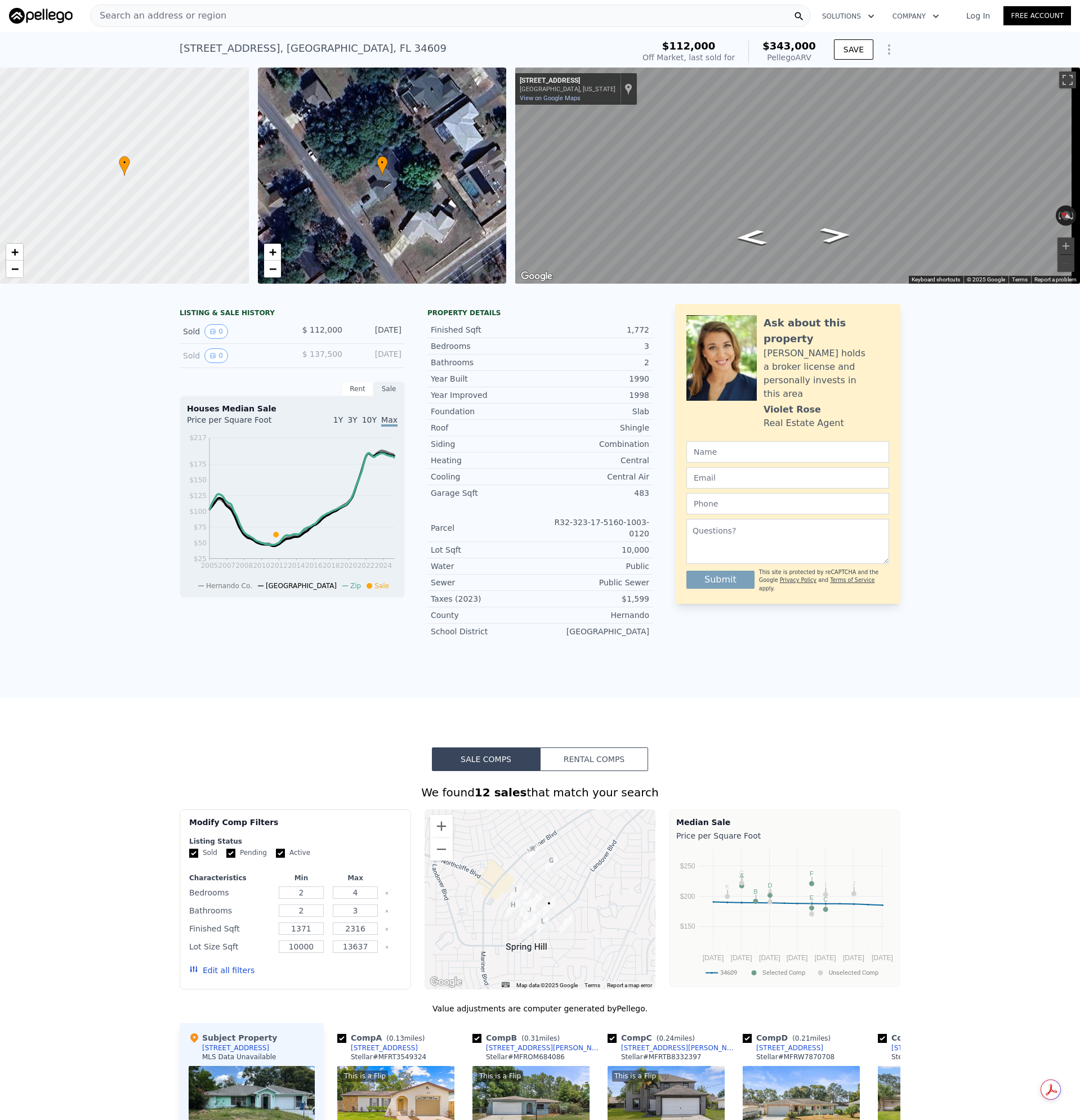
click at [241, 11] on div "Search an address or region" at bounding box center [450, 15] width 720 height 23
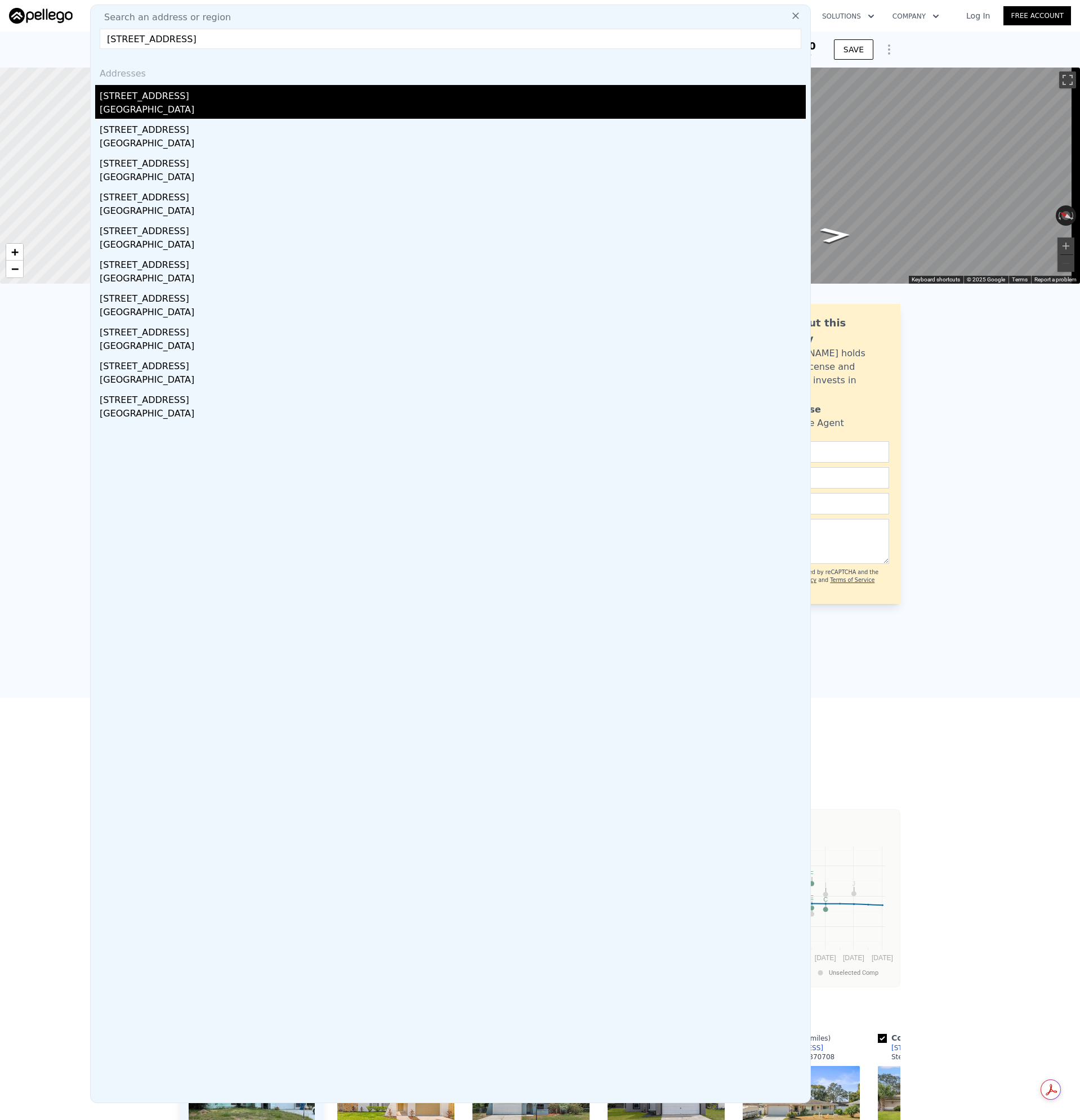
type input "[STREET_ADDRESS]"
click at [147, 106] on div "[GEOGRAPHIC_DATA]" at bounding box center [452, 110] width 706 height 15
type input "3"
type input "2"
type input "1452"
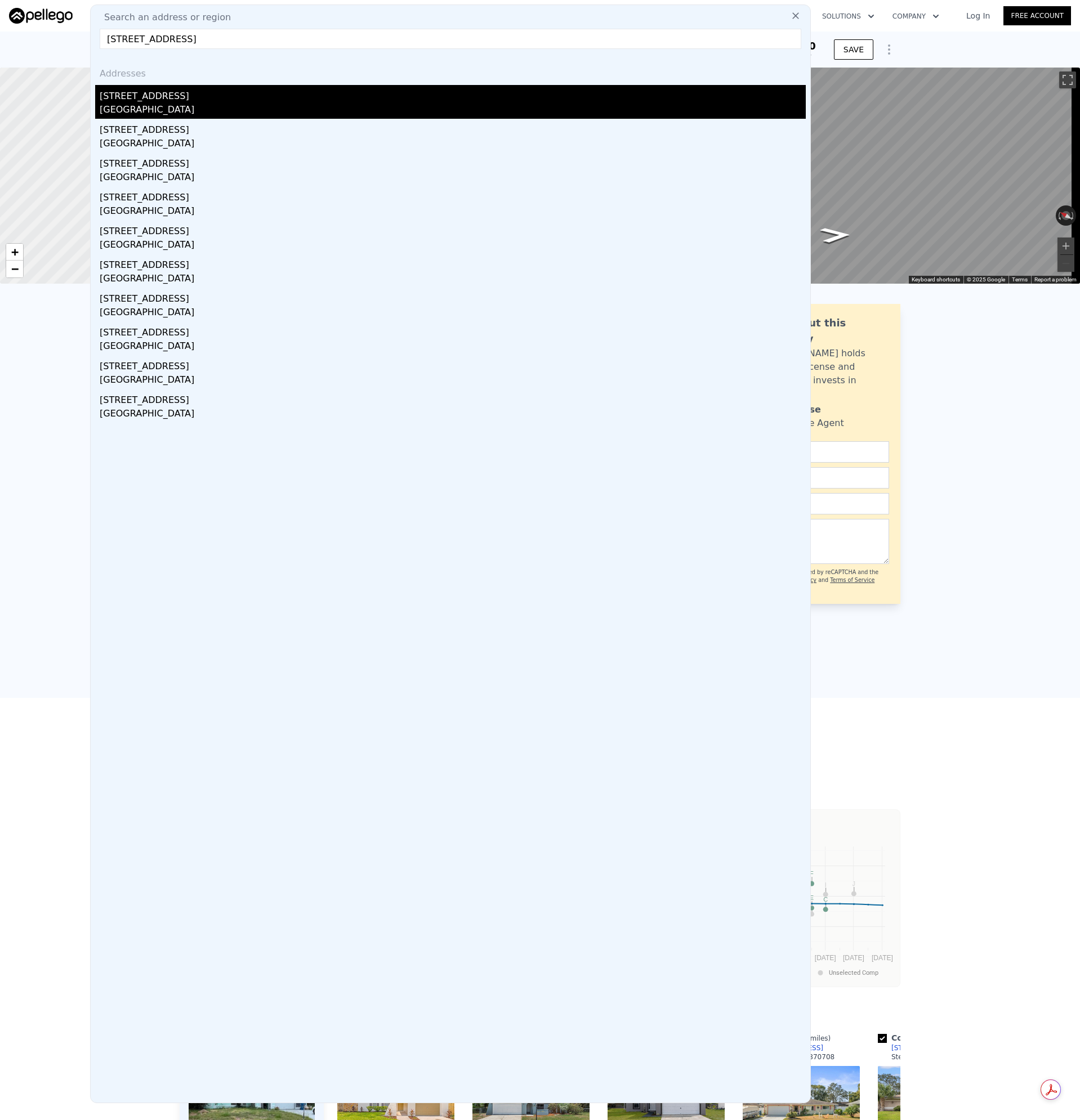
type input "1902"
type input "15996"
type input "$ 335,000"
type input "-$ 3,065"
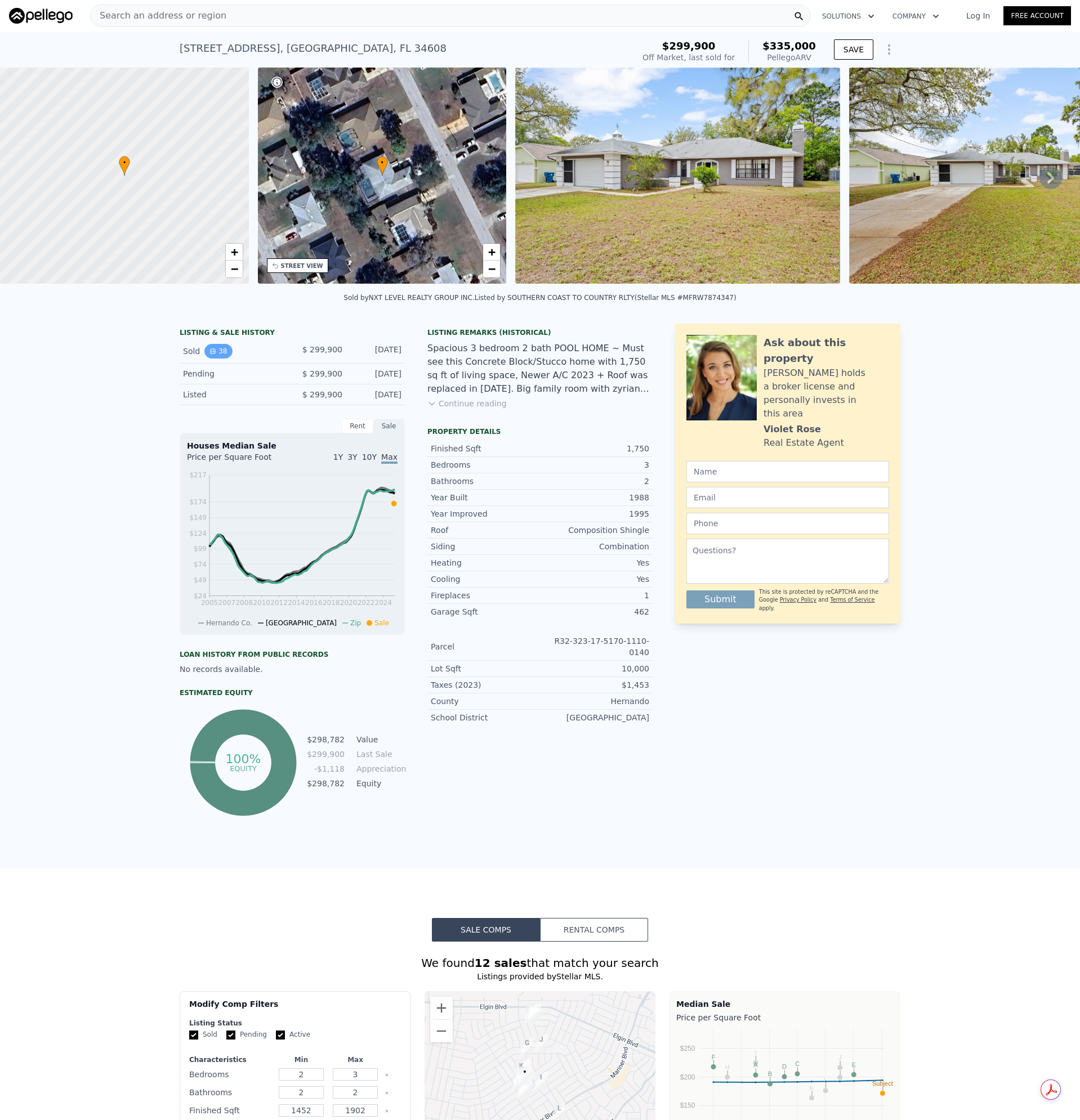
click at [209, 355] on icon "View historical data" at bounding box center [212, 351] width 7 height 7
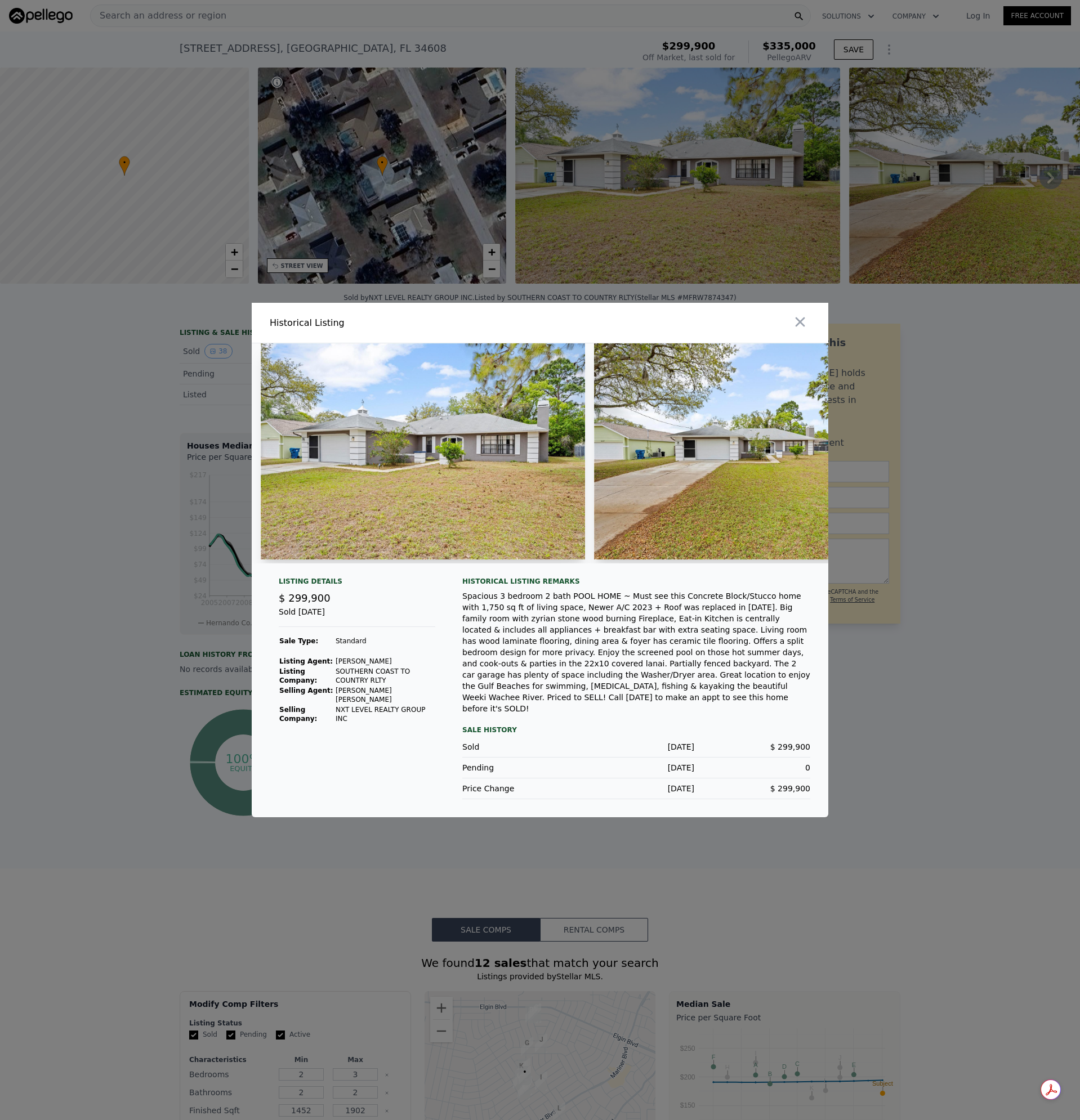
click at [802, 332] on button "button" at bounding box center [800, 322] width 21 height 21
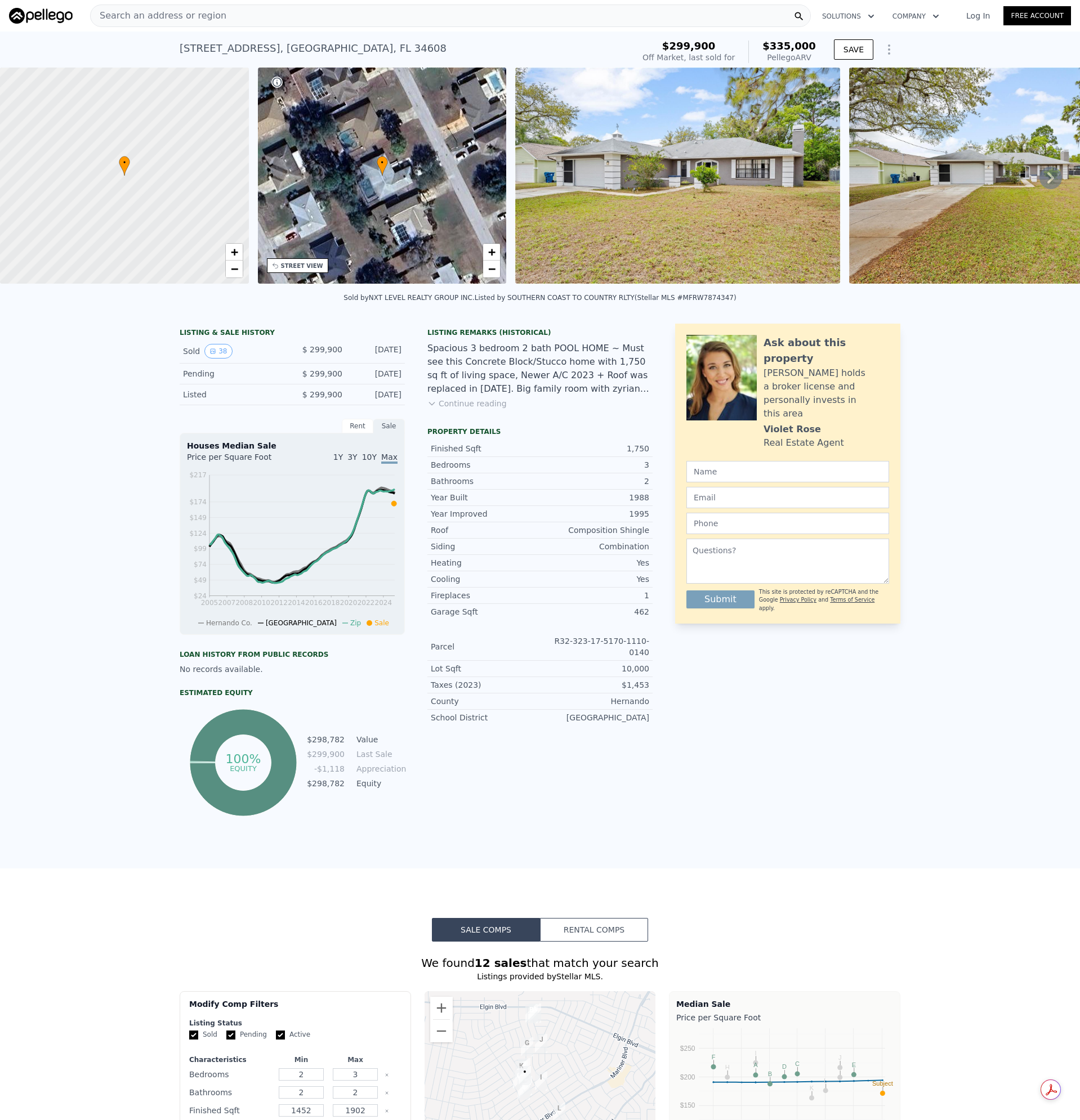
click at [775, 191] on img at bounding box center [677, 176] width 324 height 216
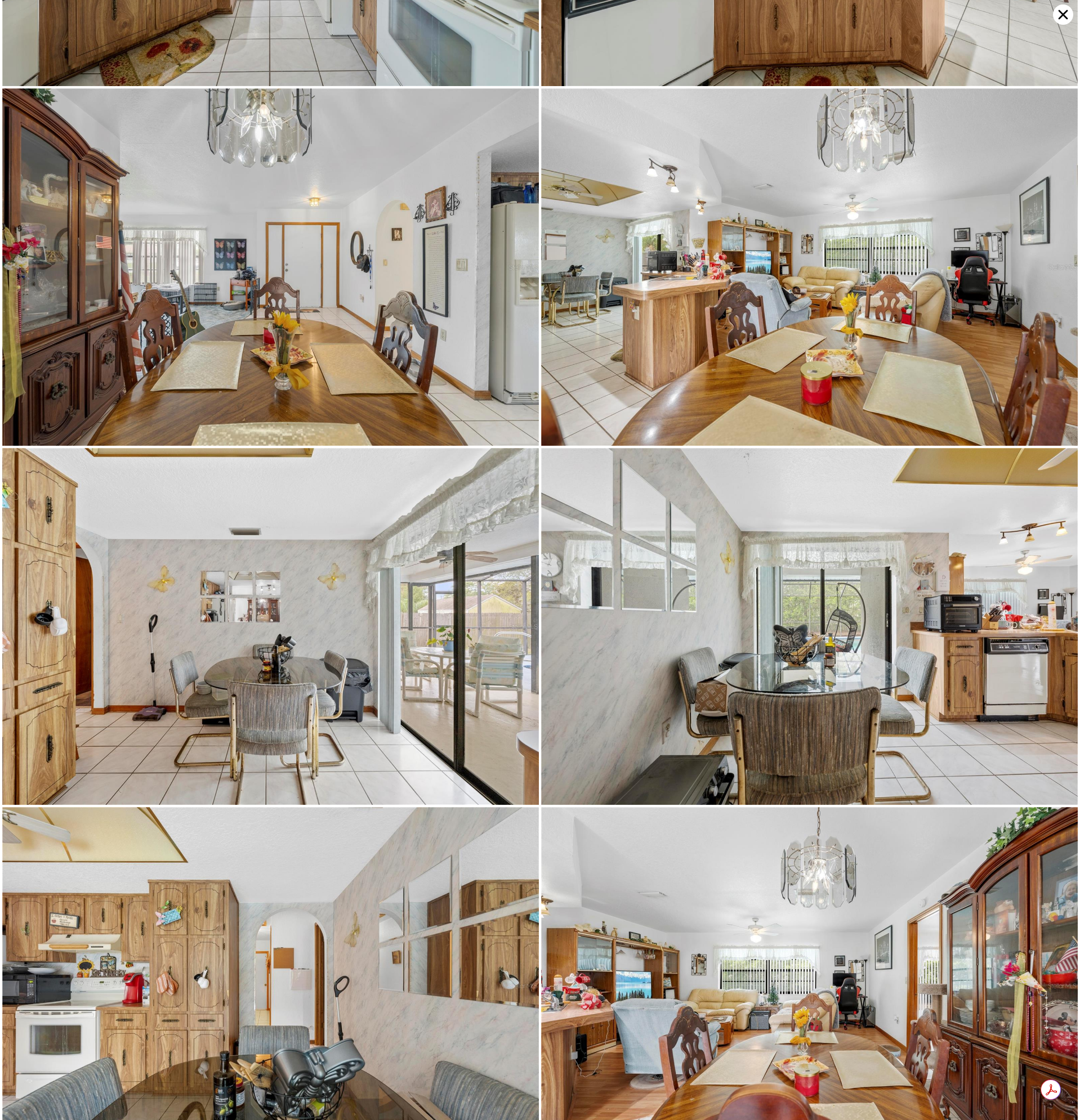
scroll to position [1784, 0]
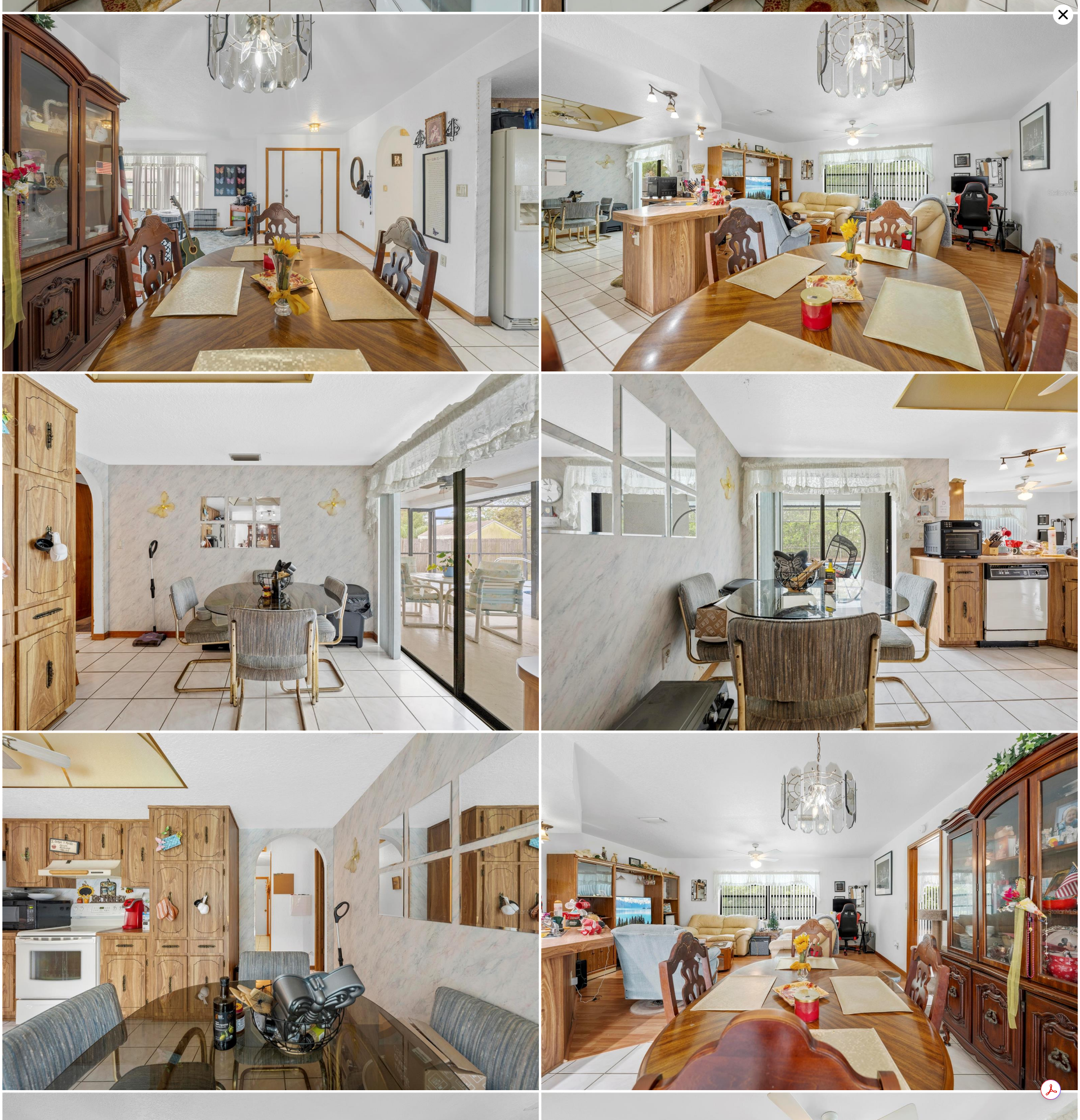
click at [1059, 11] on icon at bounding box center [1063, 15] width 10 height 10
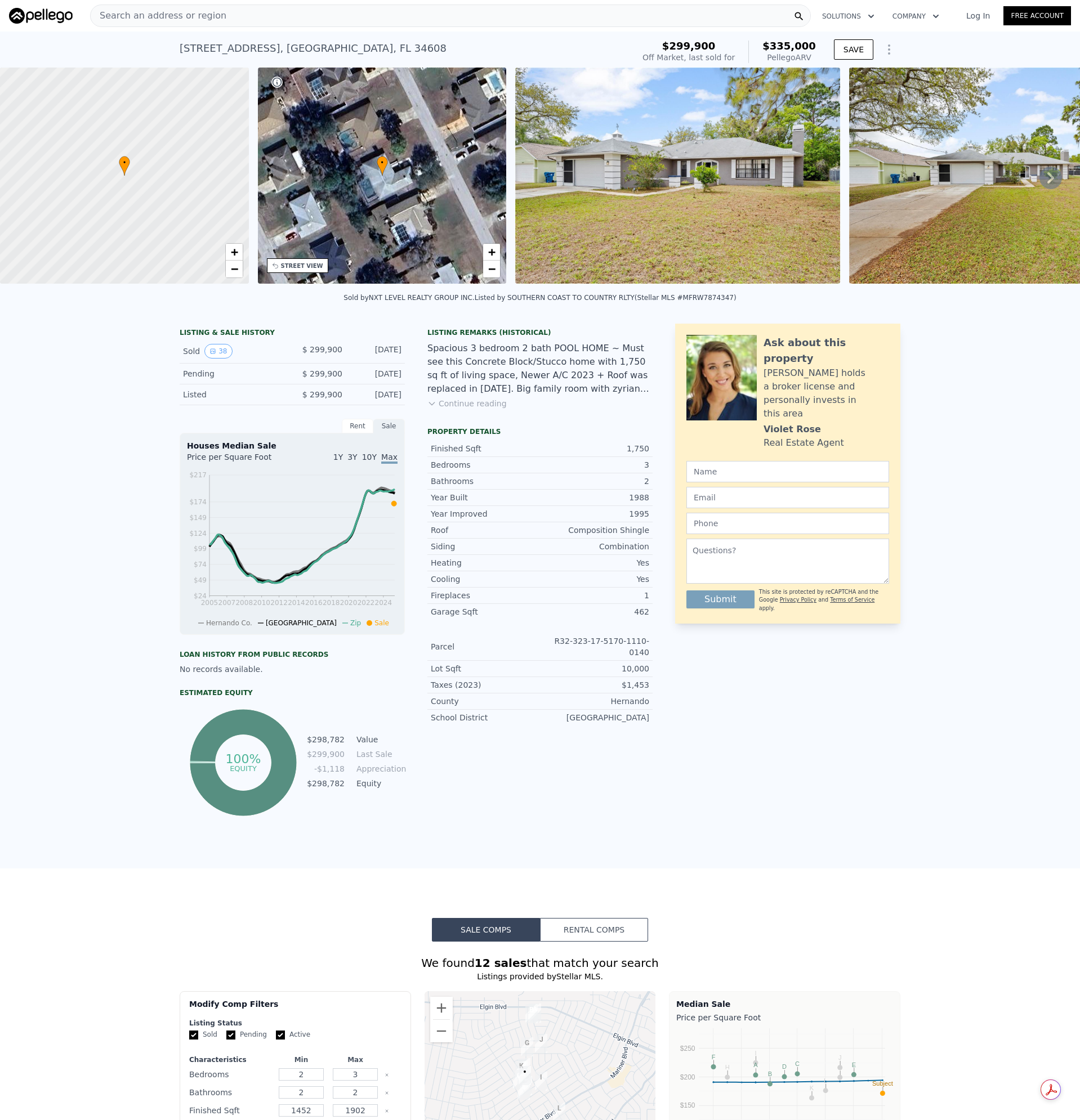
click at [171, 15] on span "Search an address or region" at bounding box center [158, 15] width 136 height 13
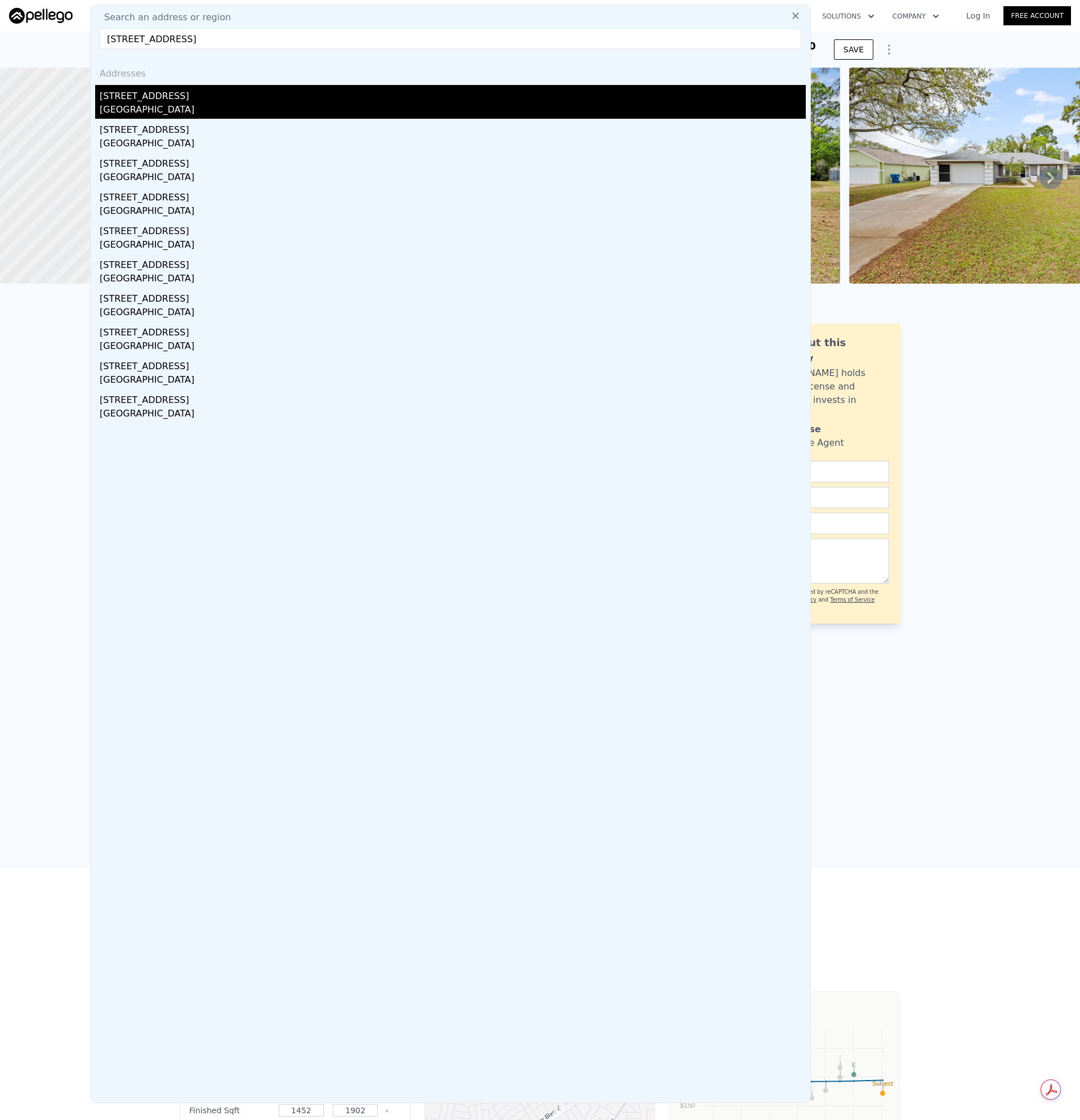
type input "[STREET_ADDRESS]"
click at [147, 102] on div "[STREET_ADDRESS]" at bounding box center [452, 94] width 706 height 18
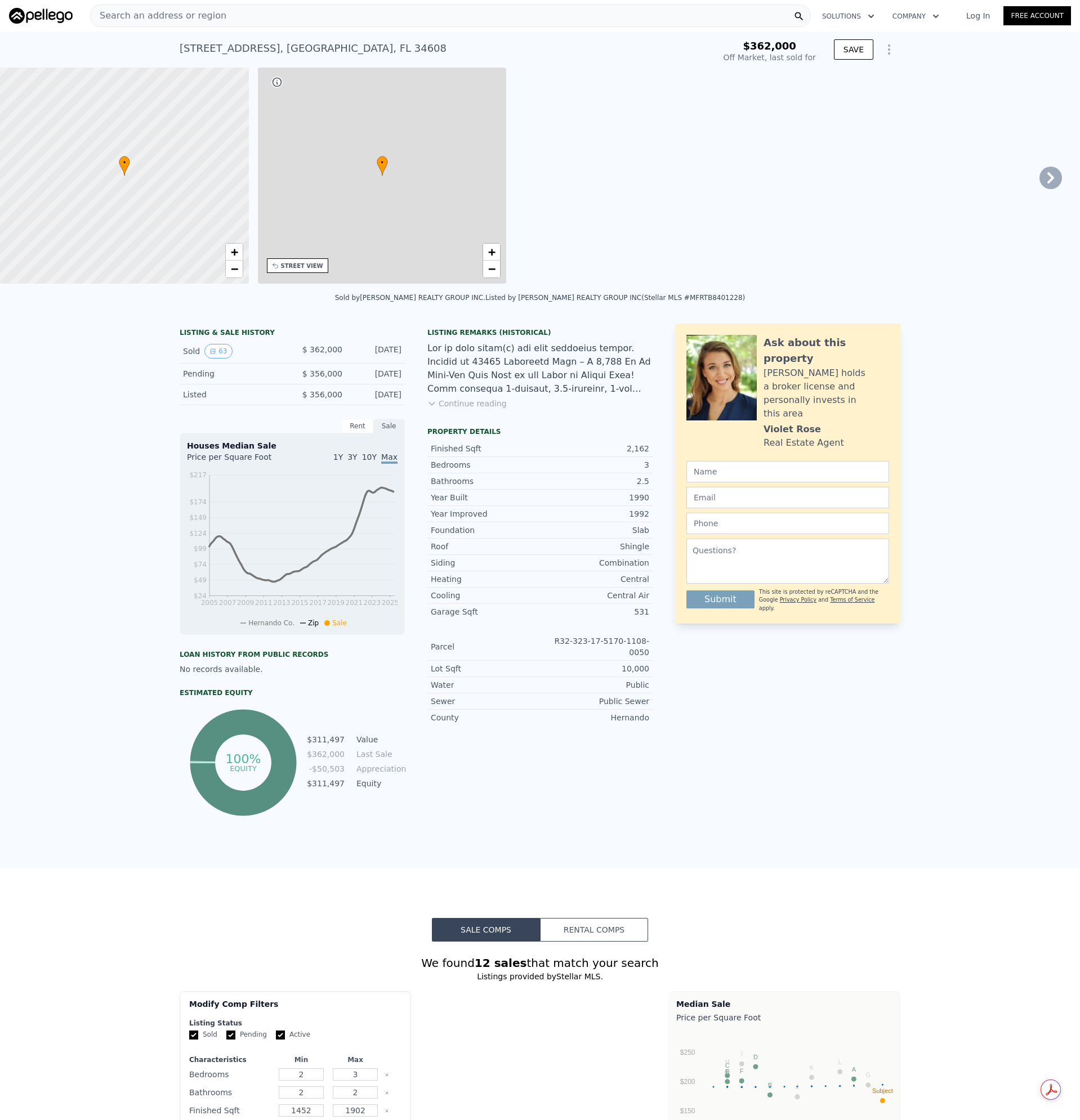
type input "3"
type input "4"
type input "1593"
type input "2247"
type input "$ 410,000"
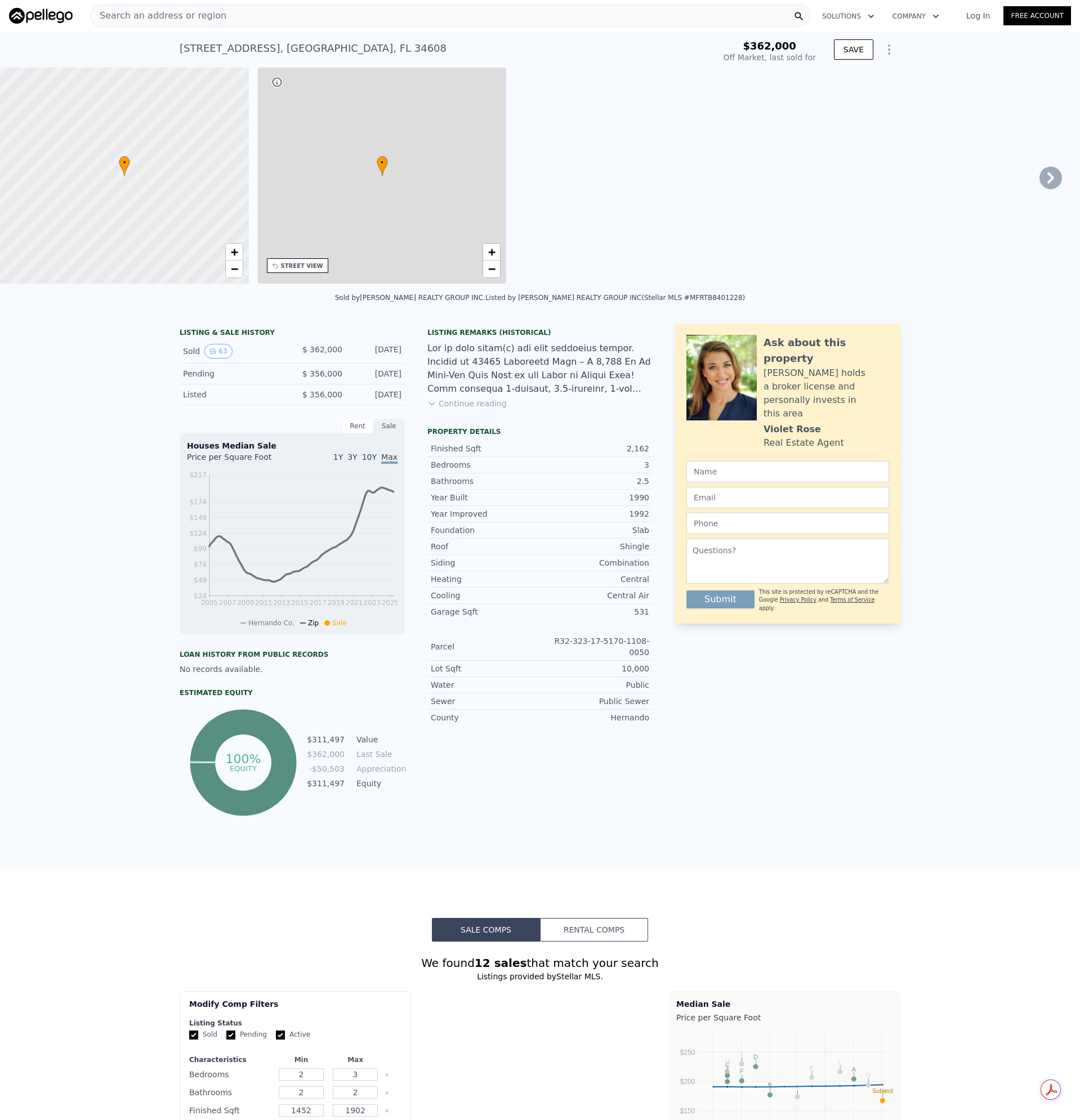
type input "$ 964"
checkbox input "true"
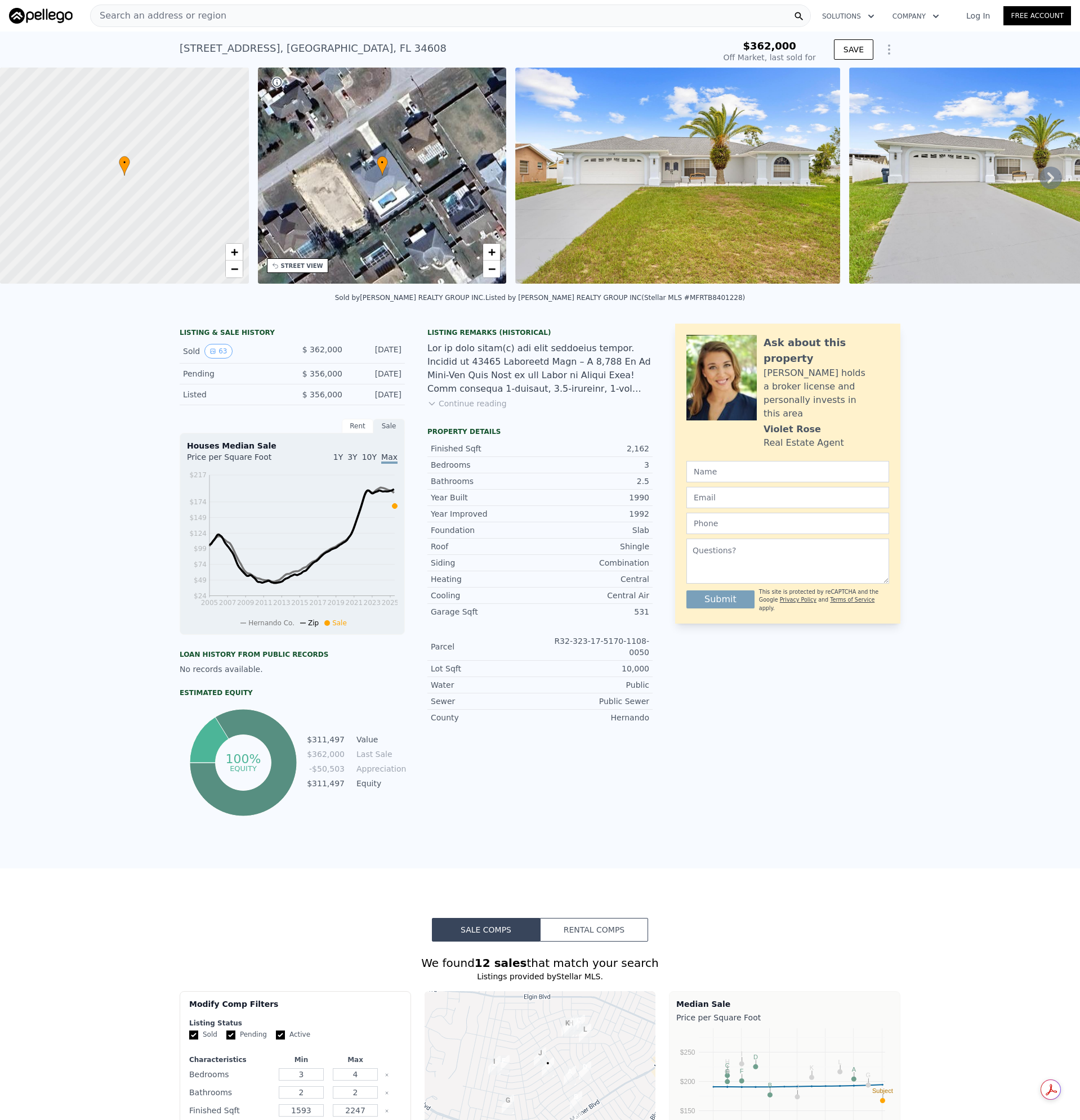
click at [684, 142] on img at bounding box center [677, 176] width 324 height 216
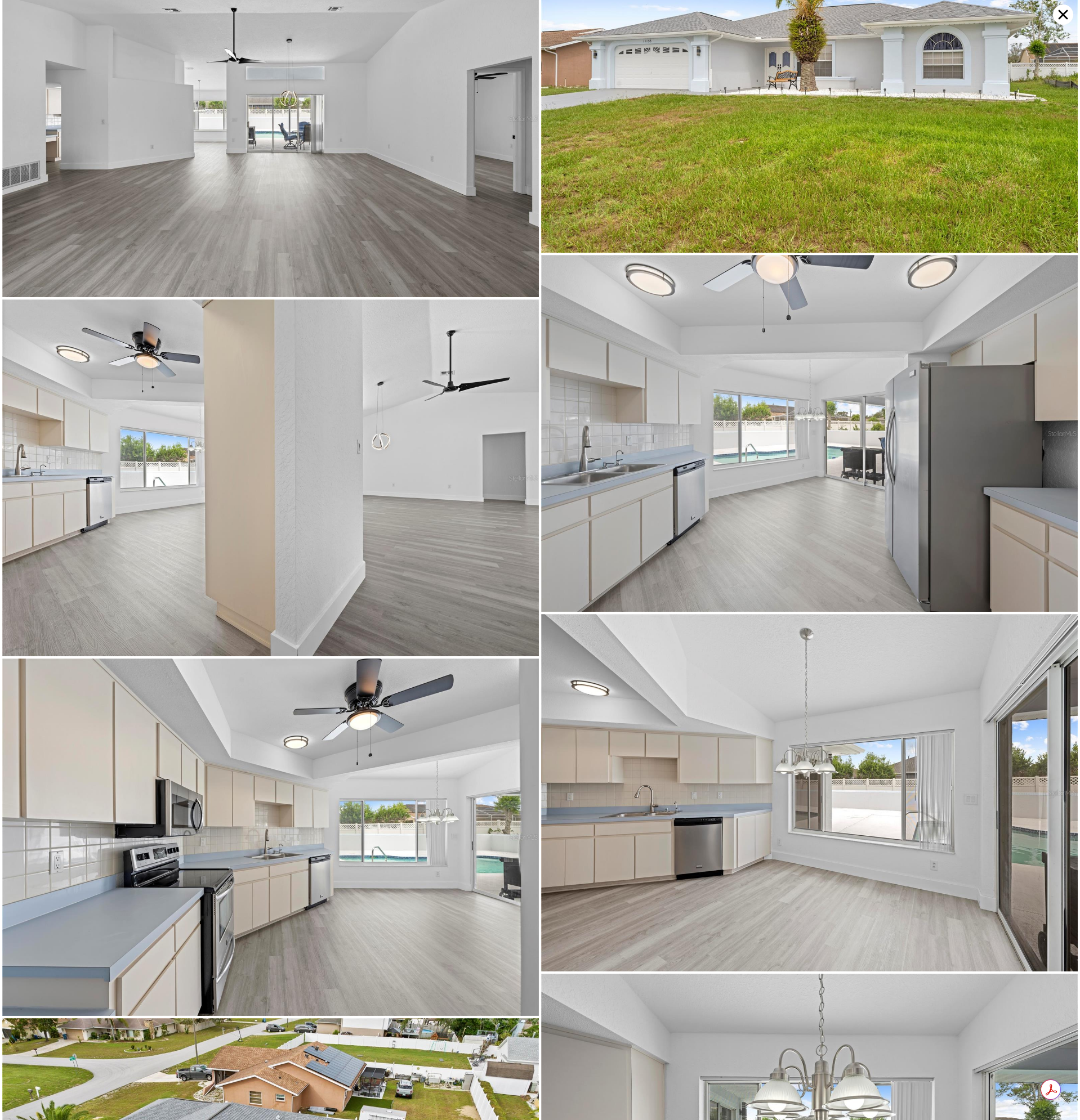
scroll to position [2542, 0]
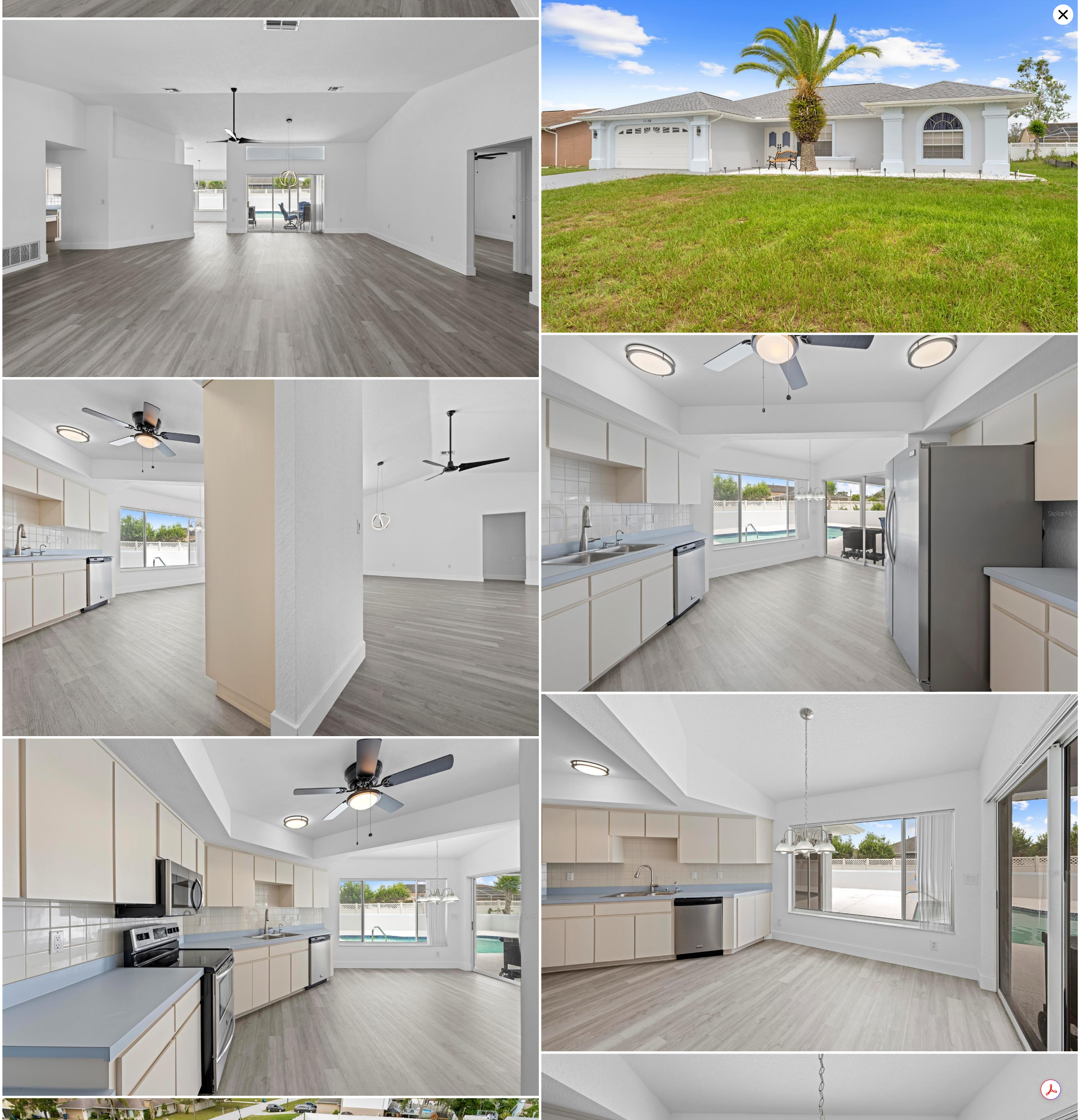
click at [1064, 17] on icon at bounding box center [1063, 15] width 21 height 21
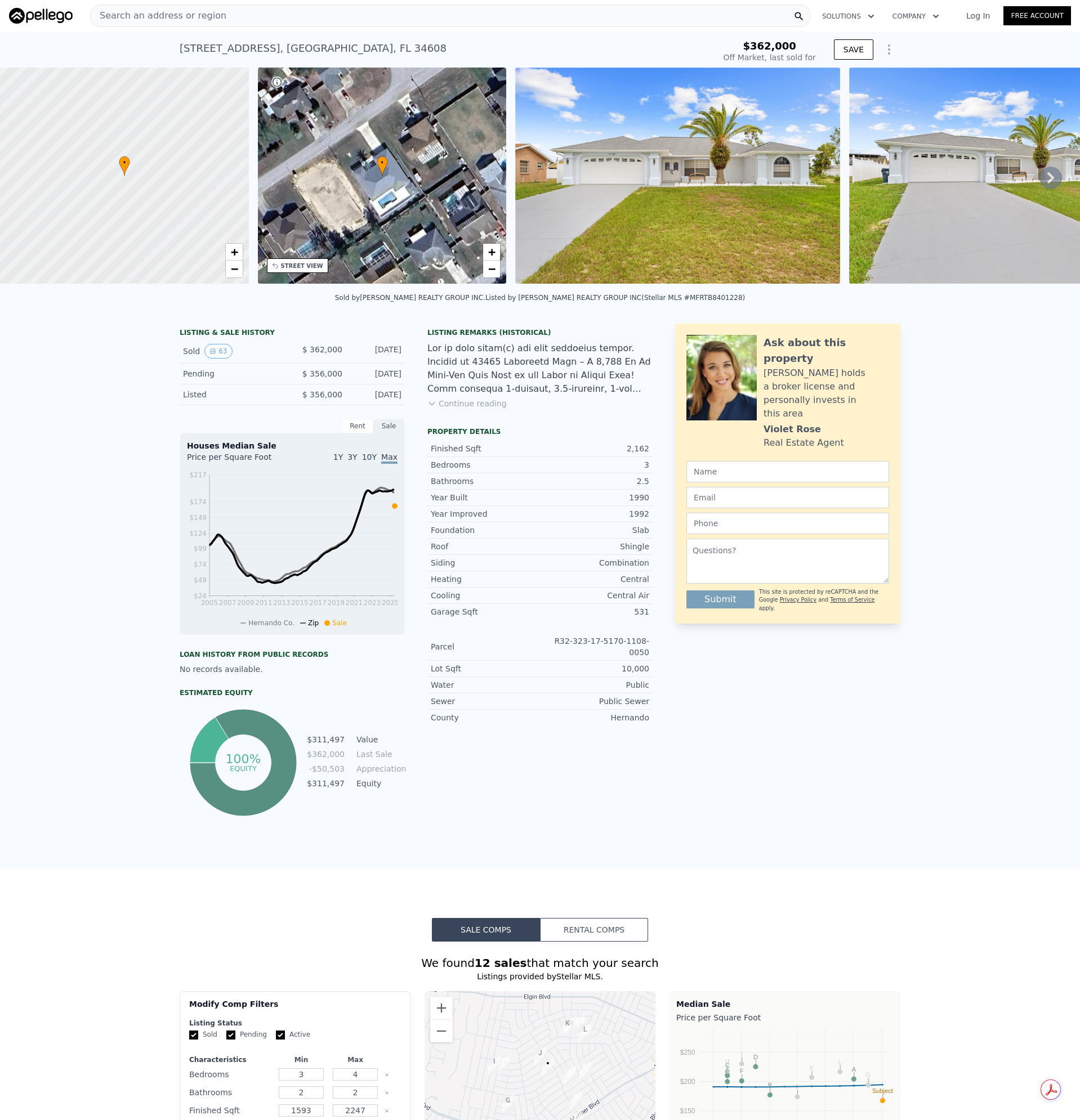
click at [472, 409] on button "Continue reading" at bounding box center [467, 403] width 80 height 11
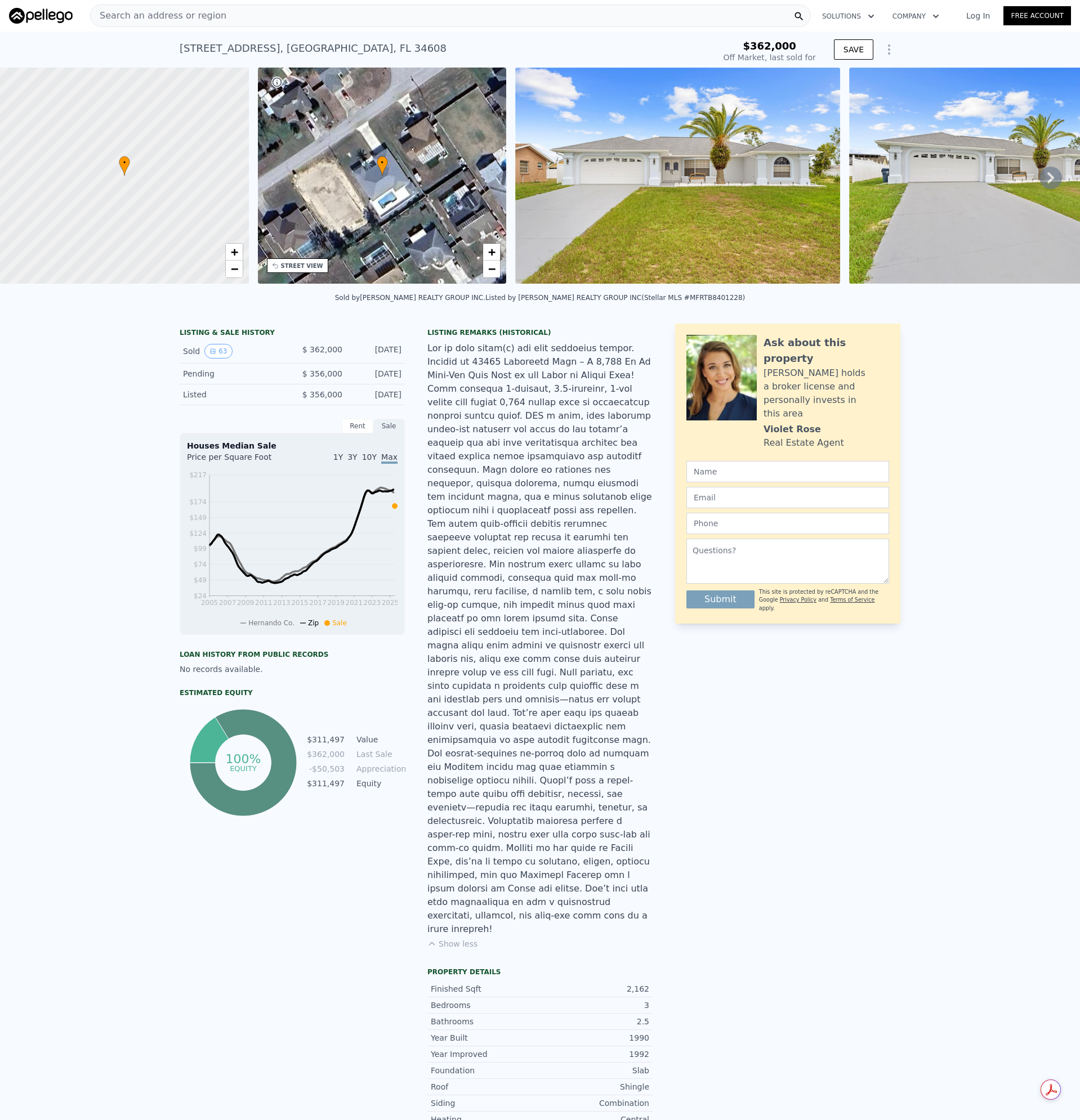
click at [221, 23] on div "Search an address or region" at bounding box center [450, 15] width 720 height 23
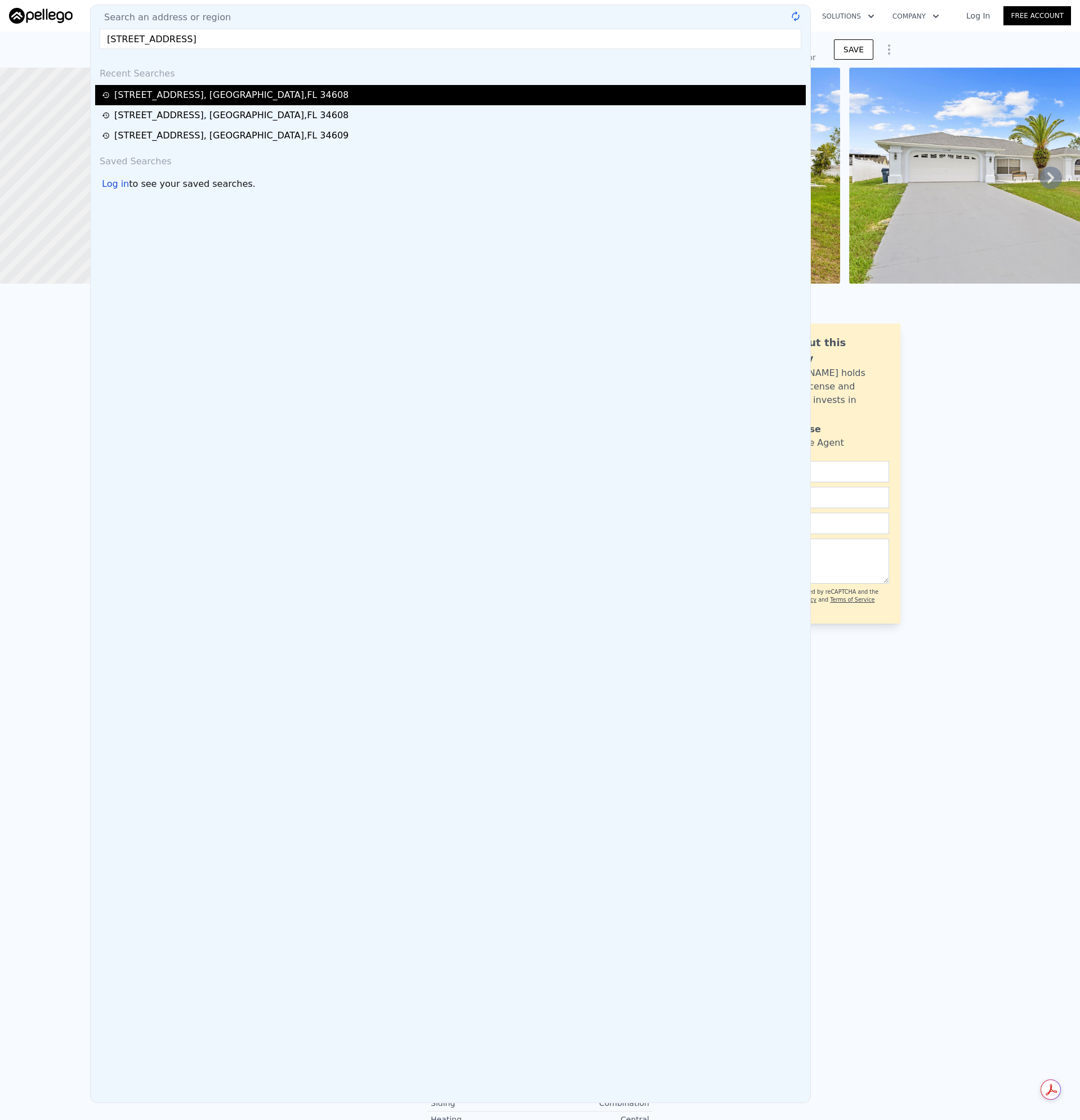
type input "[STREET_ADDRESS]"
click at [164, 94] on div "[STREET_ADDRESS]" at bounding box center [231, 95] width 234 height 13
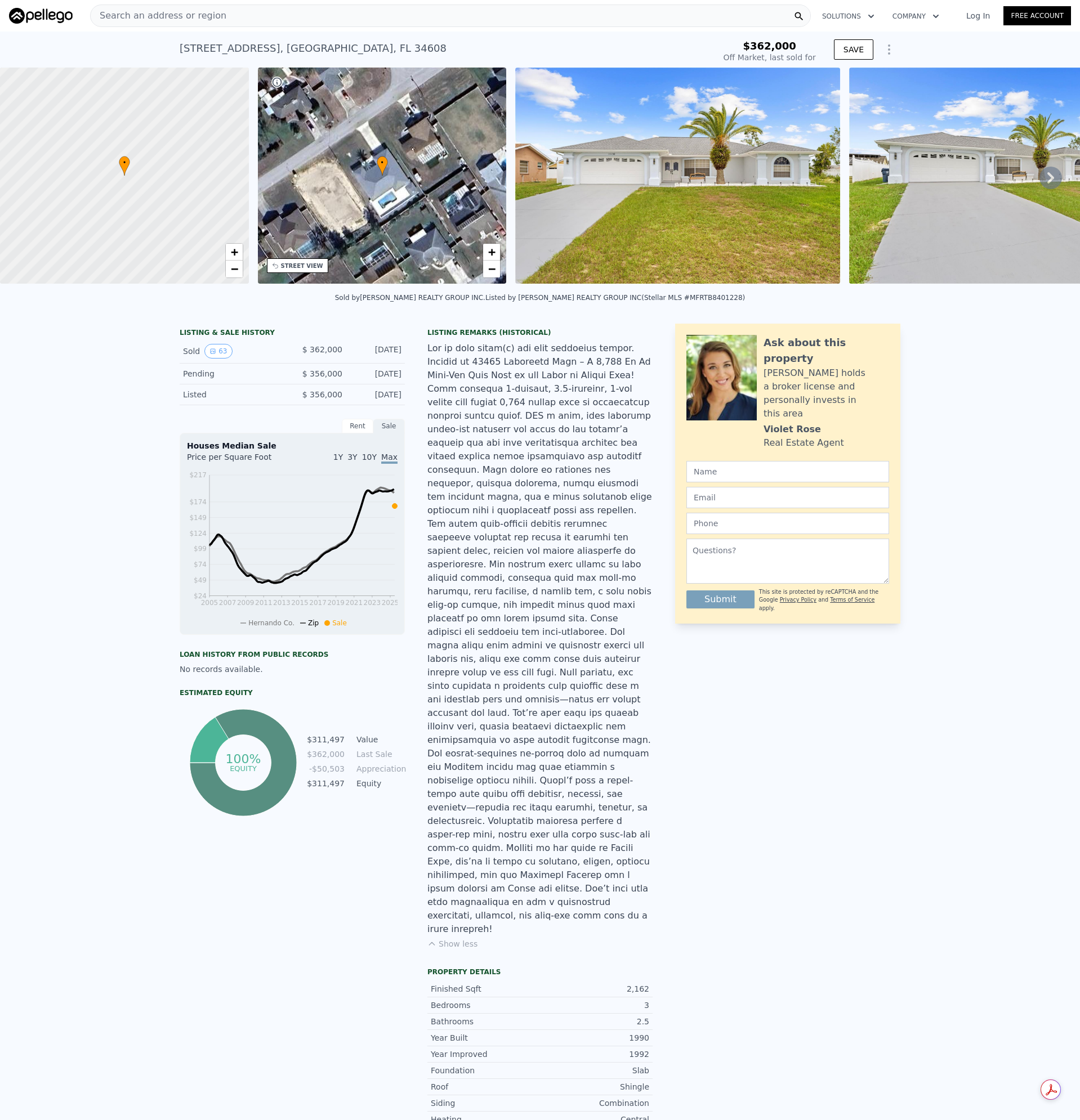
click at [164, 94] on div at bounding box center [124, 176] width 298 height 259
click at [215, 18] on div "Search an address or region" at bounding box center [450, 15] width 720 height 23
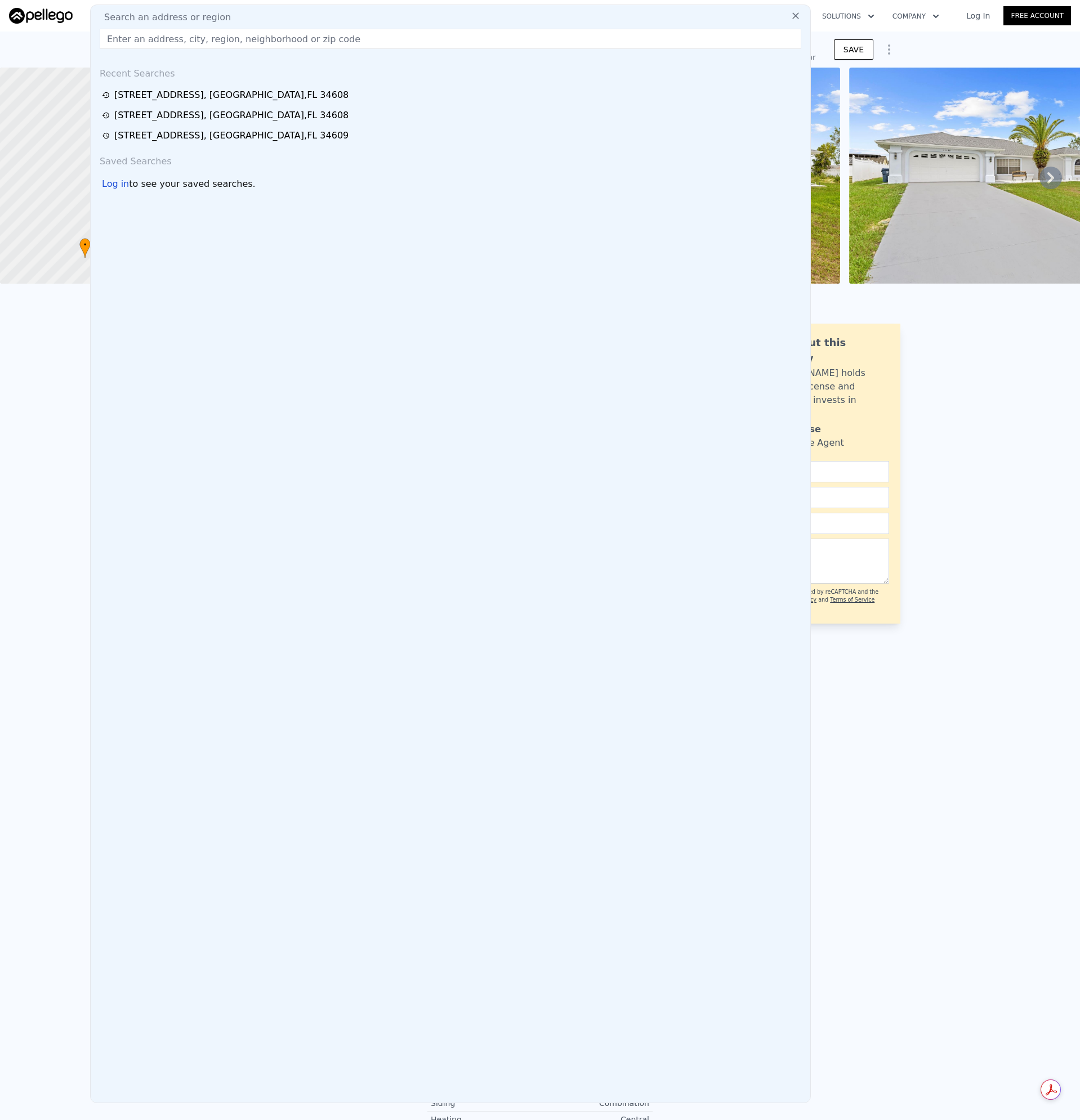
type input "[STREET_ADDRESS]"
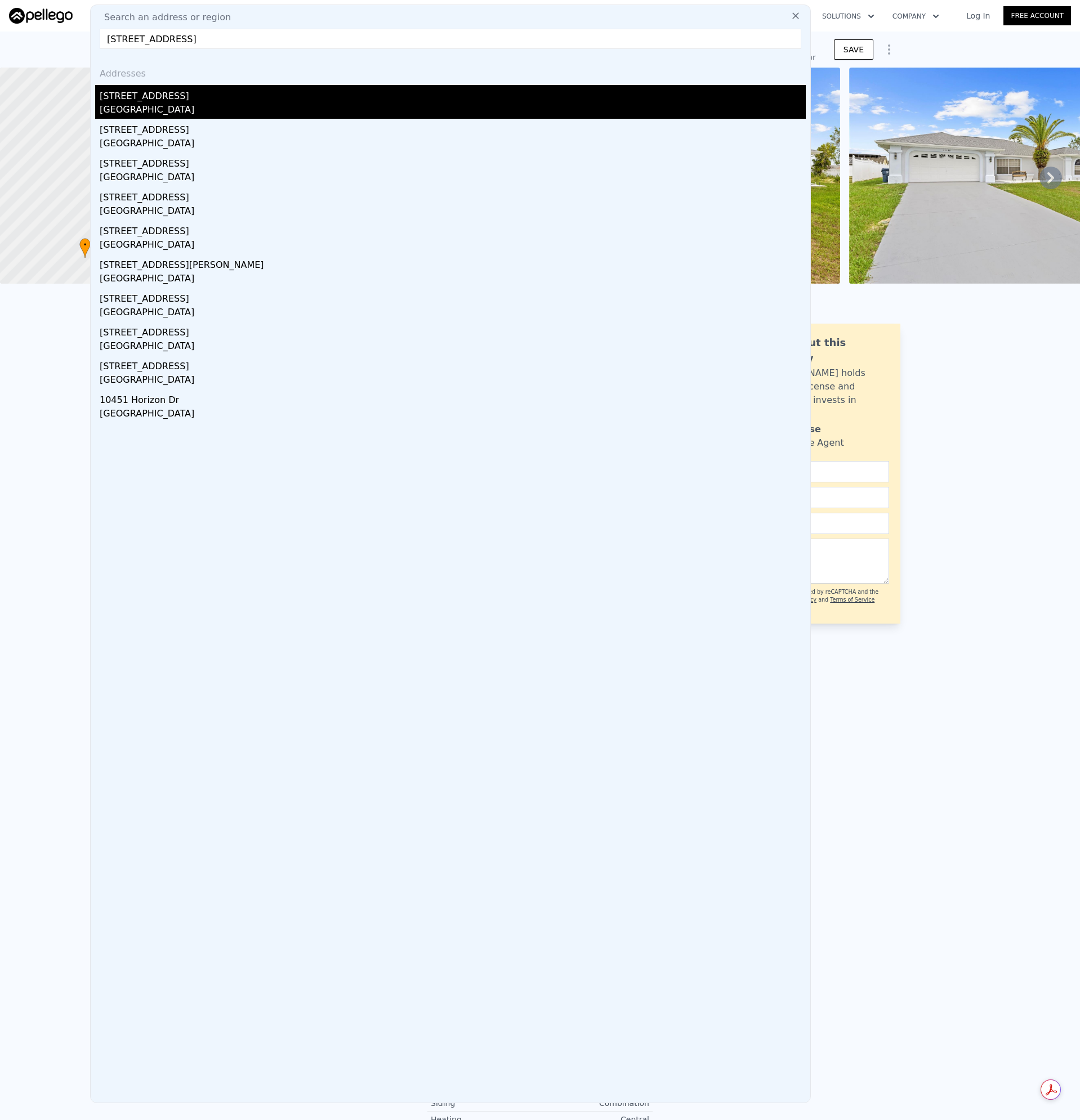
click at [125, 106] on div "[GEOGRAPHIC_DATA]" at bounding box center [452, 110] width 706 height 15
type input "2"
type input "3"
type input "1452"
type input "1937"
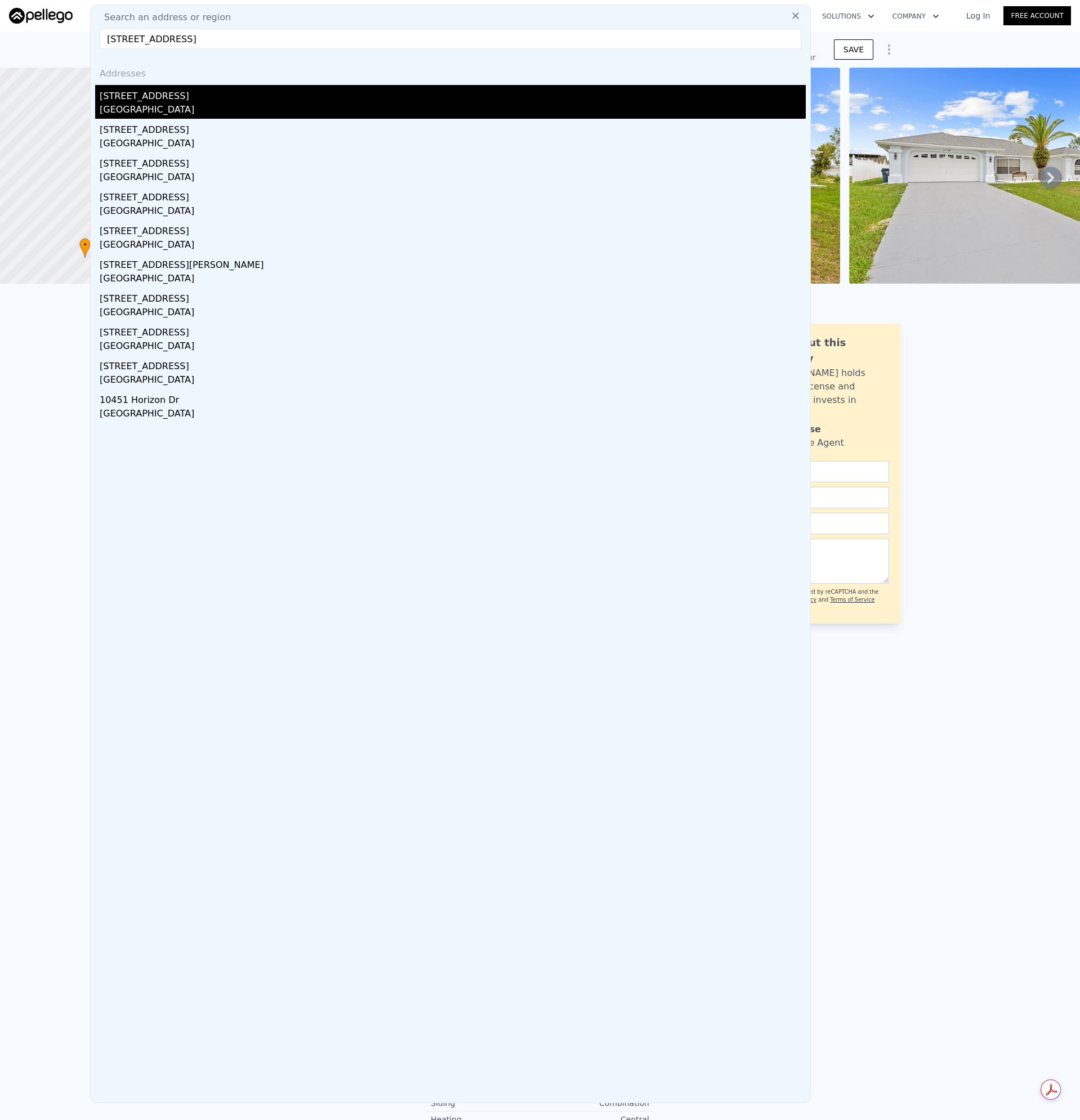
type input "15177"
type input "$ 372,000"
type input "-$ 58,437"
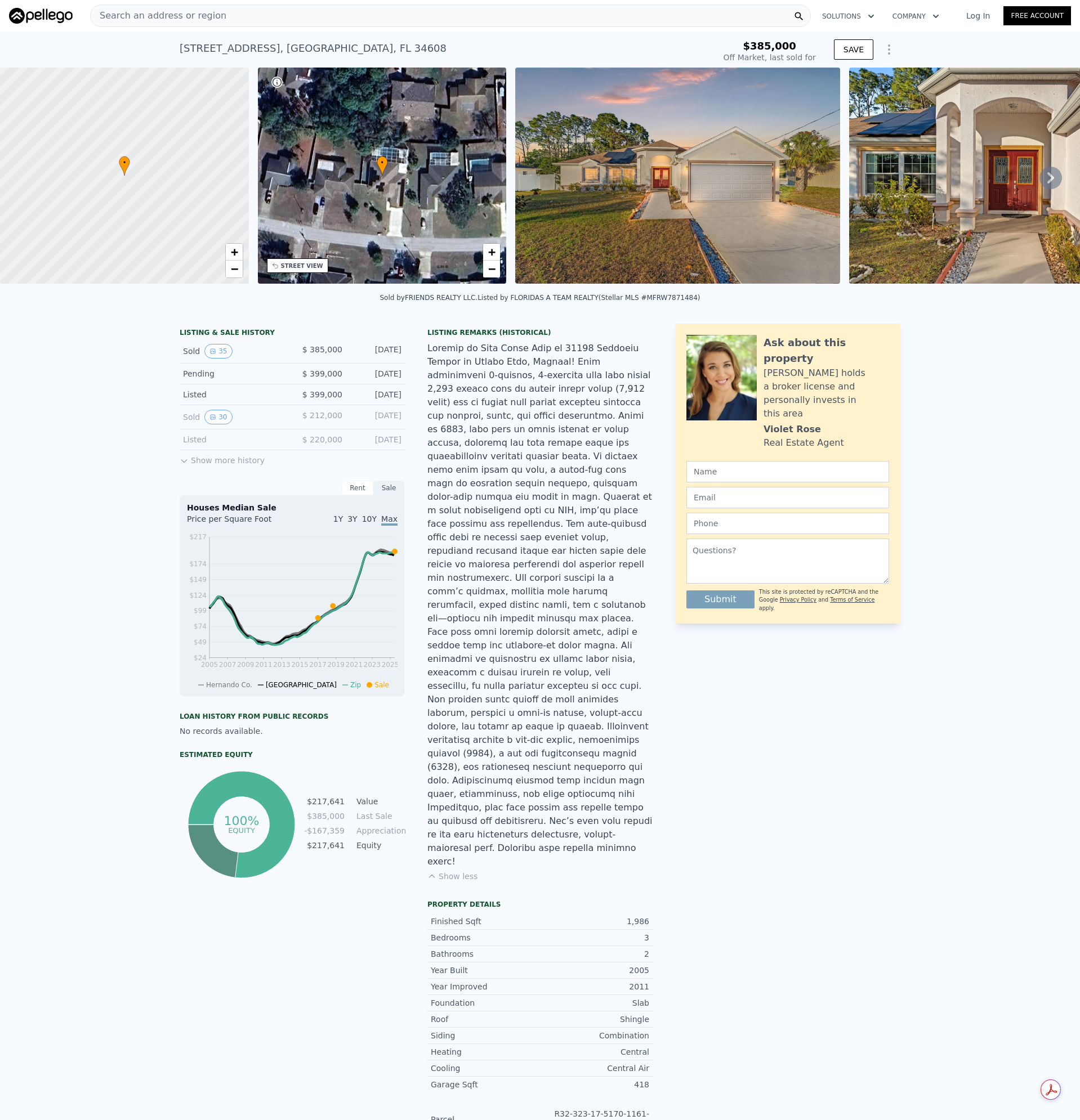
click at [663, 200] on img at bounding box center [677, 176] width 324 height 216
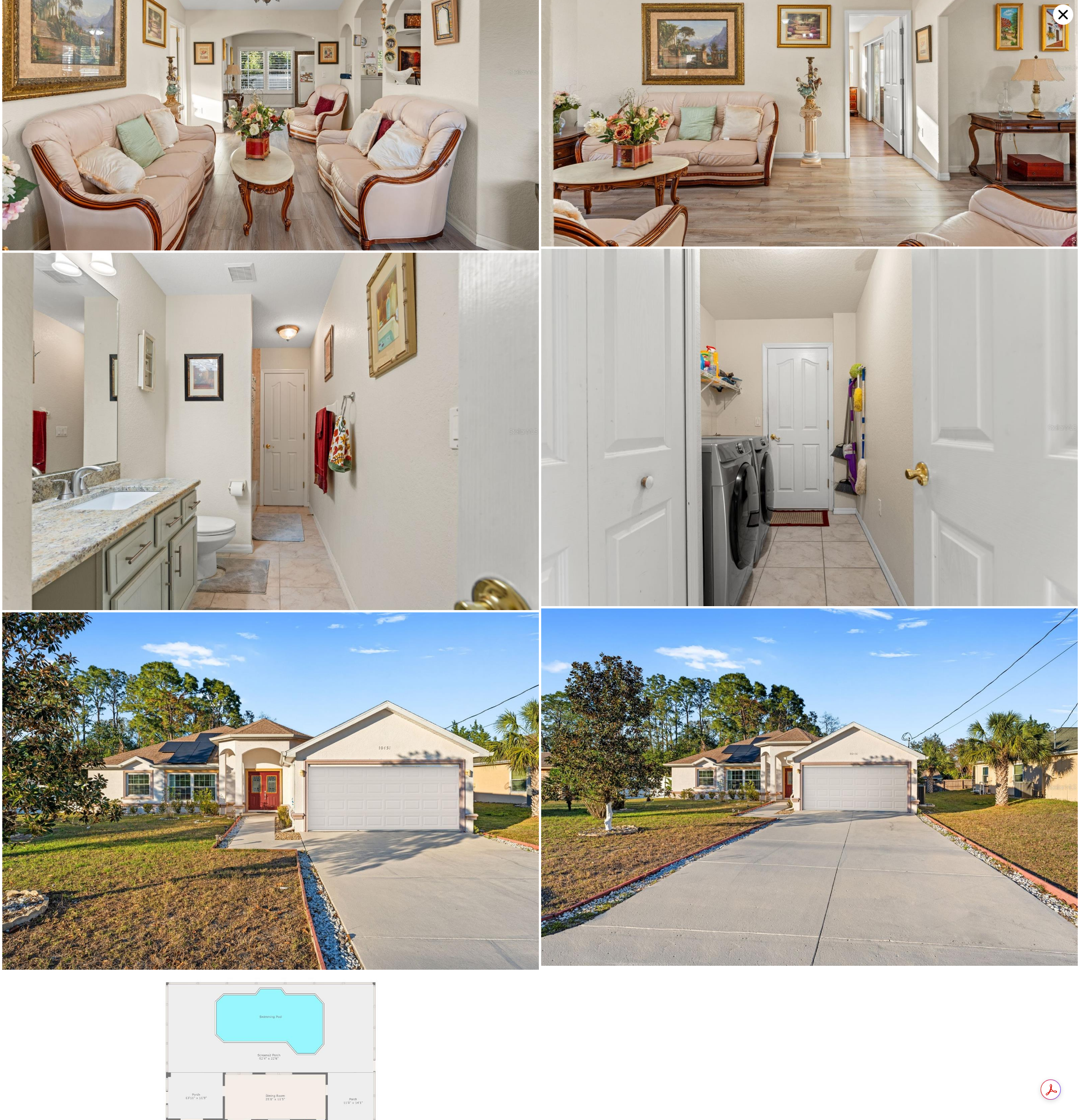
scroll to position [5348, 0]
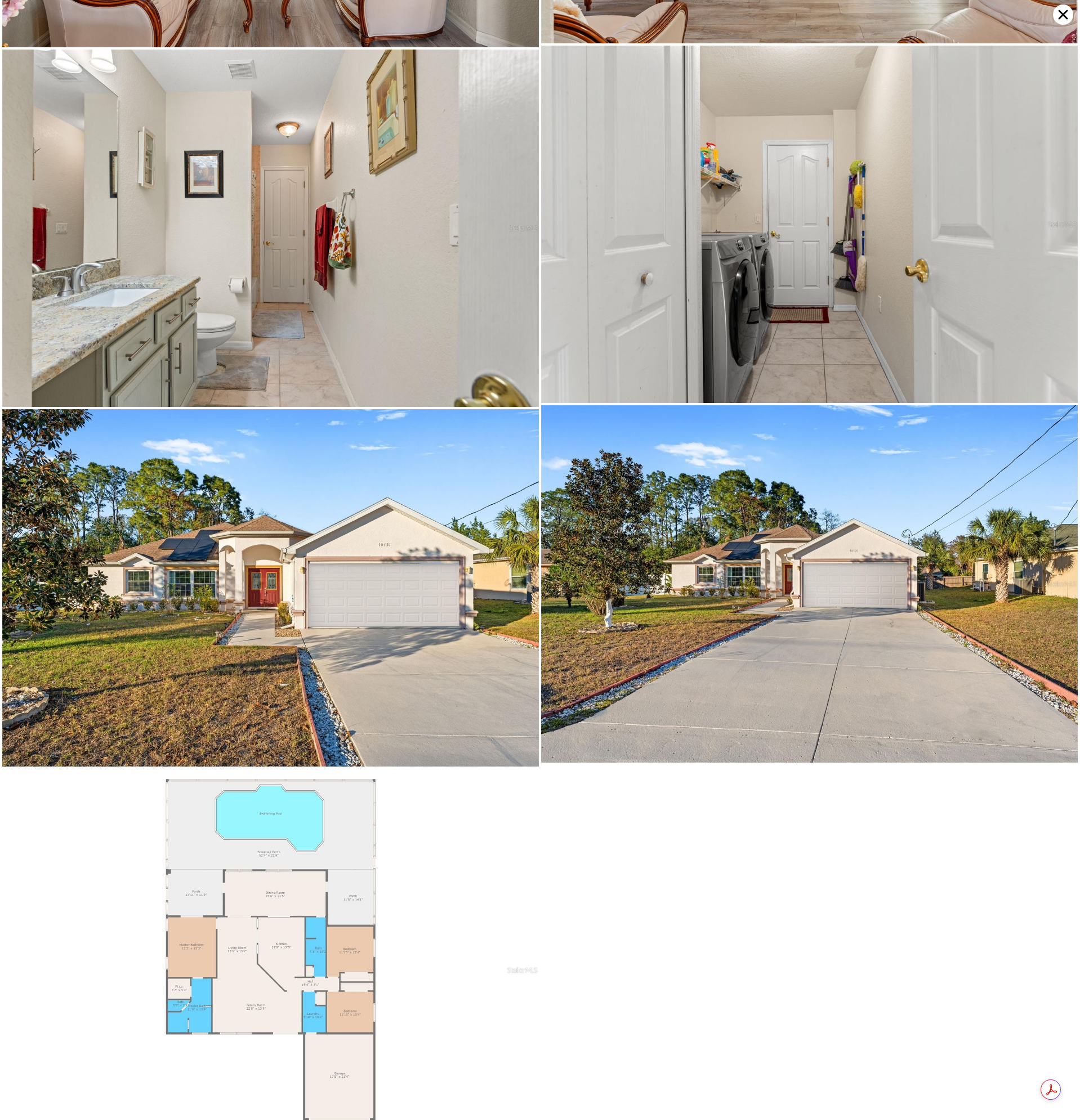
click at [1059, 13] on icon at bounding box center [1063, 15] width 21 height 21
